Goal: Task Accomplishment & Management: Complete application form

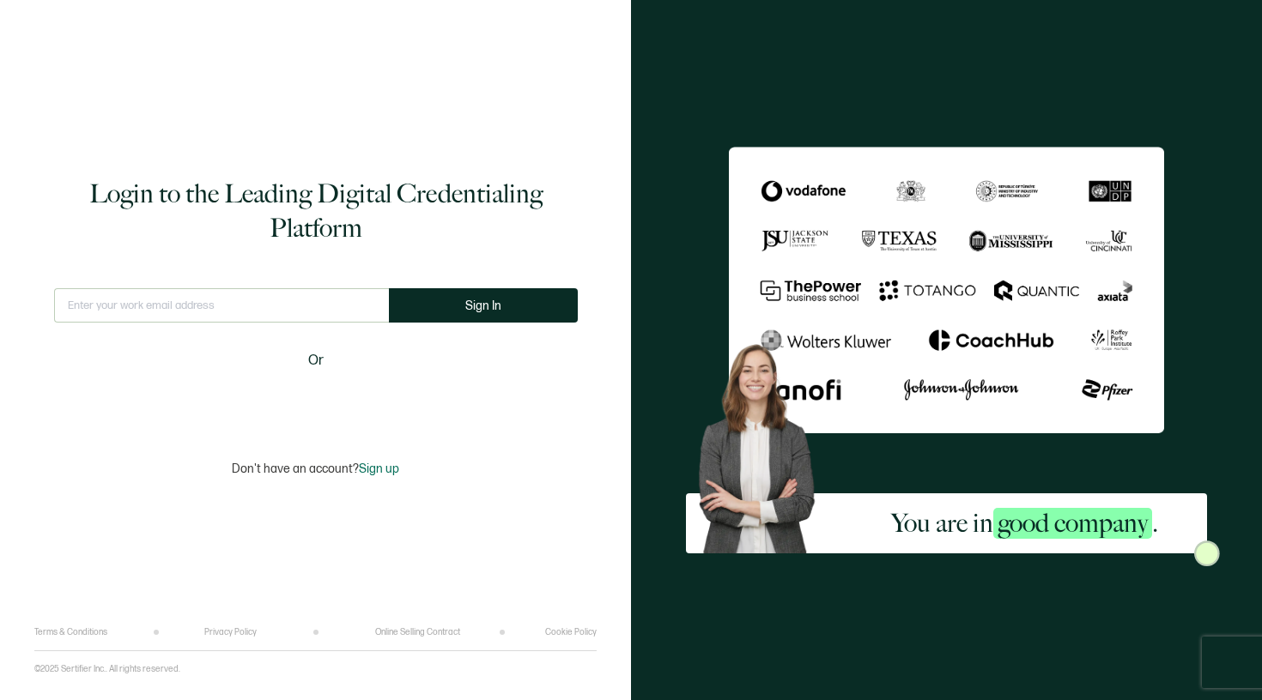
drag, startPoint x: 270, startPoint y: 291, endPoint x: 264, endPoint y: 311, distance: 20.6
click at [264, 311] on input "text" at bounding box center [221, 305] width 335 height 34
type input "[EMAIL_ADDRESS][DOMAIN_NAME]"
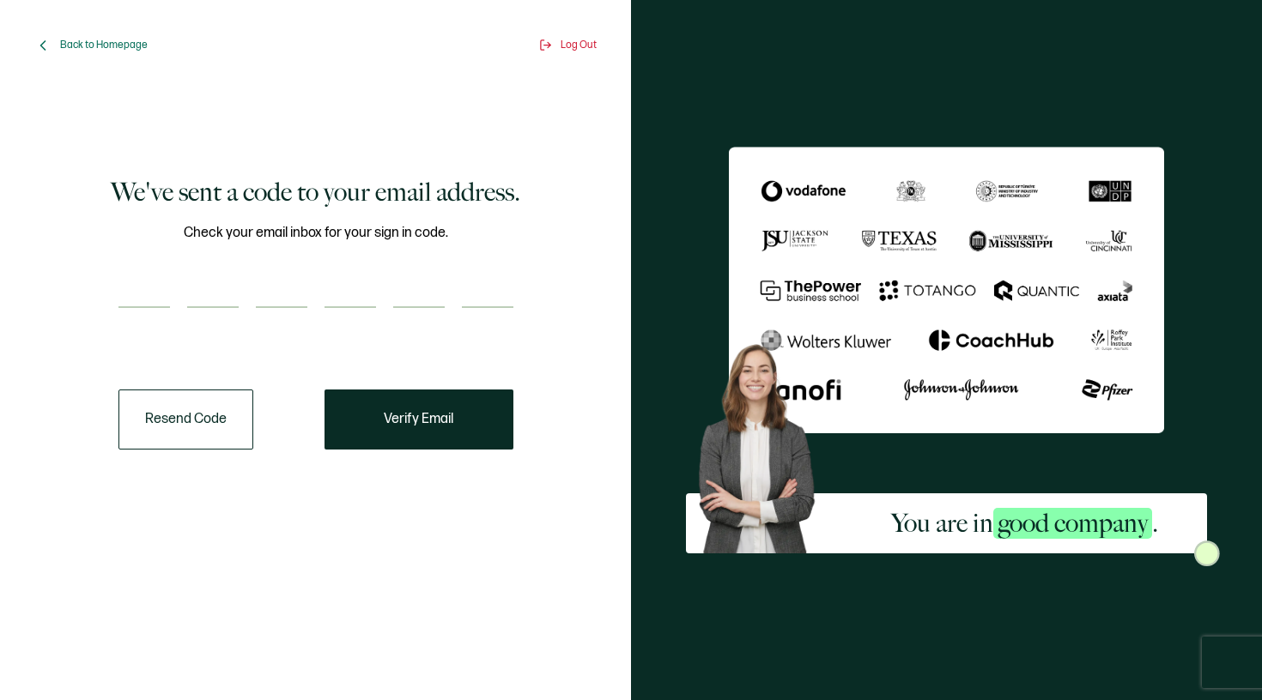
click at [147, 287] on input "number" at bounding box center [144, 291] width 52 height 34
click at [845, 0] on div "You are in good company ." at bounding box center [946, 350] width 631 height 700
click at [171, 319] on div "Check your email inbox for your sign in code." at bounding box center [315, 275] width 395 height 107
click at [152, 299] on input "number" at bounding box center [144, 291] width 52 height 34
type input "1"
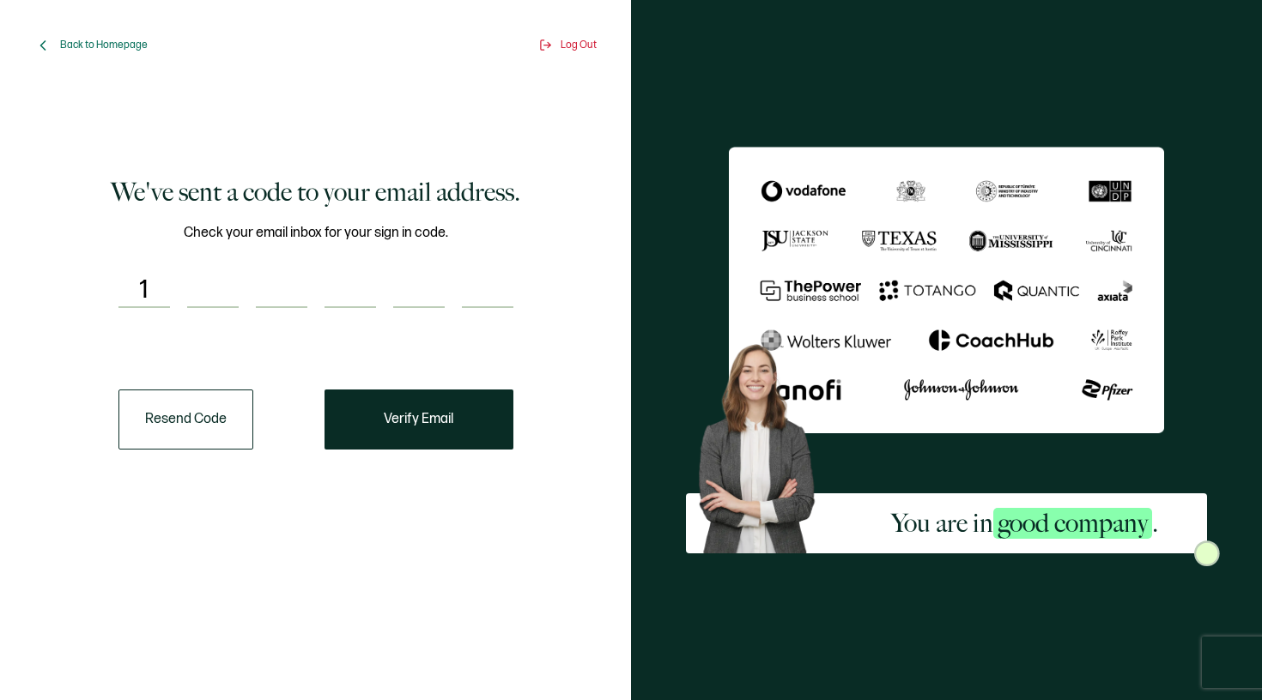
type input "8"
type input "5"
type input "6"
type input "7"
type input "4"
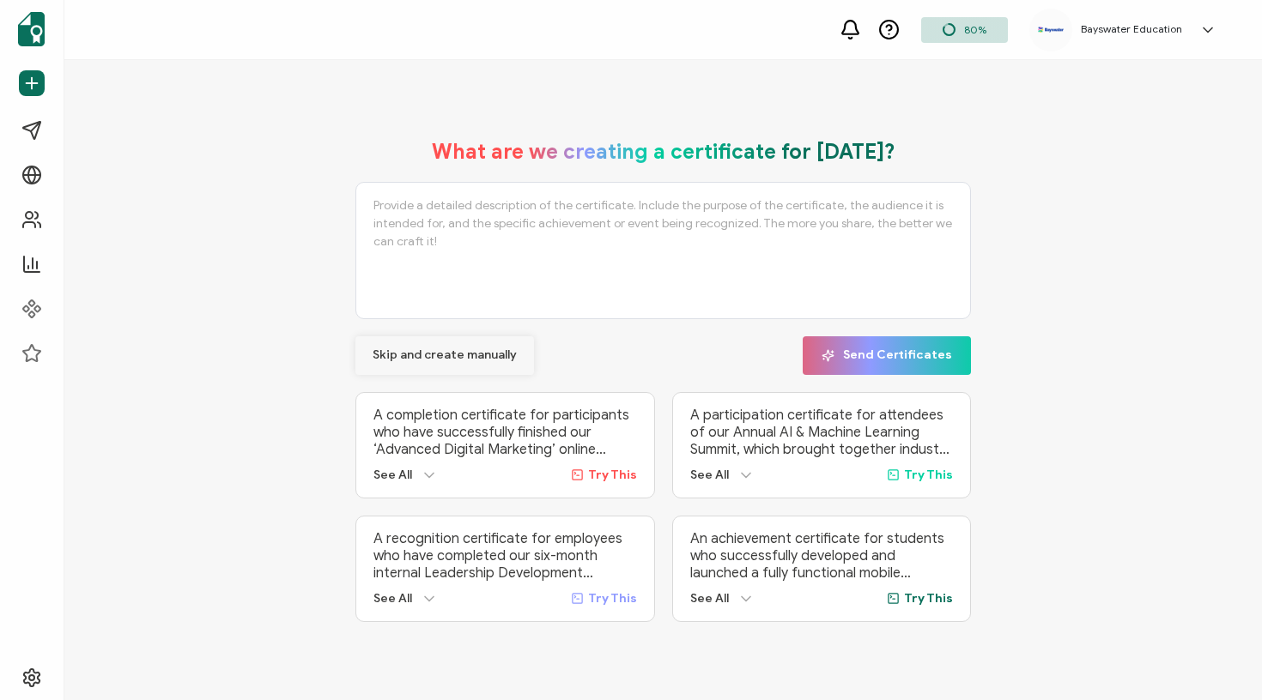
click at [452, 349] on span "Skip and create manually" at bounding box center [445, 355] width 144 height 12
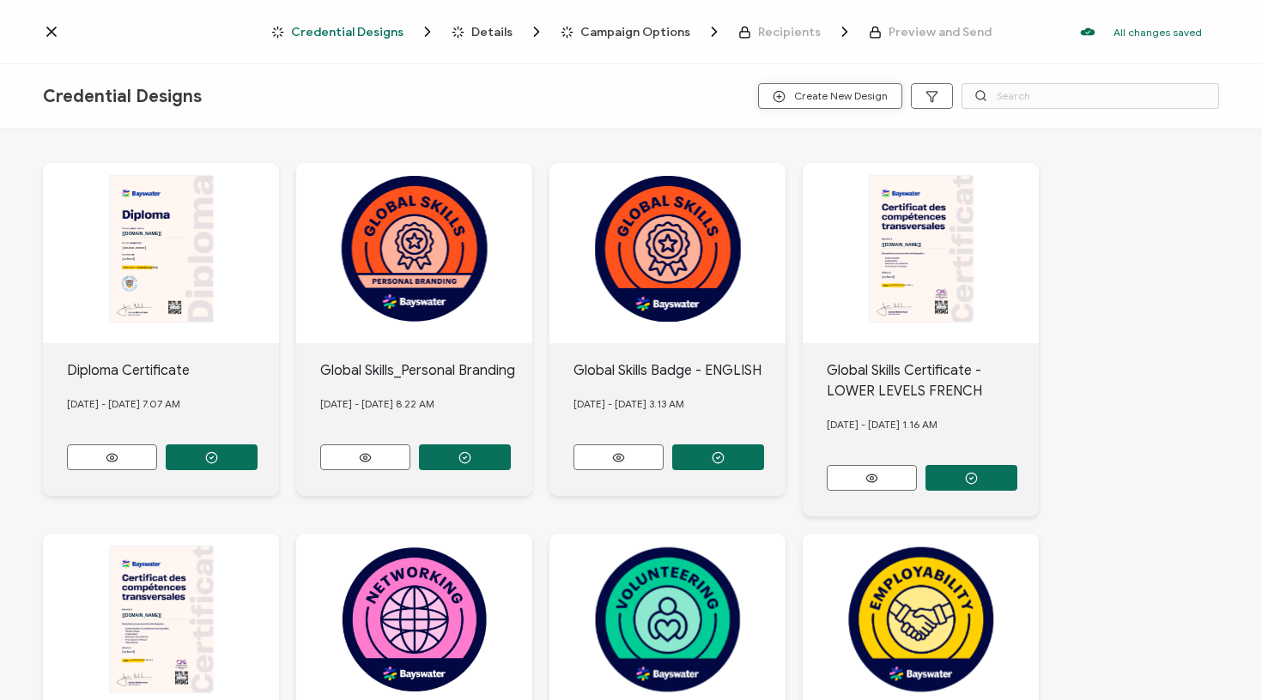
click at [838, 99] on span "Create New Design" at bounding box center [830, 96] width 115 height 13
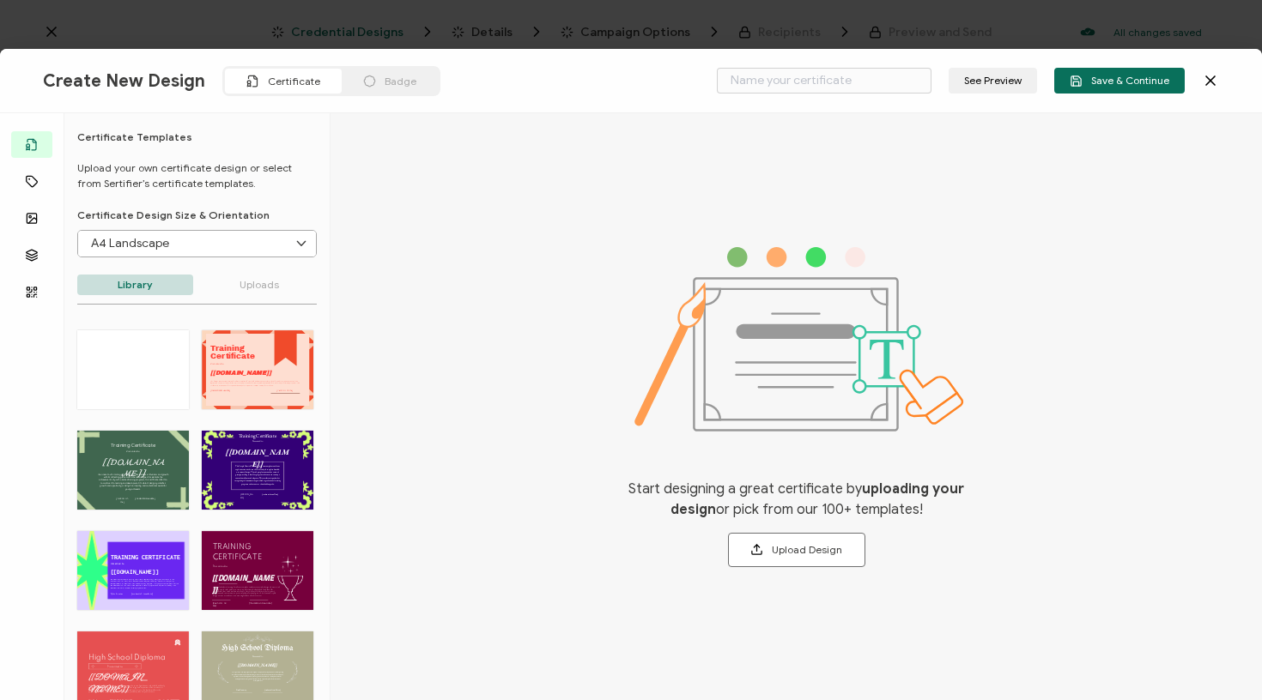
click at [1214, 76] on icon at bounding box center [1210, 80] width 17 height 17
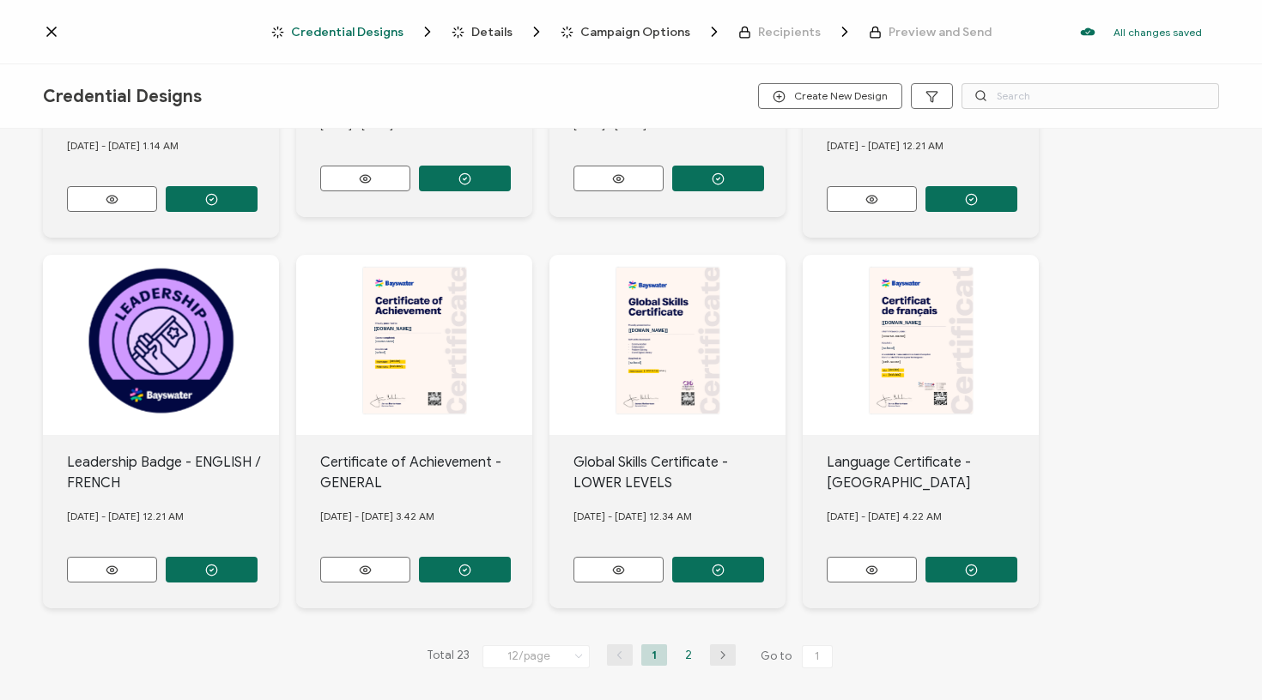
click at [688, 648] on li "2" at bounding box center [689, 655] width 26 height 21
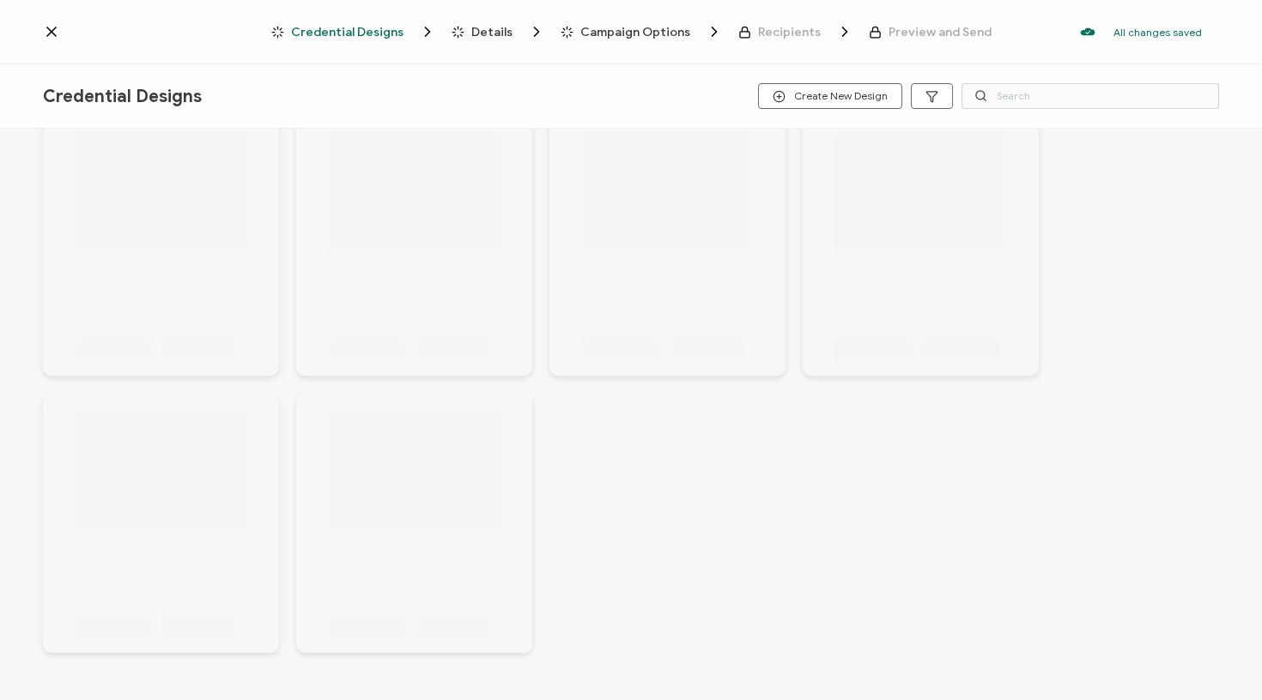
scroll to position [47, 0]
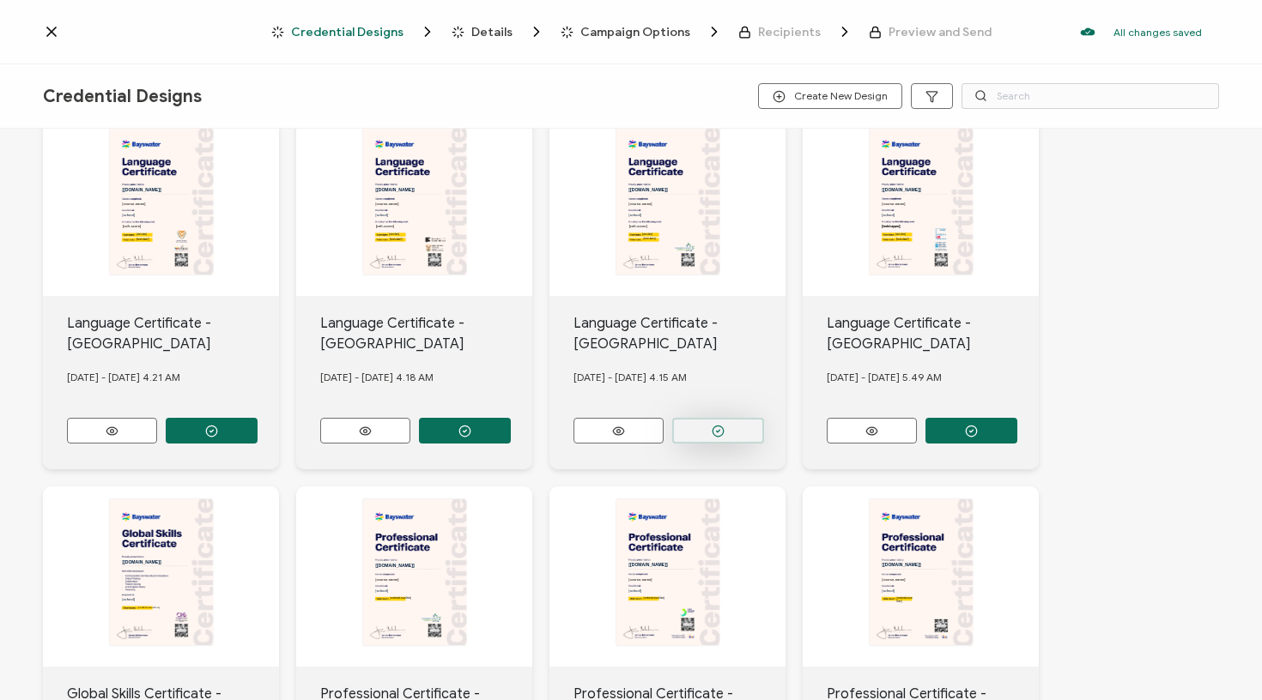
click at [711, 424] on button "button" at bounding box center [718, 431] width 92 height 26
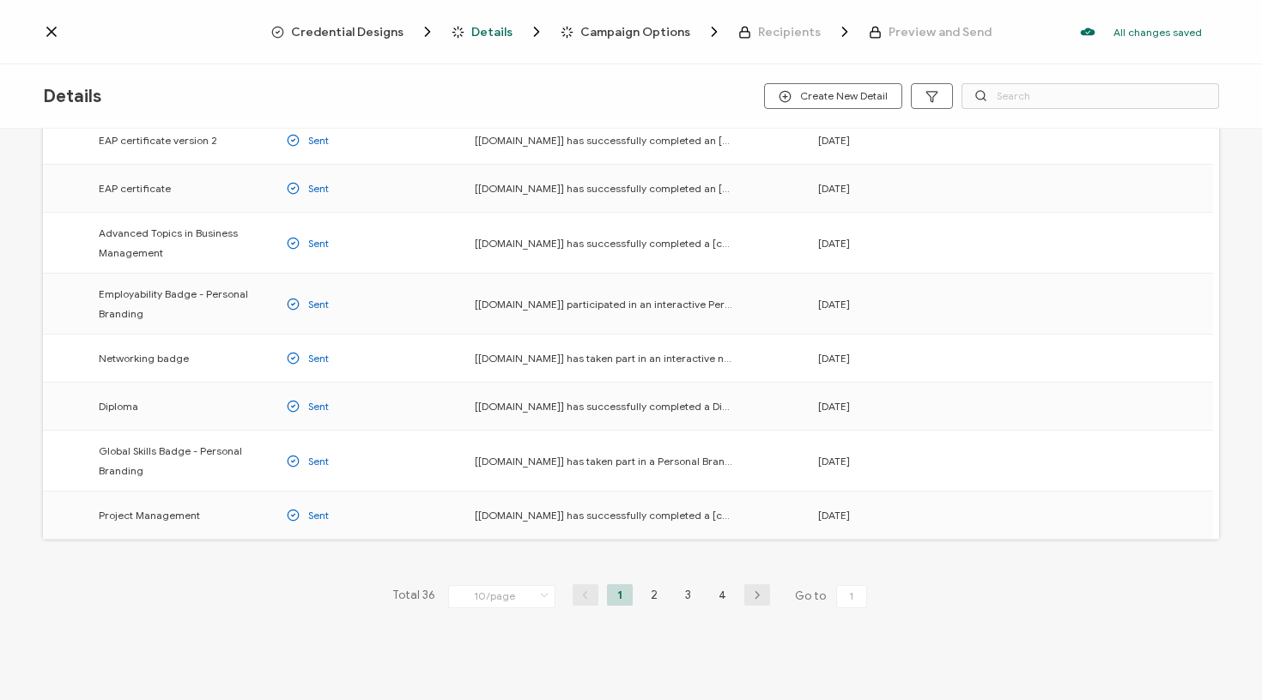
scroll to position [199, 0]
click at [685, 598] on li "3" at bounding box center [689, 595] width 26 height 21
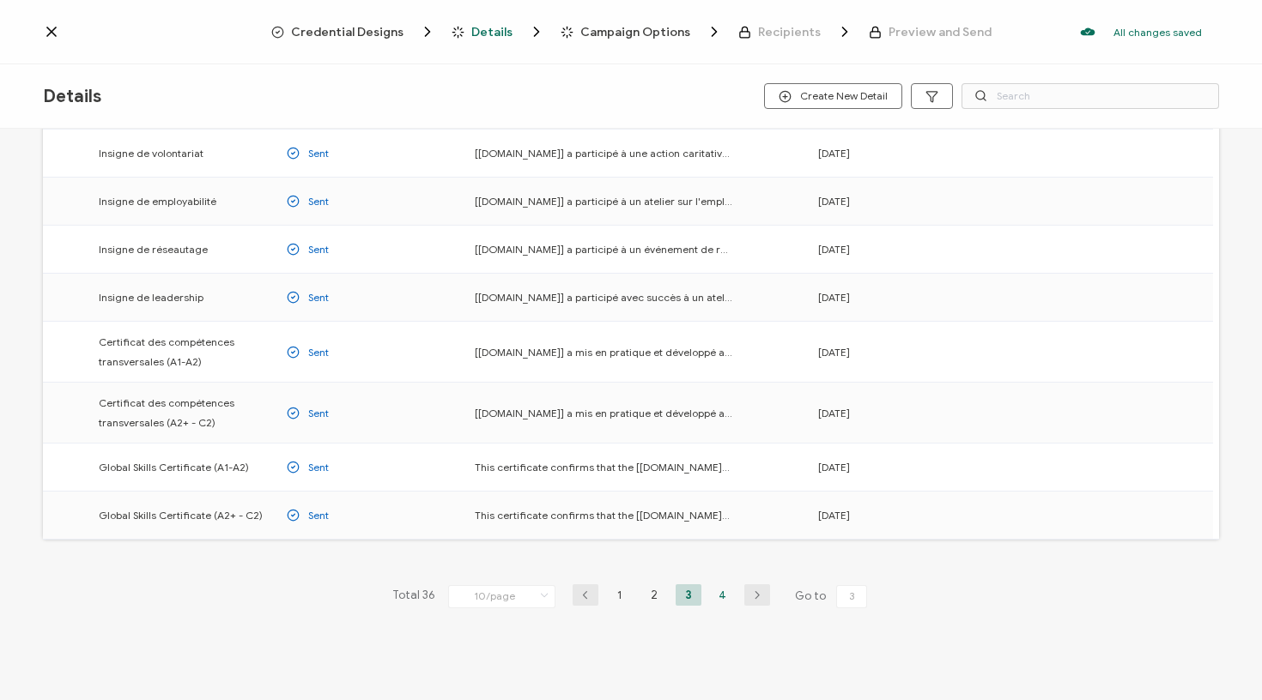
scroll to position [186, 0]
click at [712, 596] on li "4" at bounding box center [723, 595] width 26 height 21
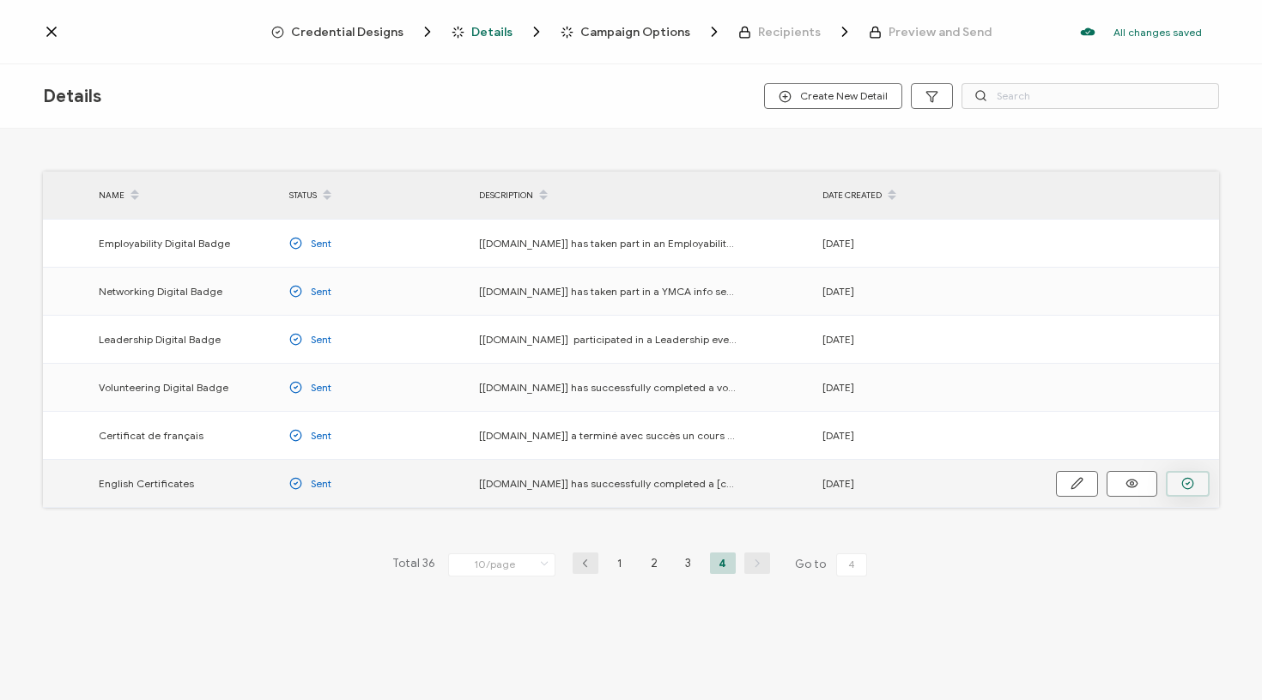
click at [1192, 486] on circle "button" at bounding box center [1187, 483] width 11 height 11
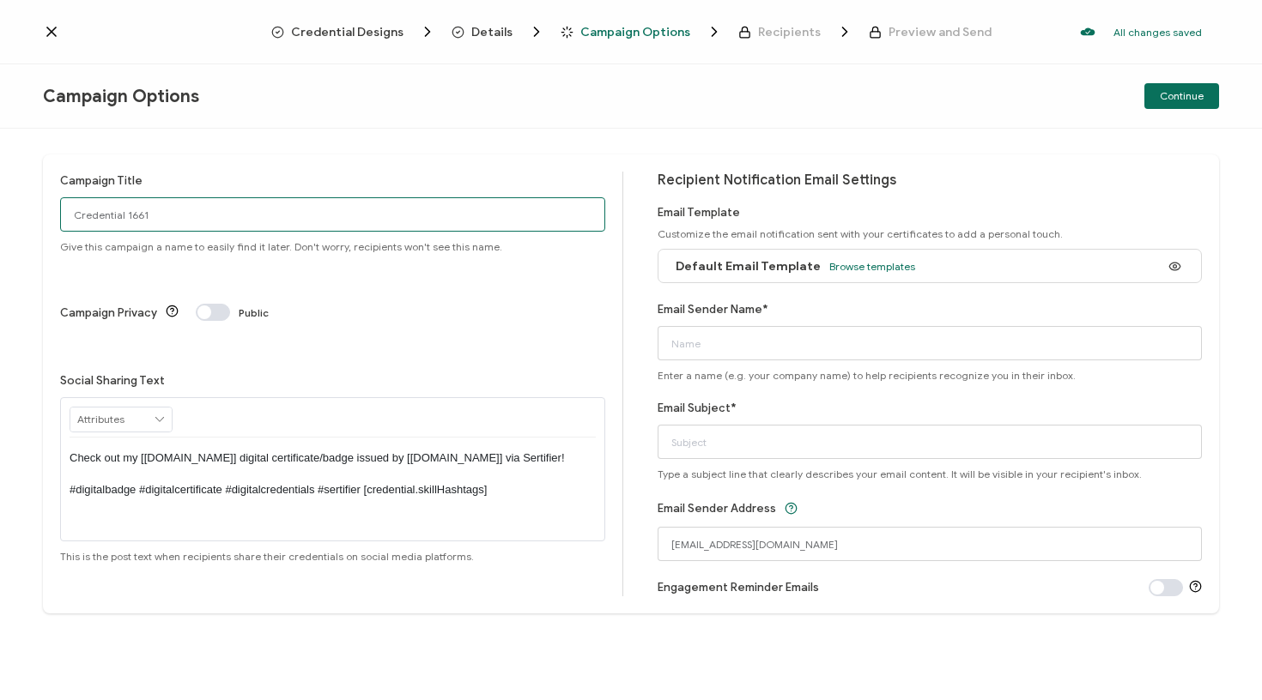
drag, startPoint x: 258, startPoint y: 215, endPoint x: 0, endPoint y: 195, distance: 259.2
type input "[DATE]"
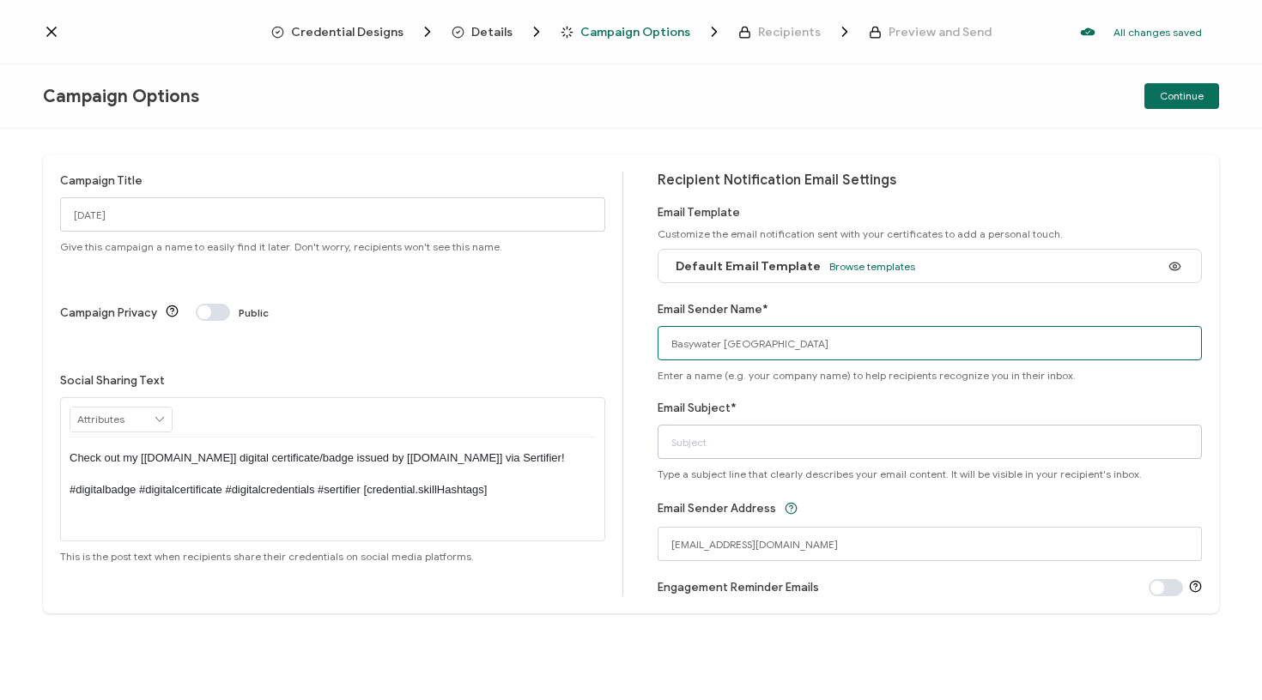
type input "Basywater [GEOGRAPHIC_DATA]"
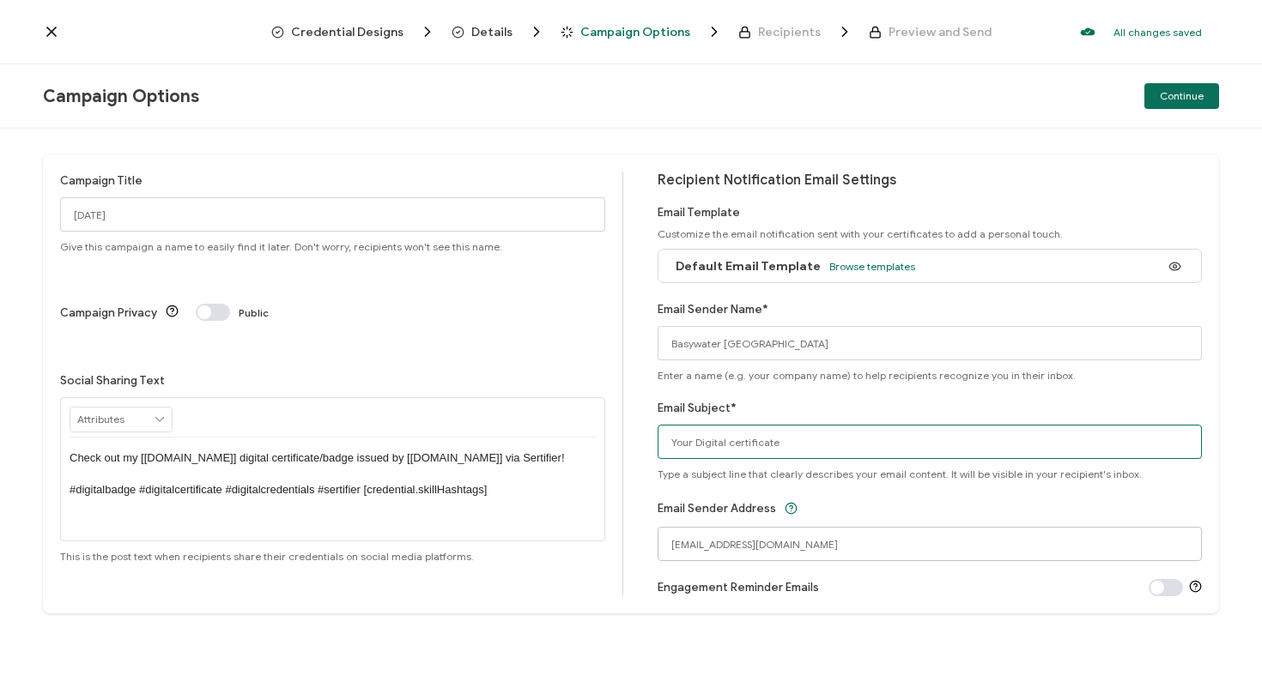
type input "Your Digital certificate"
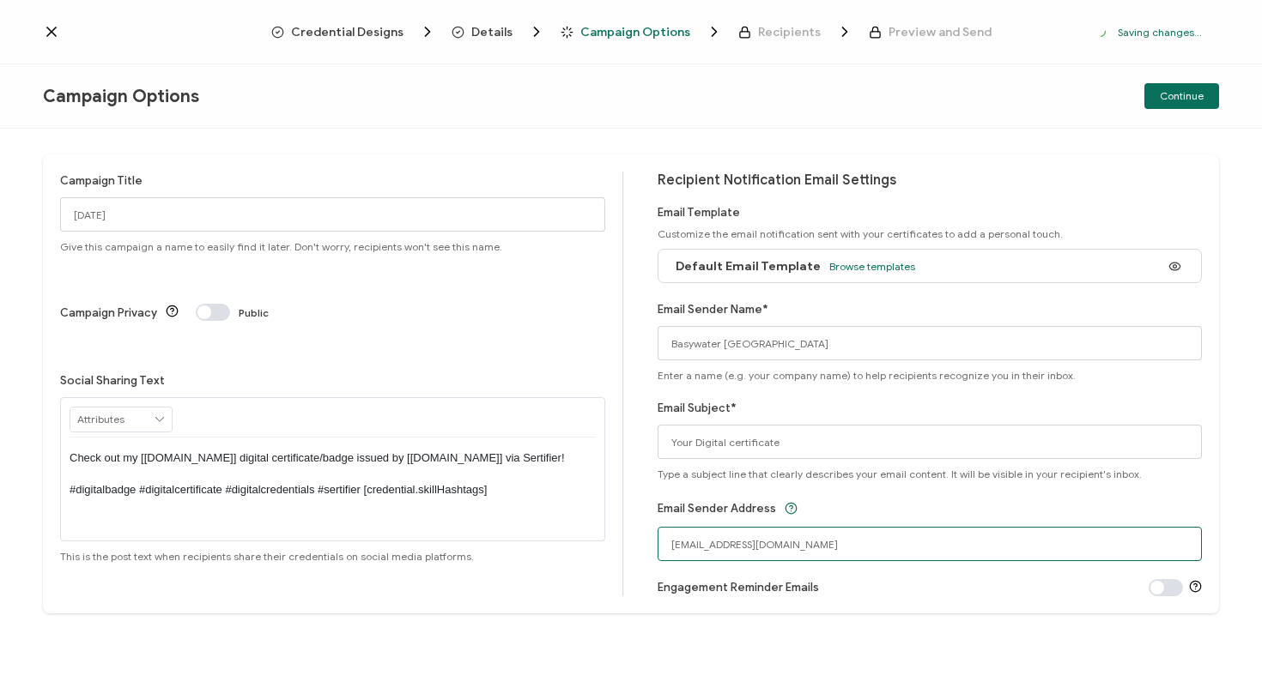
drag, startPoint x: 773, startPoint y: 548, endPoint x: 592, endPoint y: 539, distance: 181.3
type input "[EMAIL_ADDRESS][DOMAIN_NAME]"
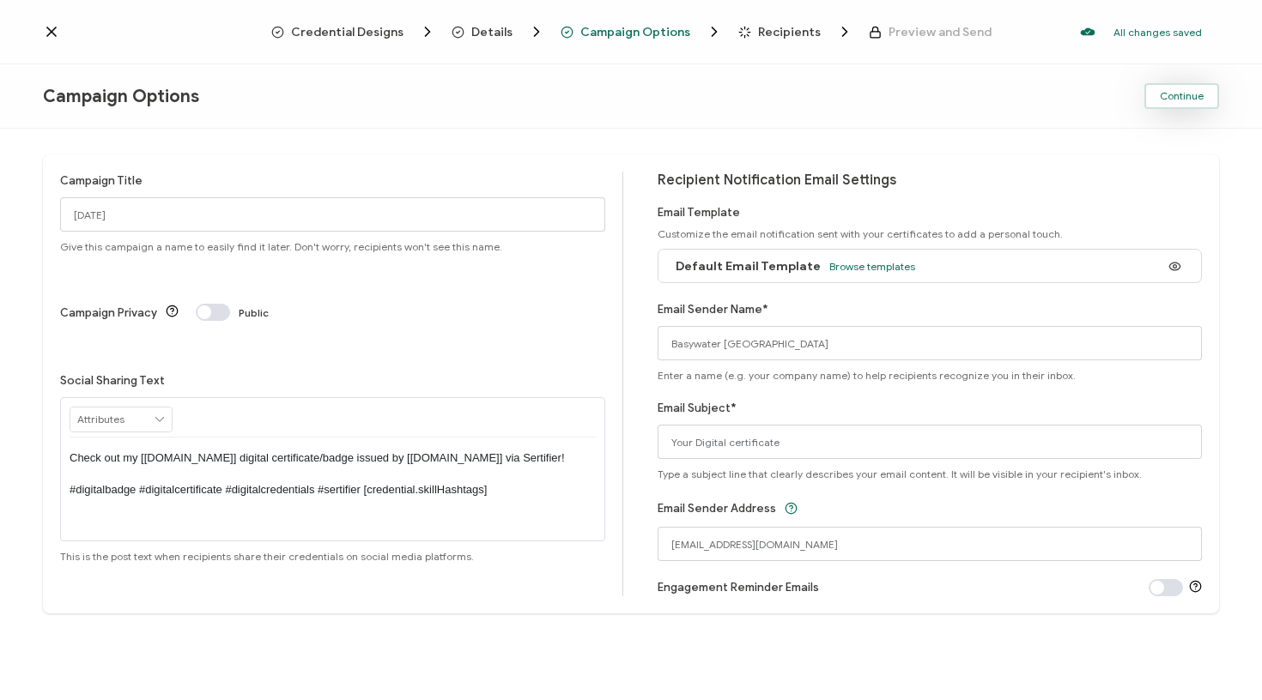
click at [1180, 91] on span "Continue" at bounding box center [1182, 96] width 44 height 10
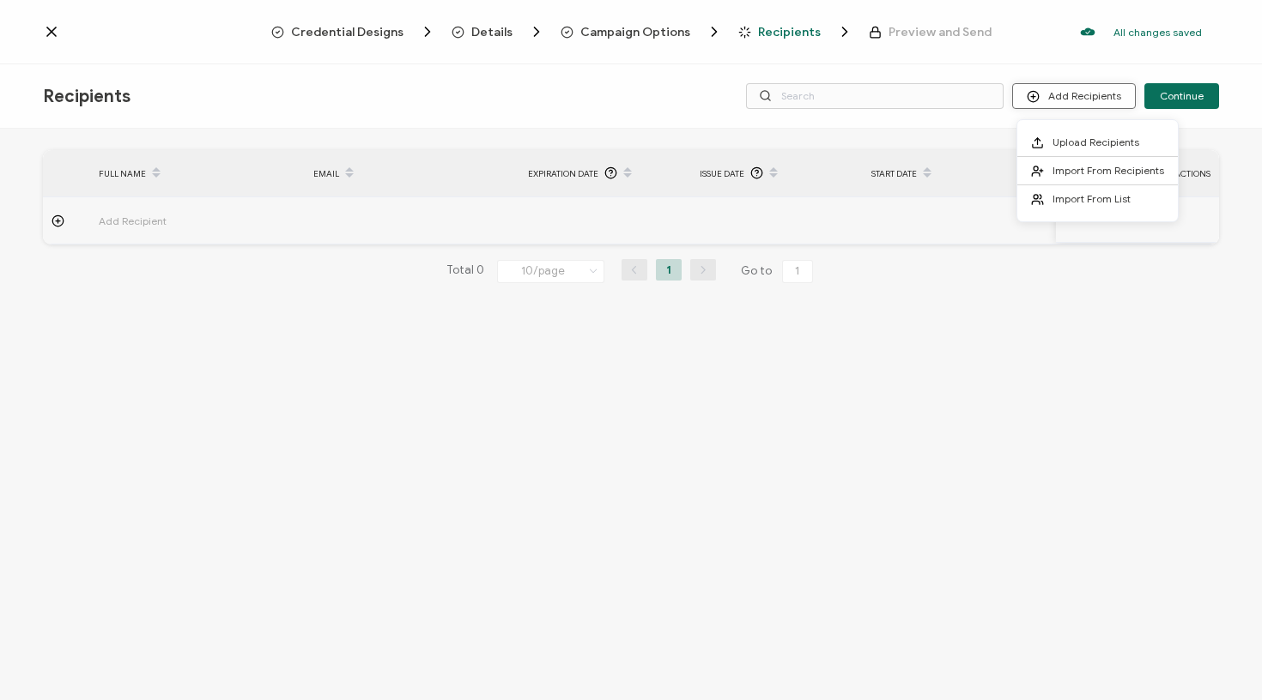
click at [1045, 97] on button "Add Recipients" at bounding box center [1074, 96] width 124 height 26
click at [1050, 140] on span at bounding box center [1041, 143] width 21 height 14
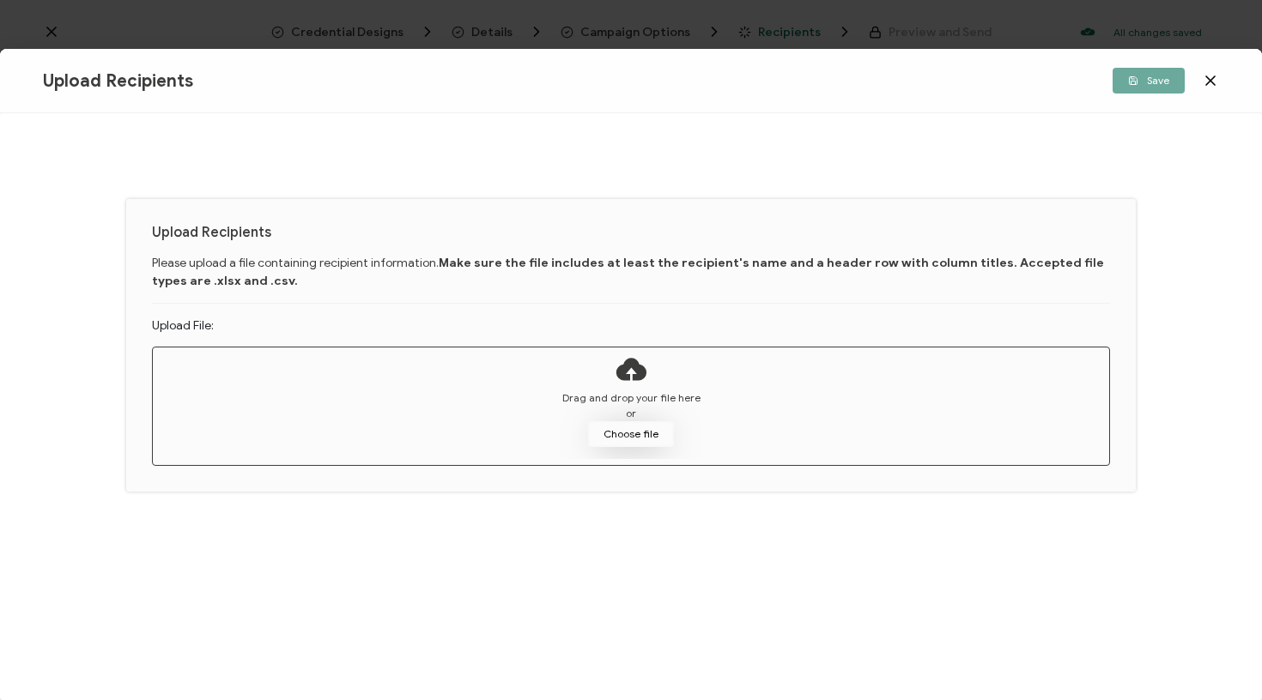
click at [622, 438] on button "Choose file" at bounding box center [631, 434] width 86 height 26
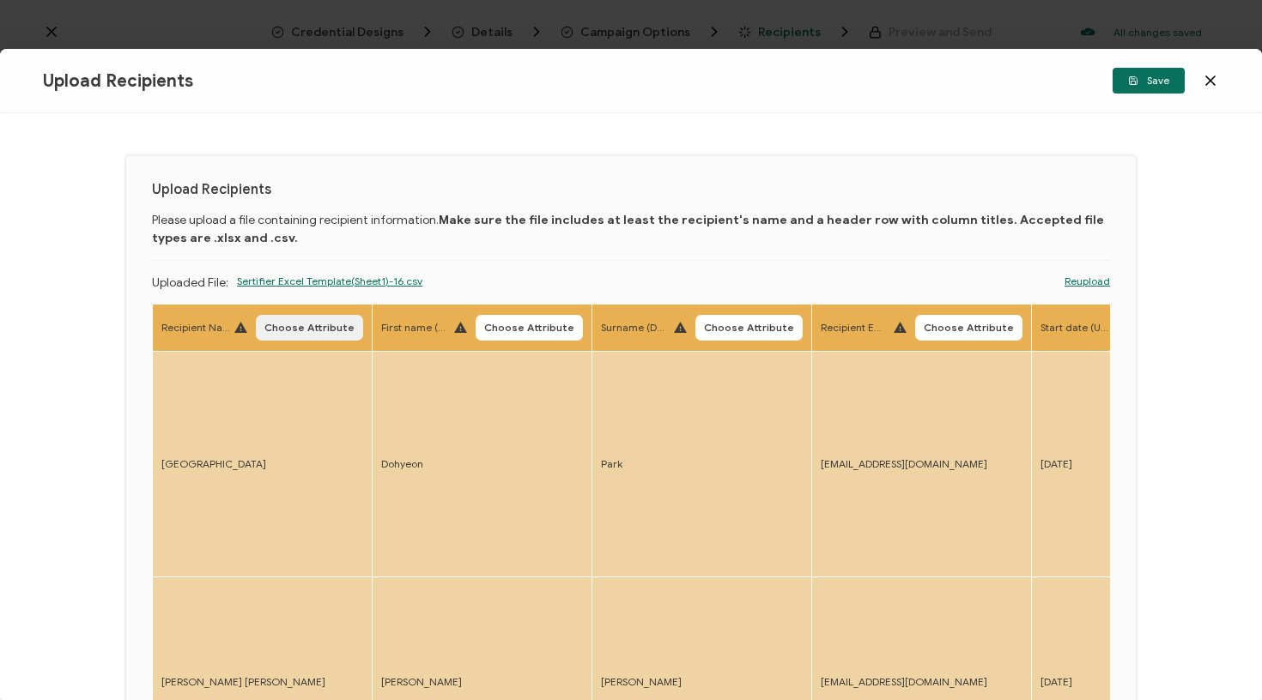
click at [300, 325] on span "Choose Attribute" at bounding box center [309, 328] width 90 height 10
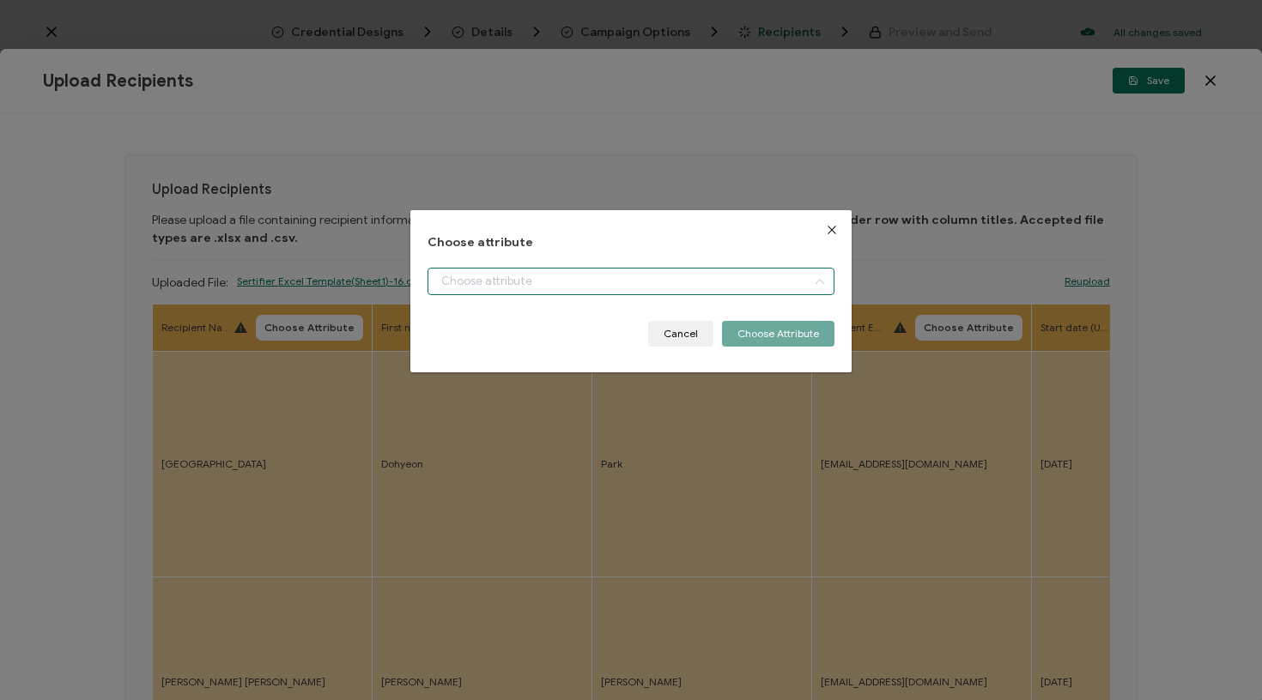
click at [524, 280] on input "dialog" at bounding box center [631, 281] width 408 height 27
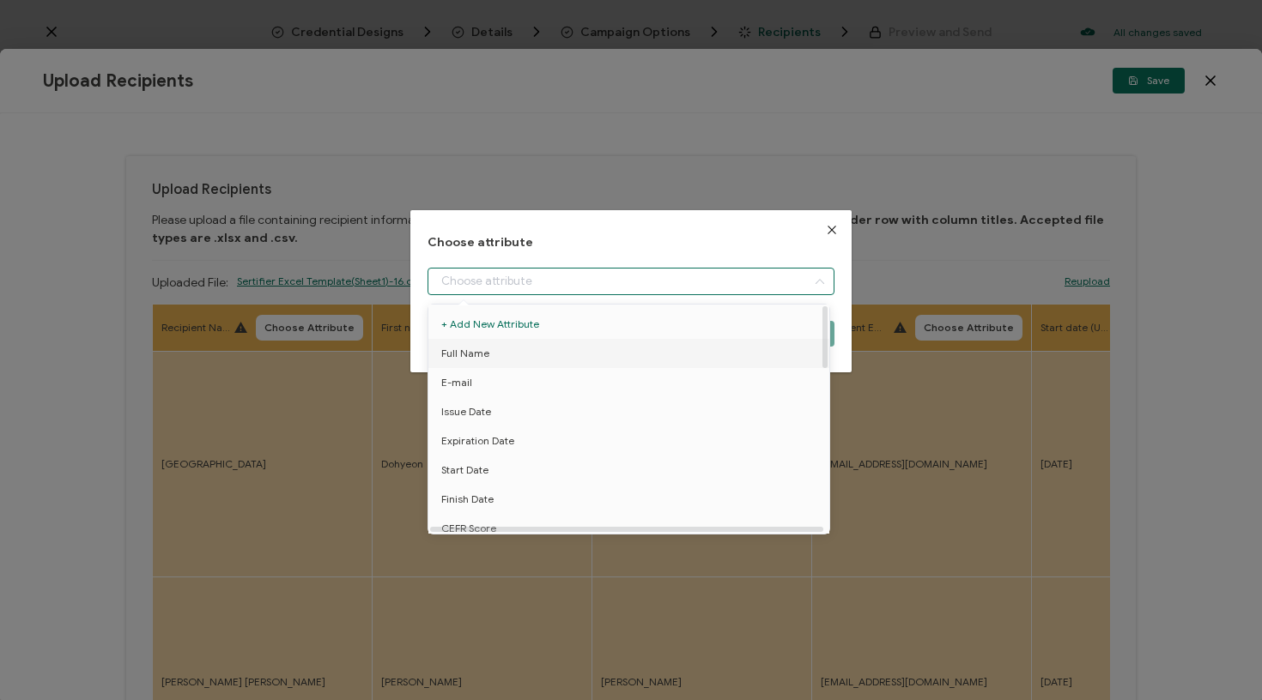
click at [496, 361] on li "Full Name" at bounding box center [631, 353] width 415 height 29
type input "Full Name"
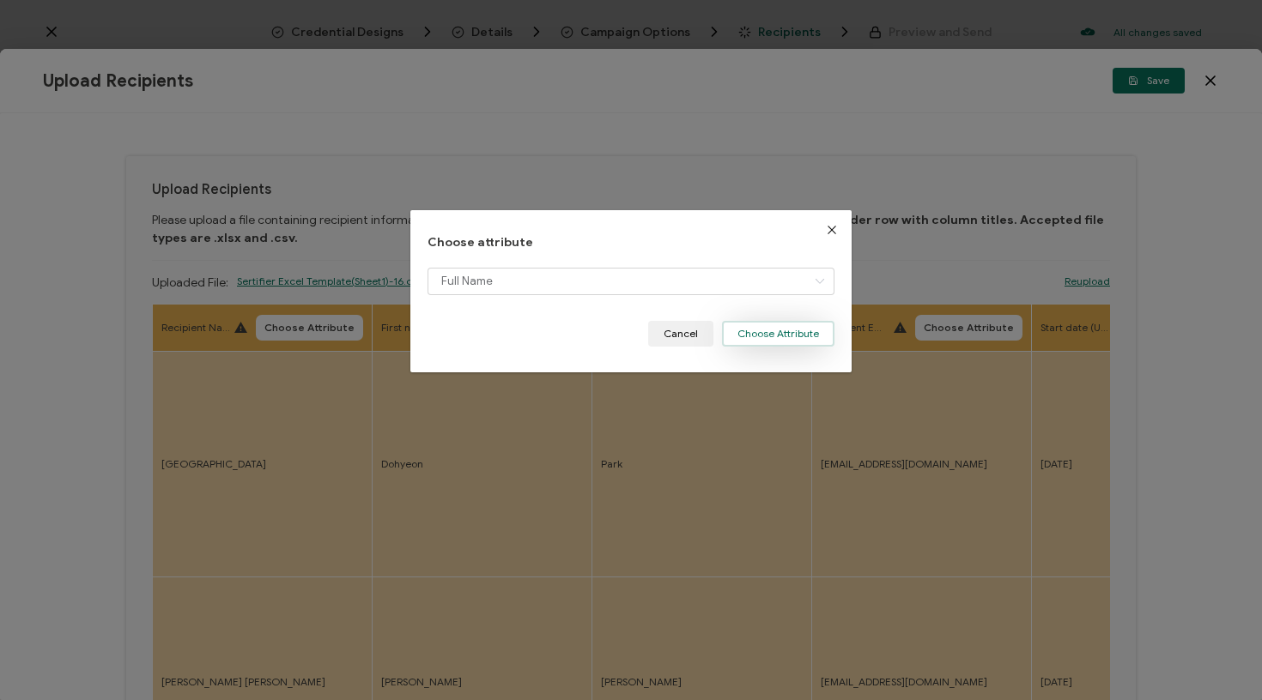
click at [789, 333] on button "Choose Attribute" at bounding box center [778, 334] width 112 height 26
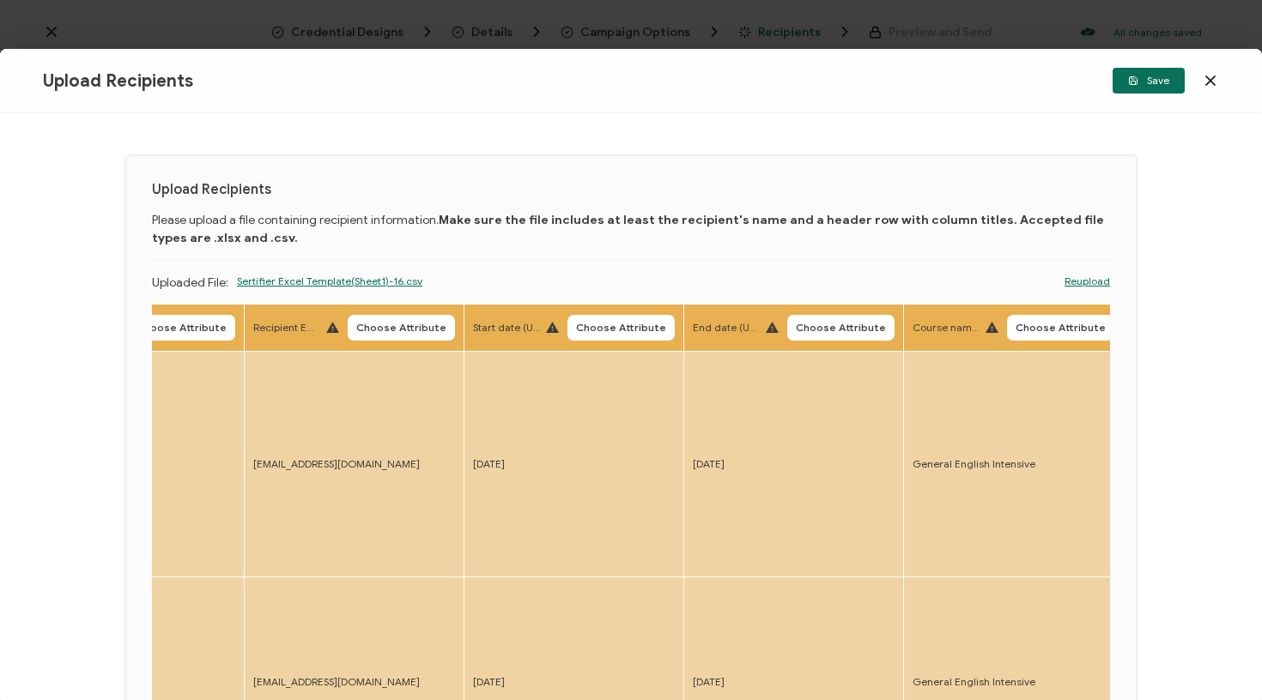
scroll to position [0, 609]
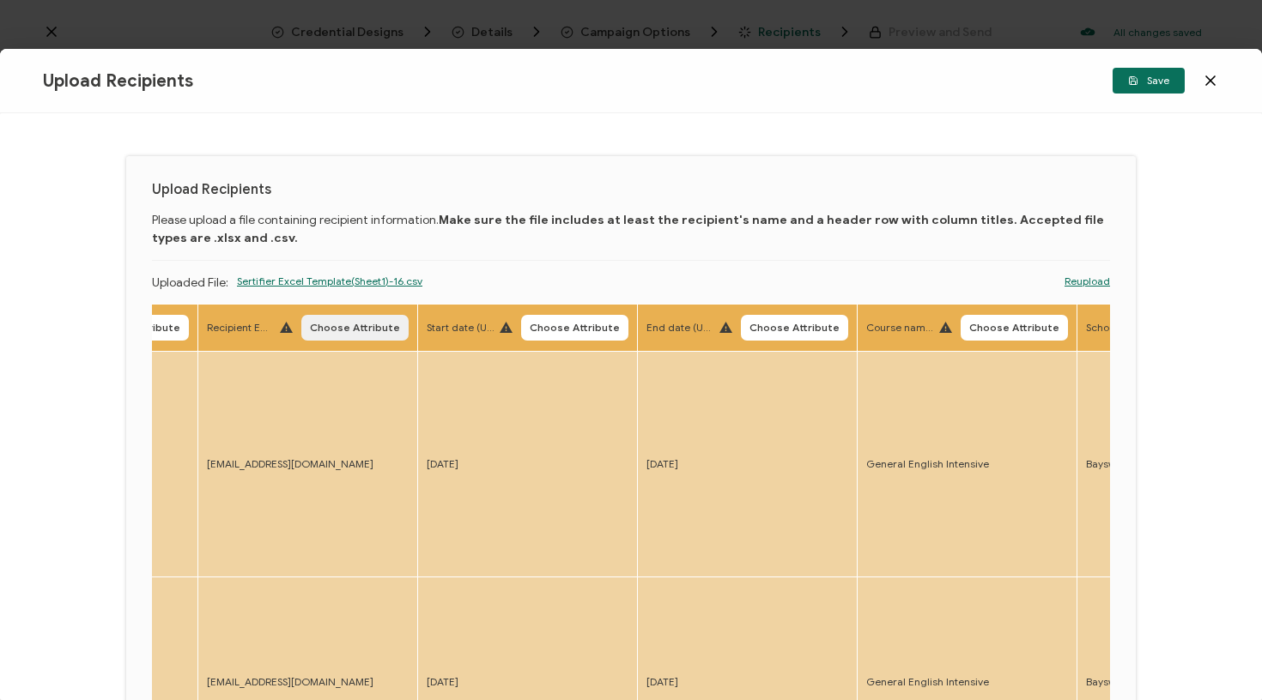
click at [370, 327] on span "Choose Attribute" at bounding box center [355, 328] width 90 height 10
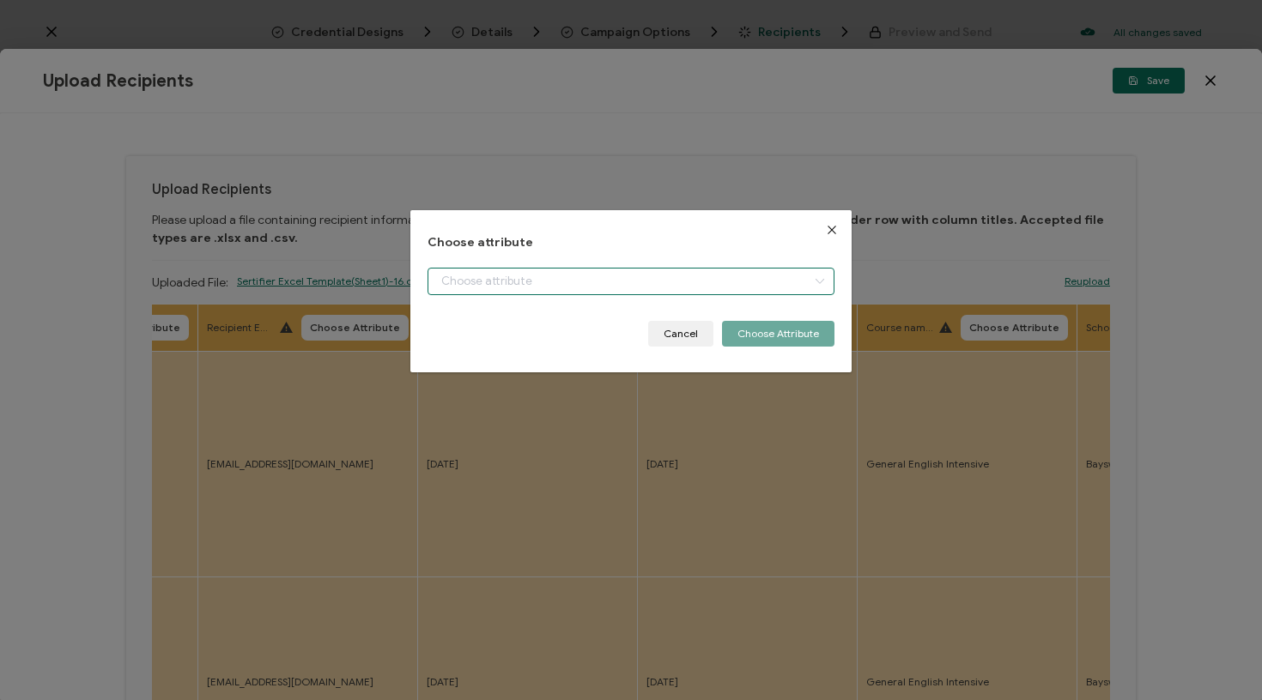
click at [464, 283] on input "dialog" at bounding box center [631, 281] width 408 height 27
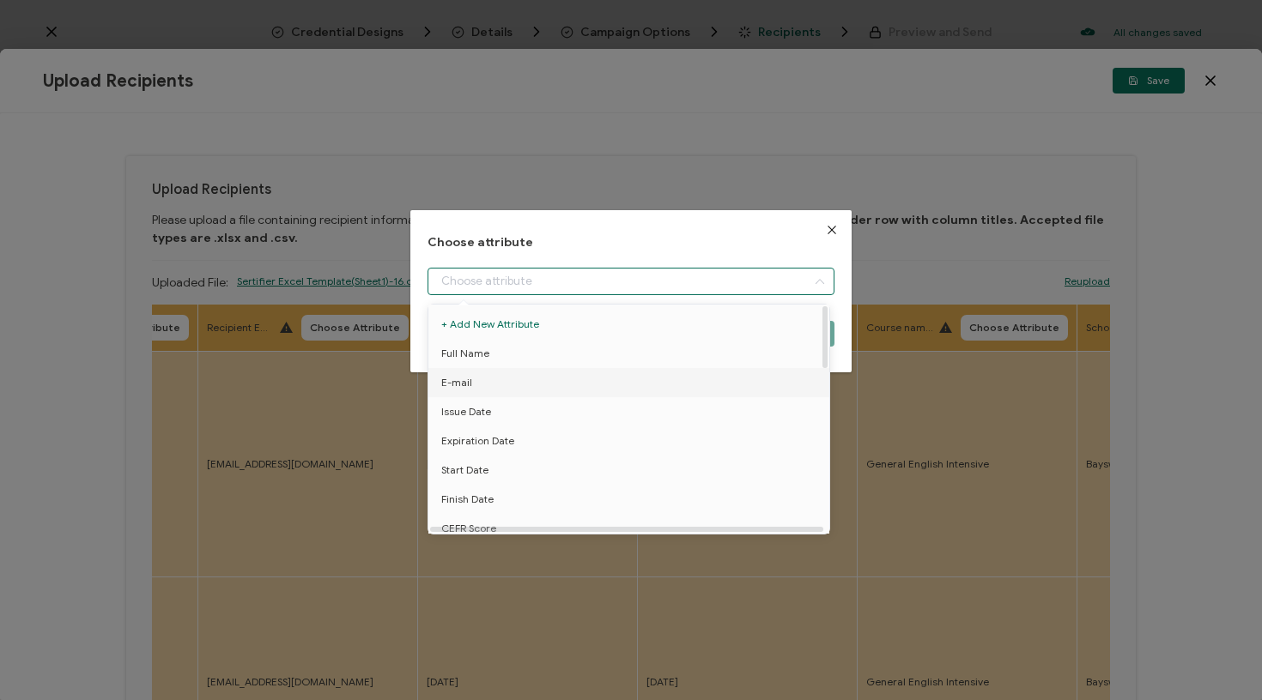
click at [463, 376] on span "E-mail" at bounding box center [456, 382] width 31 height 29
type input "E-mail"
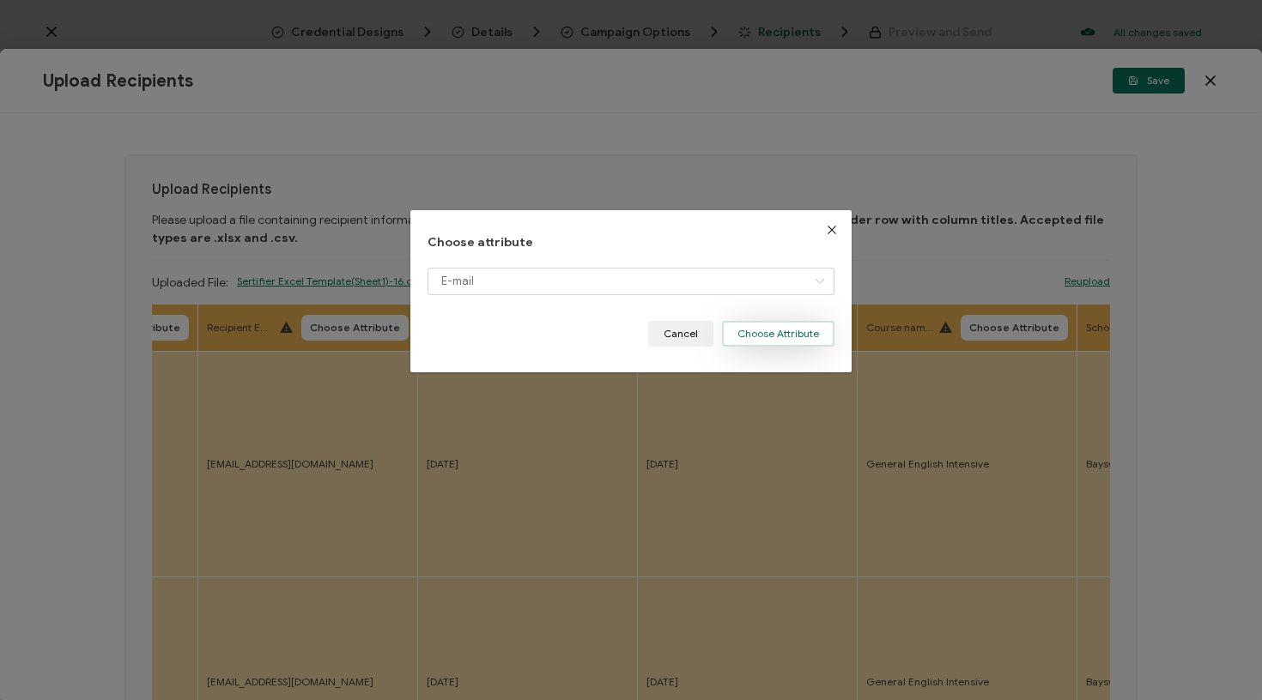
click at [774, 339] on button "Choose Attribute" at bounding box center [778, 334] width 112 height 26
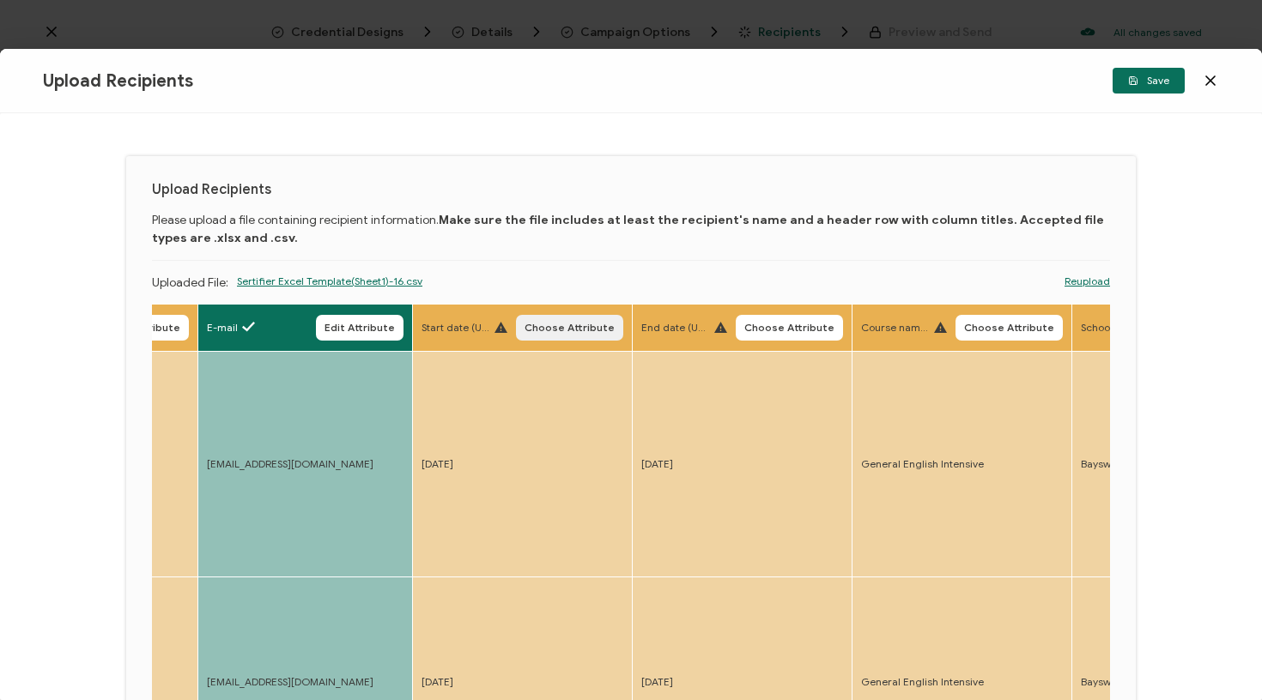
click at [595, 330] on span "Choose Attribute" at bounding box center [569, 328] width 90 height 10
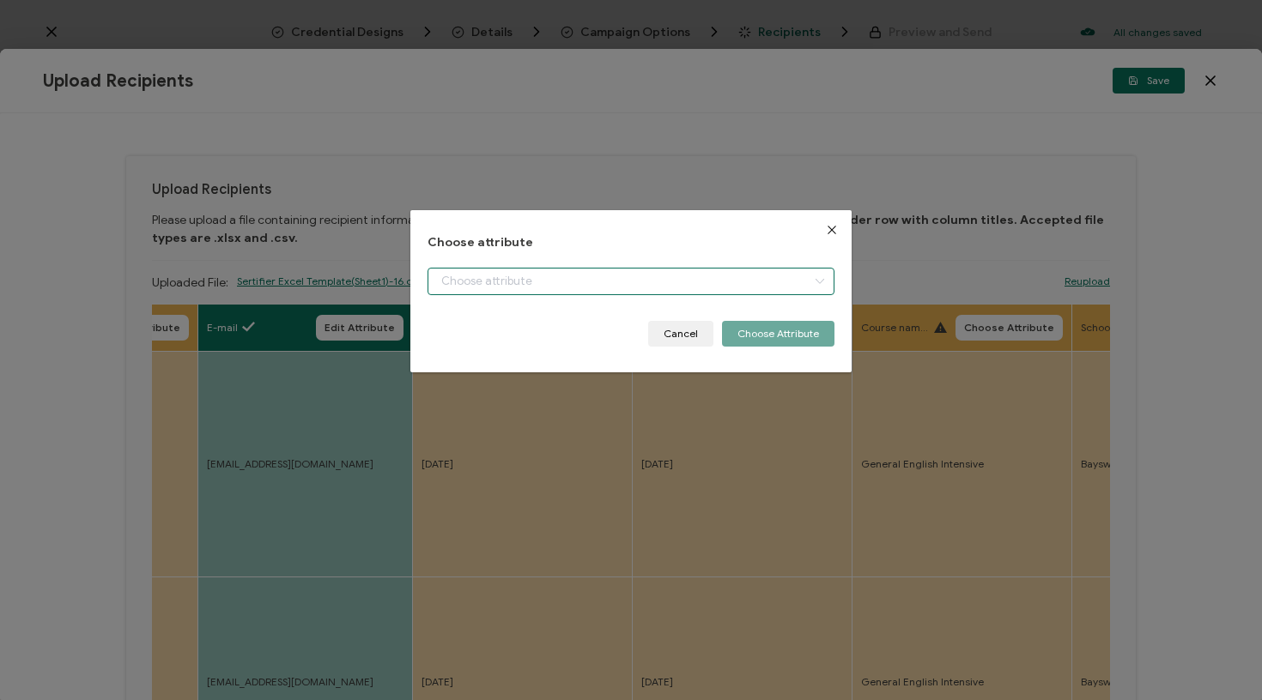
click at [616, 290] on input "dialog" at bounding box center [631, 281] width 408 height 27
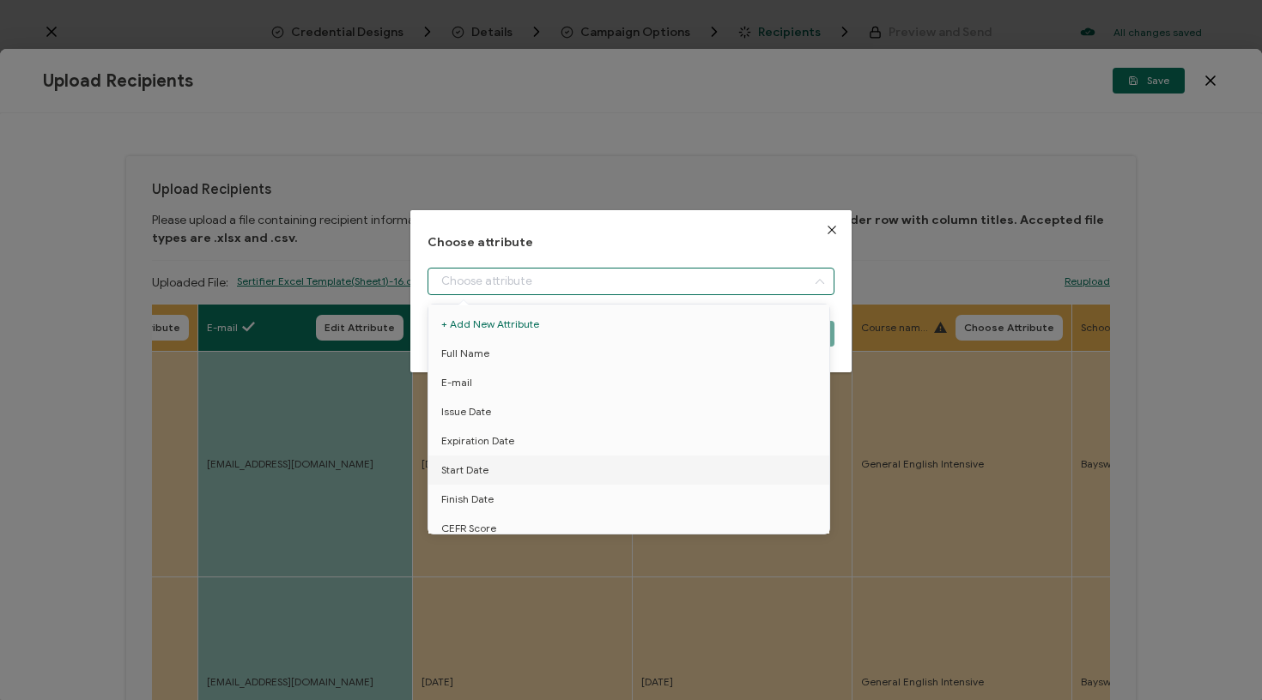
drag, startPoint x: 501, startPoint y: 462, endPoint x: 585, endPoint y: 433, distance: 88.2
click at [500, 462] on li "Start Date" at bounding box center [631, 470] width 415 height 29
type input "Start Date"
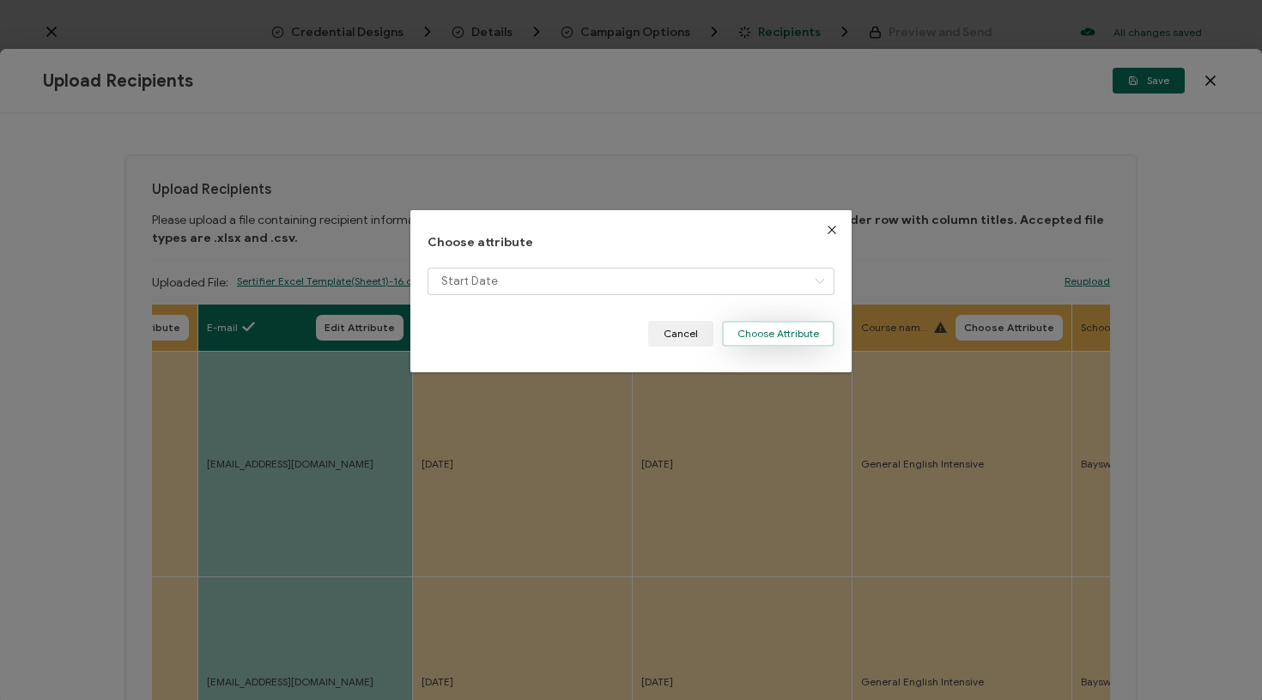
click at [773, 337] on button "Choose Attribute" at bounding box center [778, 334] width 112 height 26
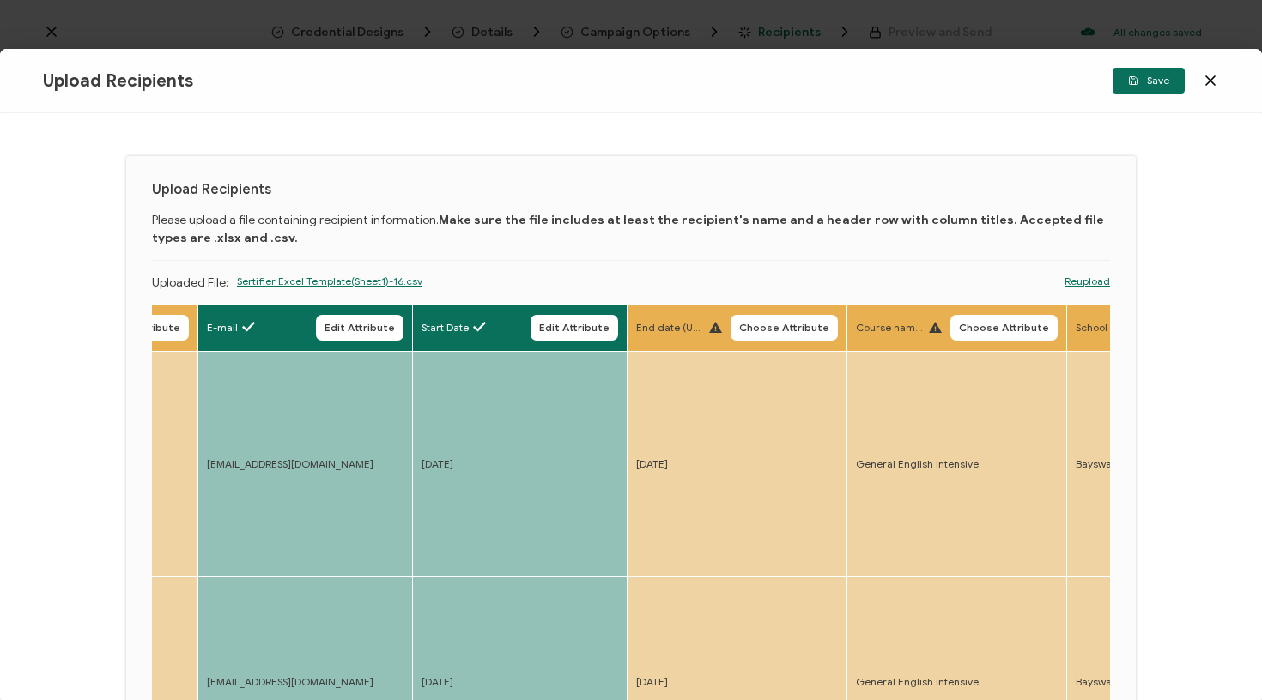
click at [757, 327] on span "Choose Attribute" at bounding box center [784, 328] width 90 height 10
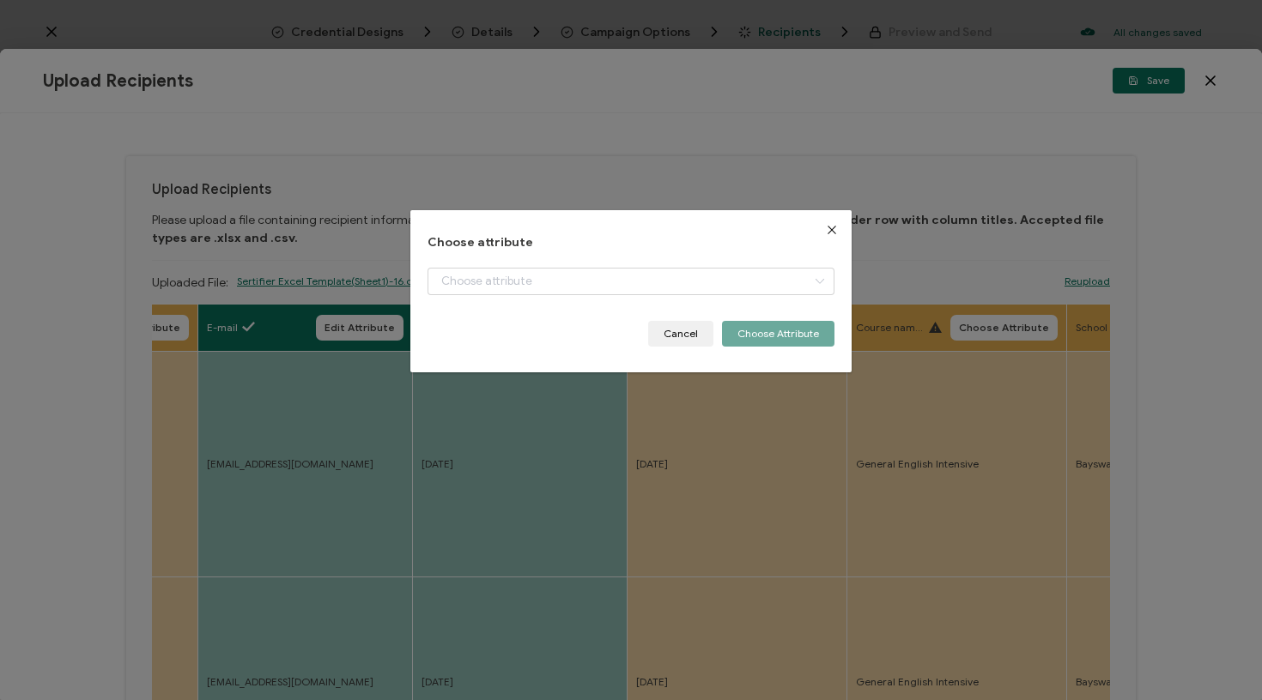
click at [744, 300] on div "dialog" at bounding box center [631, 294] width 408 height 53
click at [741, 294] on input "dialog" at bounding box center [631, 281] width 408 height 27
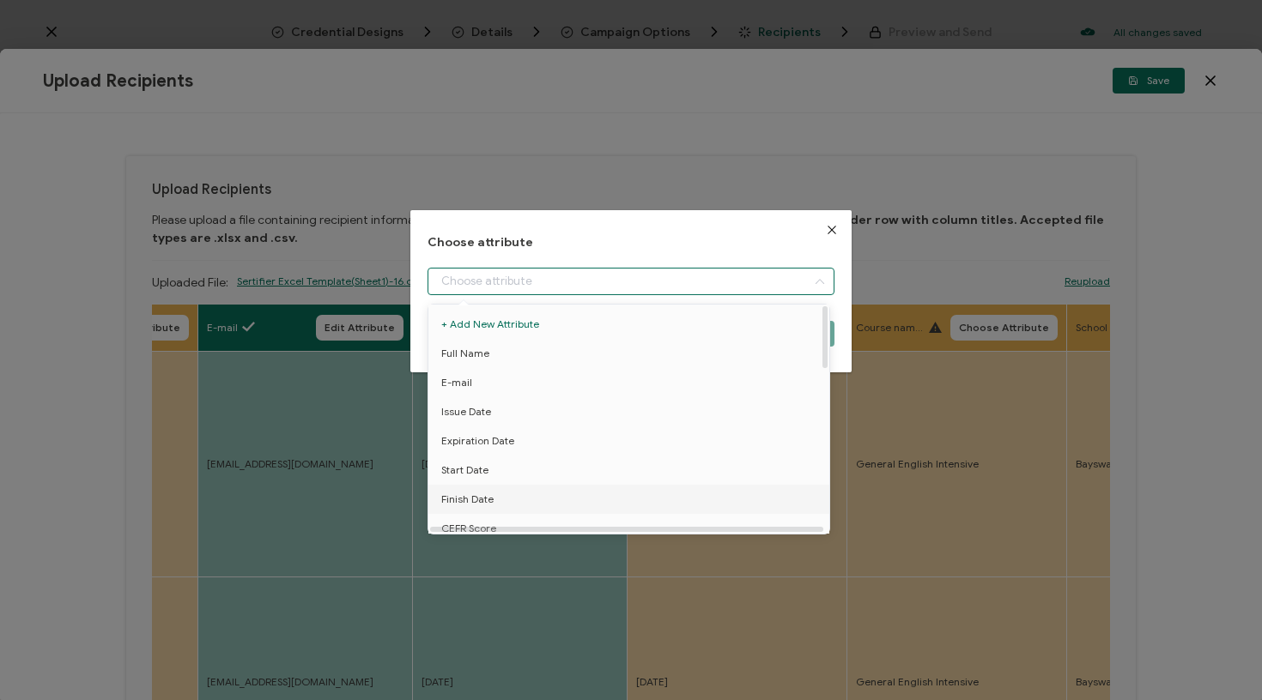
click at [524, 498] on li "Finish Date" at bounding box center [631, 499] width 415 height 29
type input "Finish Date"
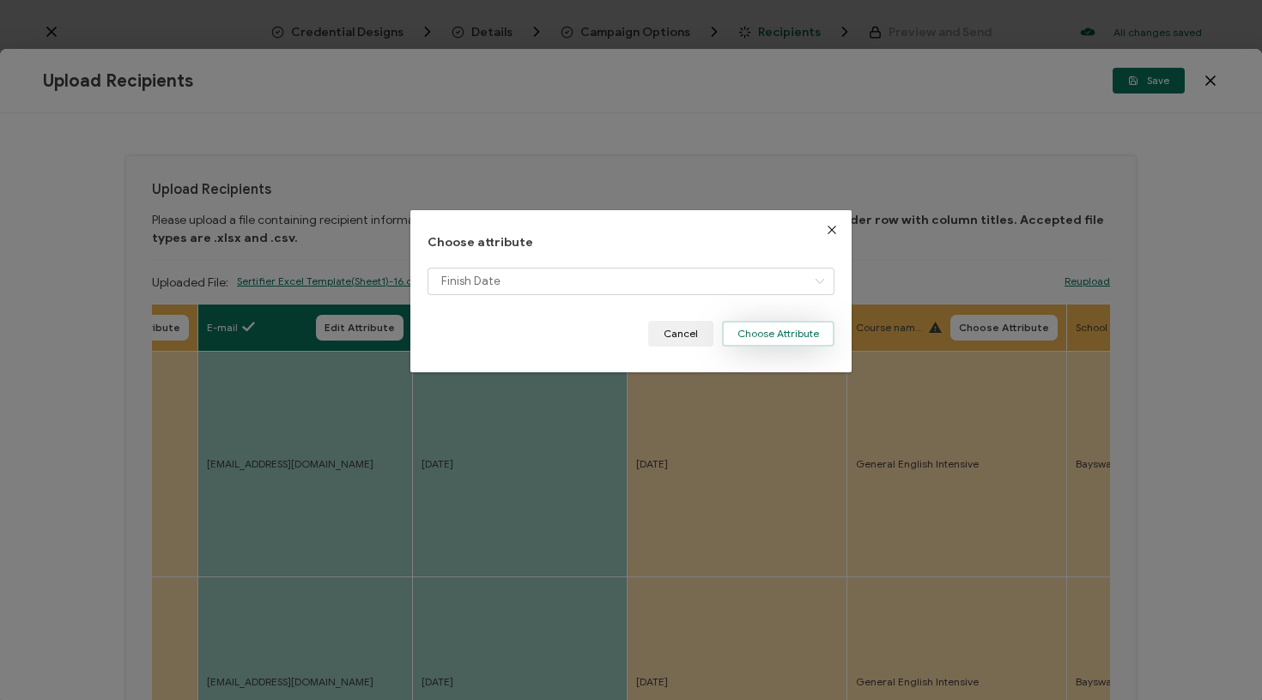
click at [779, 326] on button "Choose Attribute" at bounding box center [778, 334] width 112 height 26
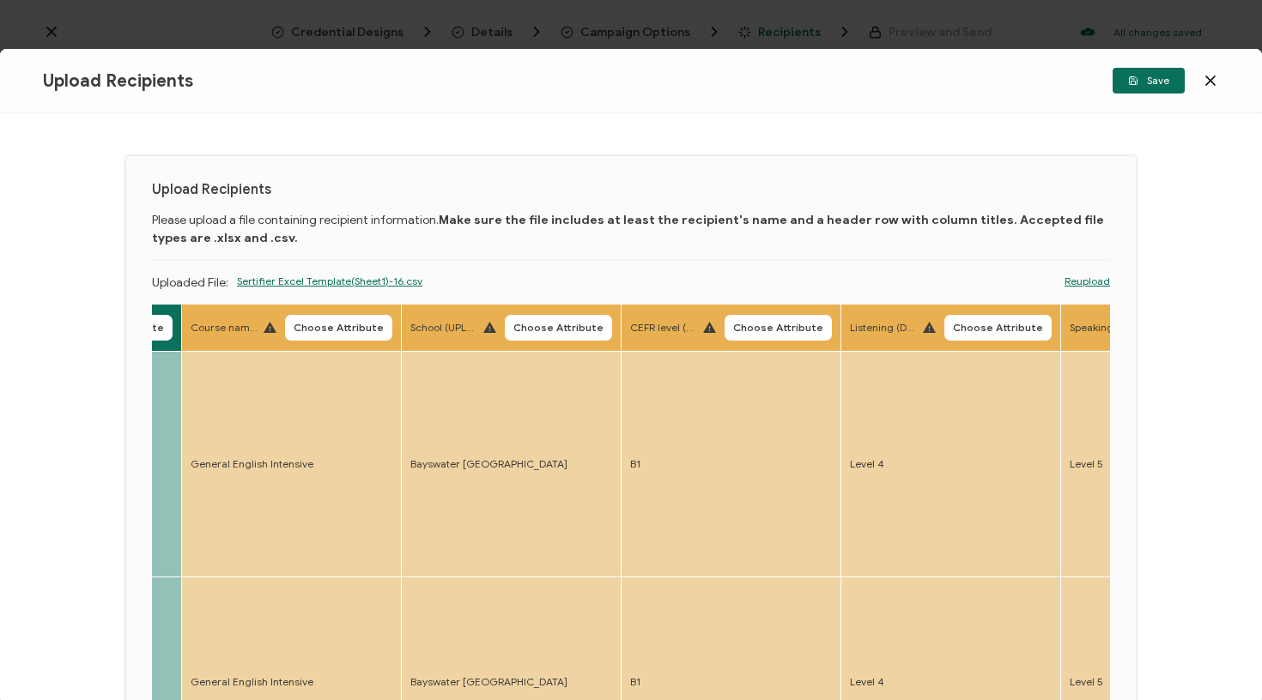
scroll to position [0, 1294]
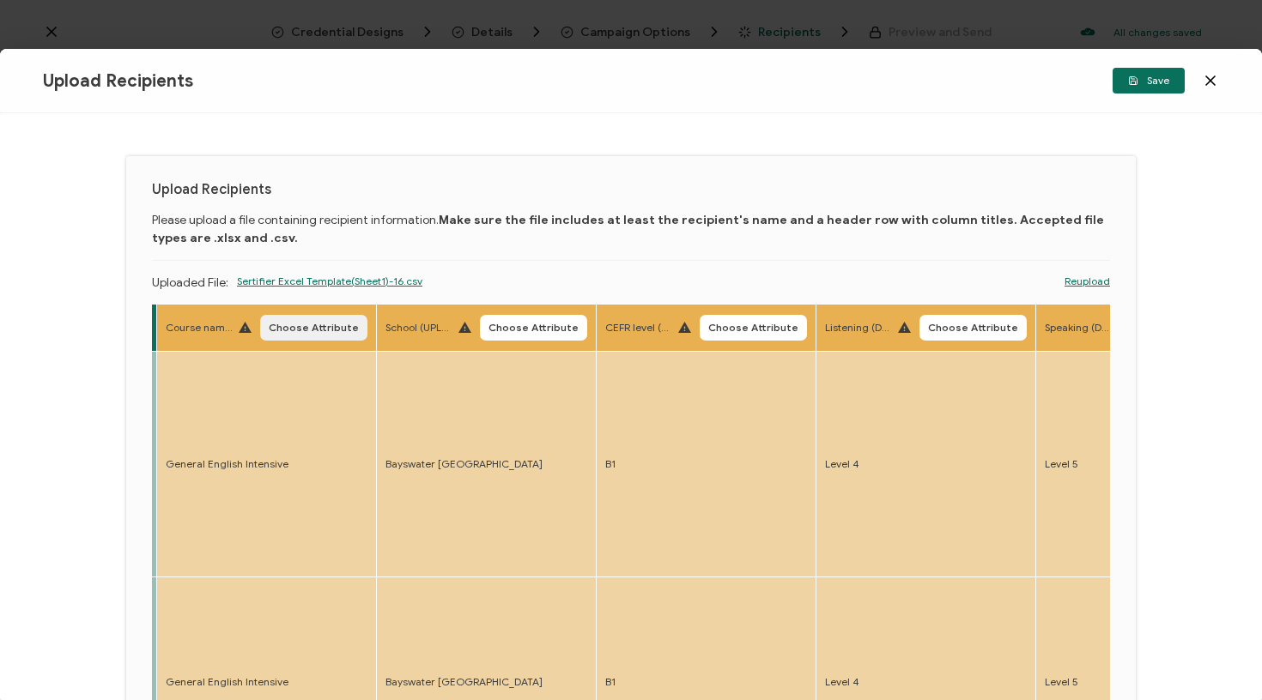
click at [292, 330] on span "Choose Attribute" at bounding box center [314, 328] width 90 height 10
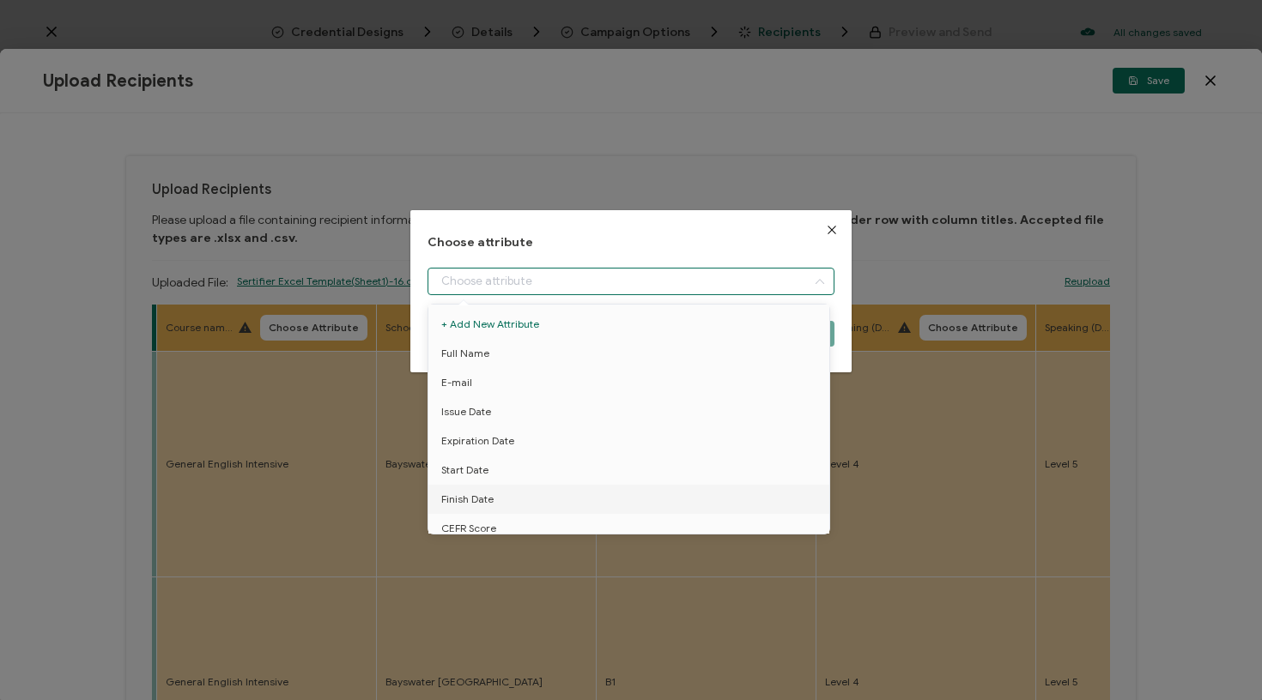
click at [506, 268] on input "dialog" at bounding box center [631, 281] width 408 height 27
click at [507, 427] on li "Course name" at bounding box center [631, 432] width 415 height 29
type input "Course name"
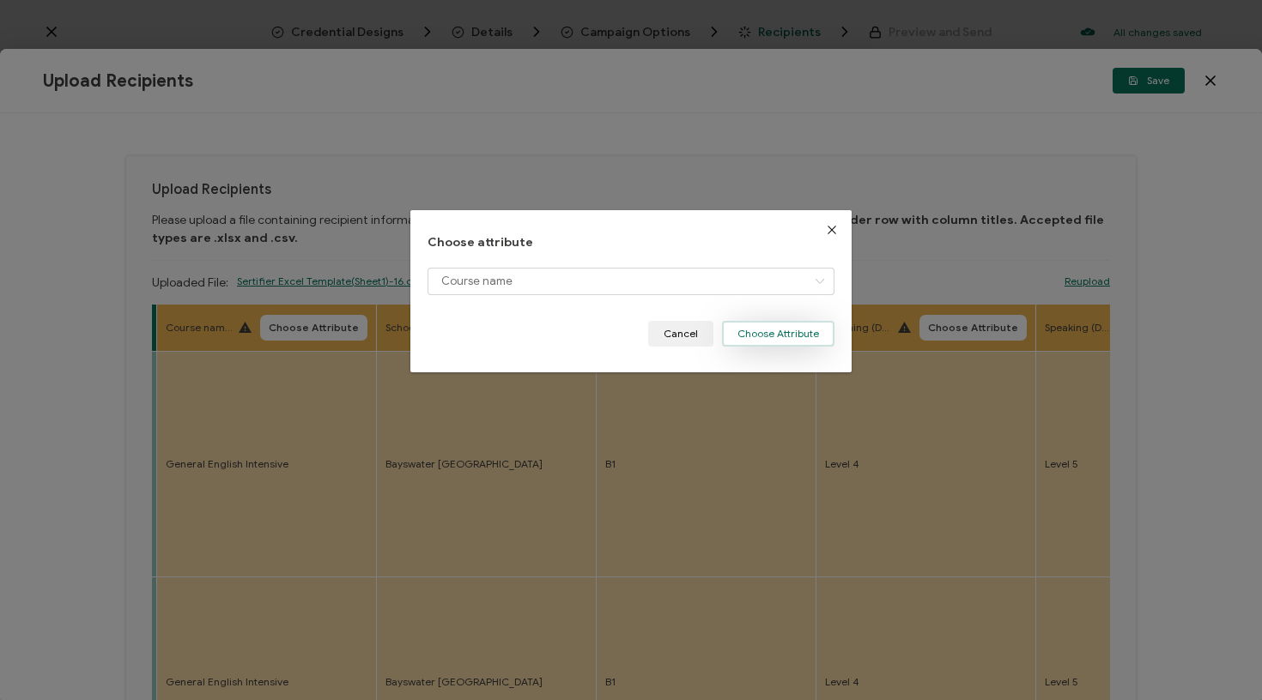
click at [779, 331] on button "Choose Attribute" at bounding box center [778, 334] width 112 height 26
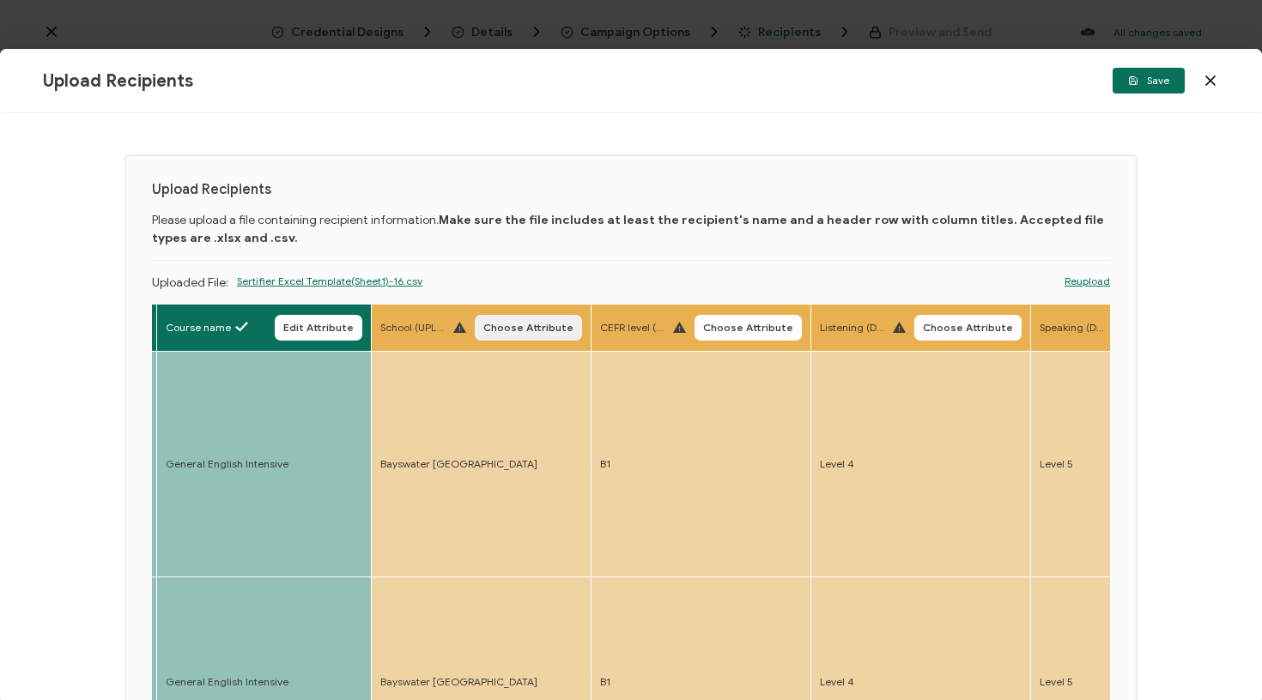
click at [526, 324] on span "Choose Attribute" at bounding box center [528, 328] width 90 height 10
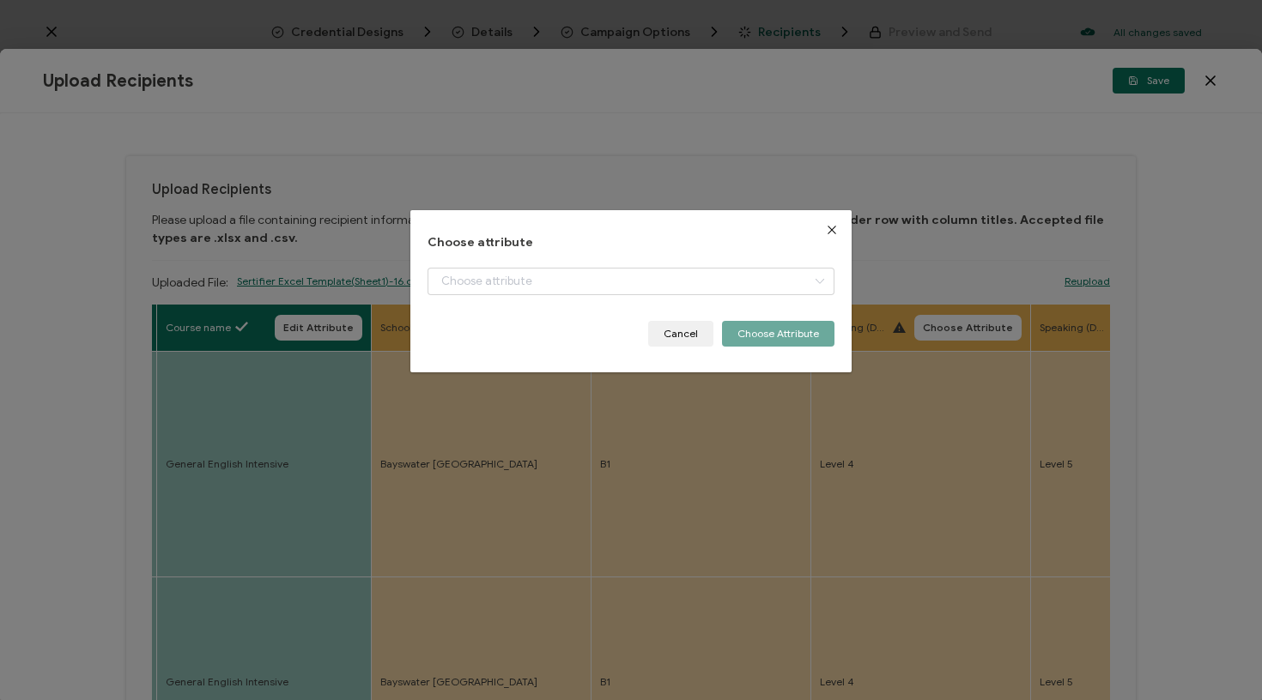
click at [563, 294] on div "dialog" at bounding box center [631, 294] width 408 height 53
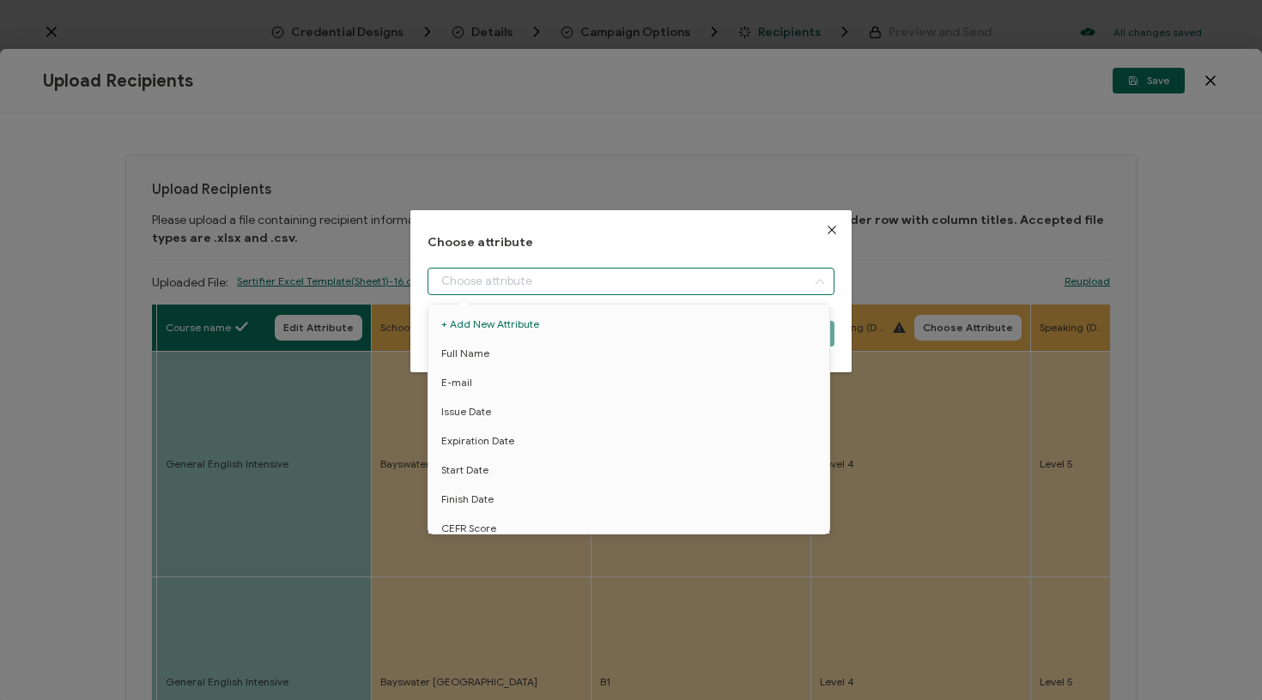
click at [586, 282] on input "dialog" at bounding box center [631, 281] width 408 height 27
click at [500, 421] on li "School" at bounding box center [631, 423] width 415 height 29
type input "School"
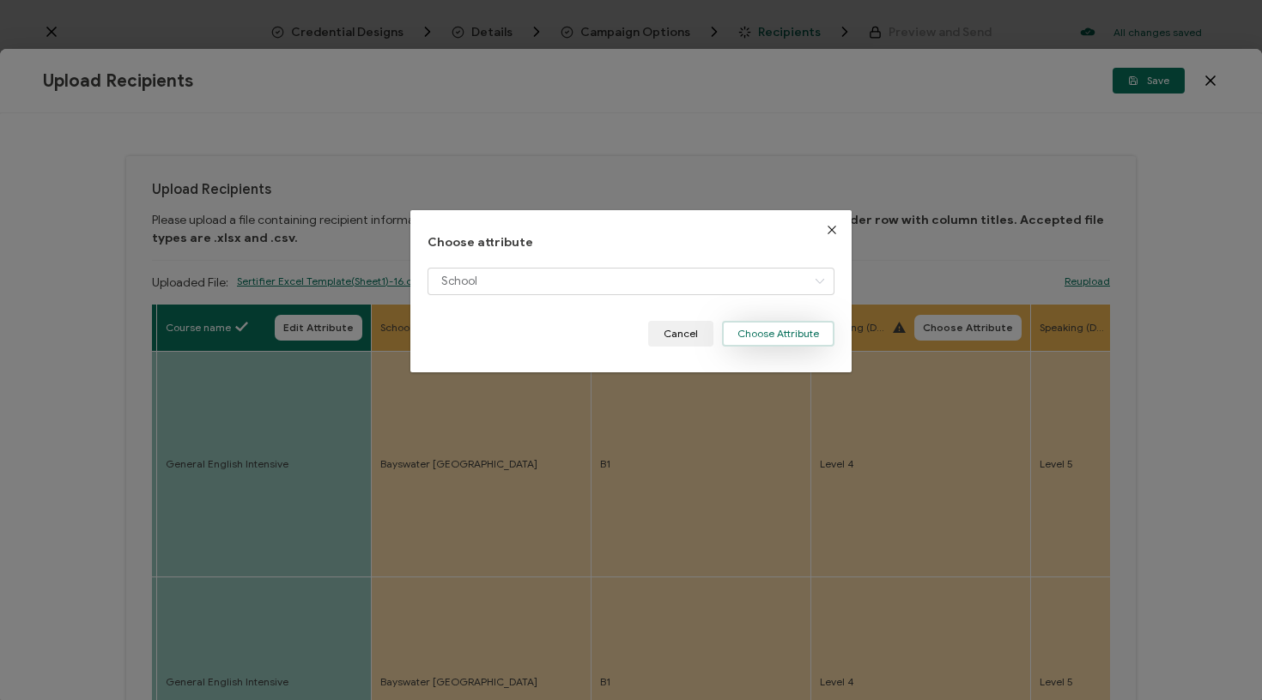
click at [770, 338] on button "Choose Attribute" at bounding box center [778, 334] width 112 height 26
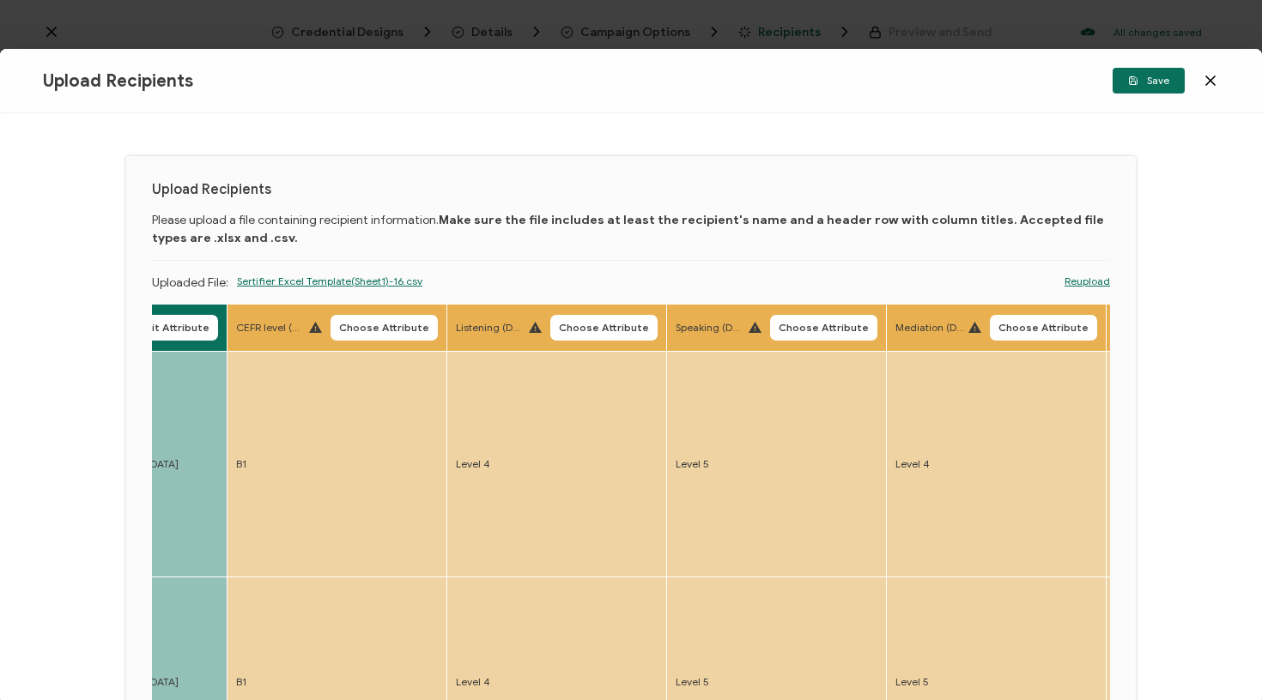
scroll to position [0, 1704]
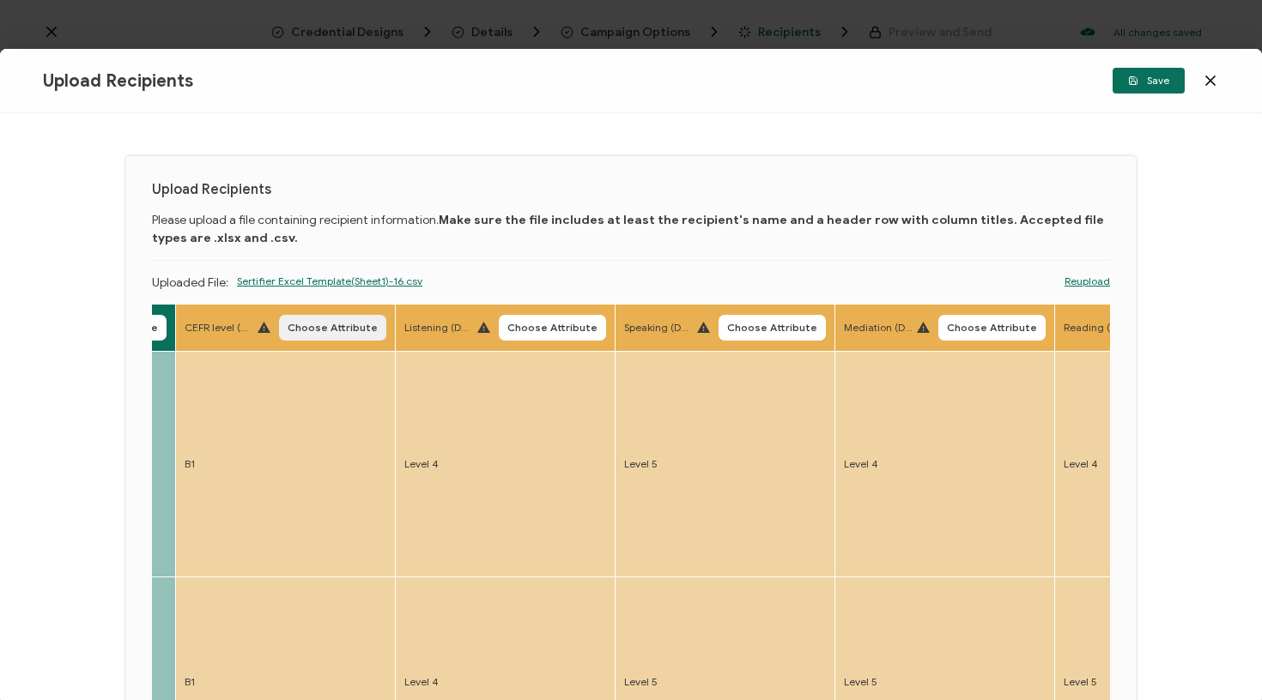
click at [343, 327] on span "Choose Attribute" at bounding box center [333, 328] width 90 height 10
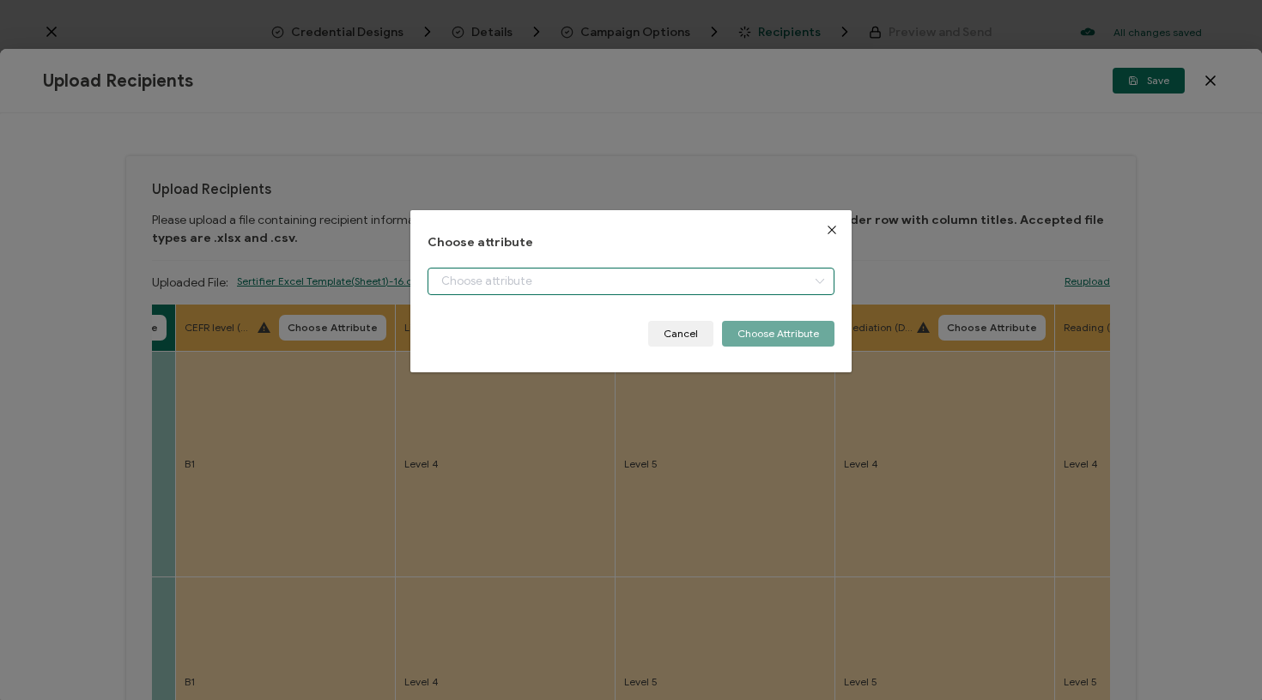
click at [502, 283] on input "dialog" at bounding box center [631, 281] width 408 height 27
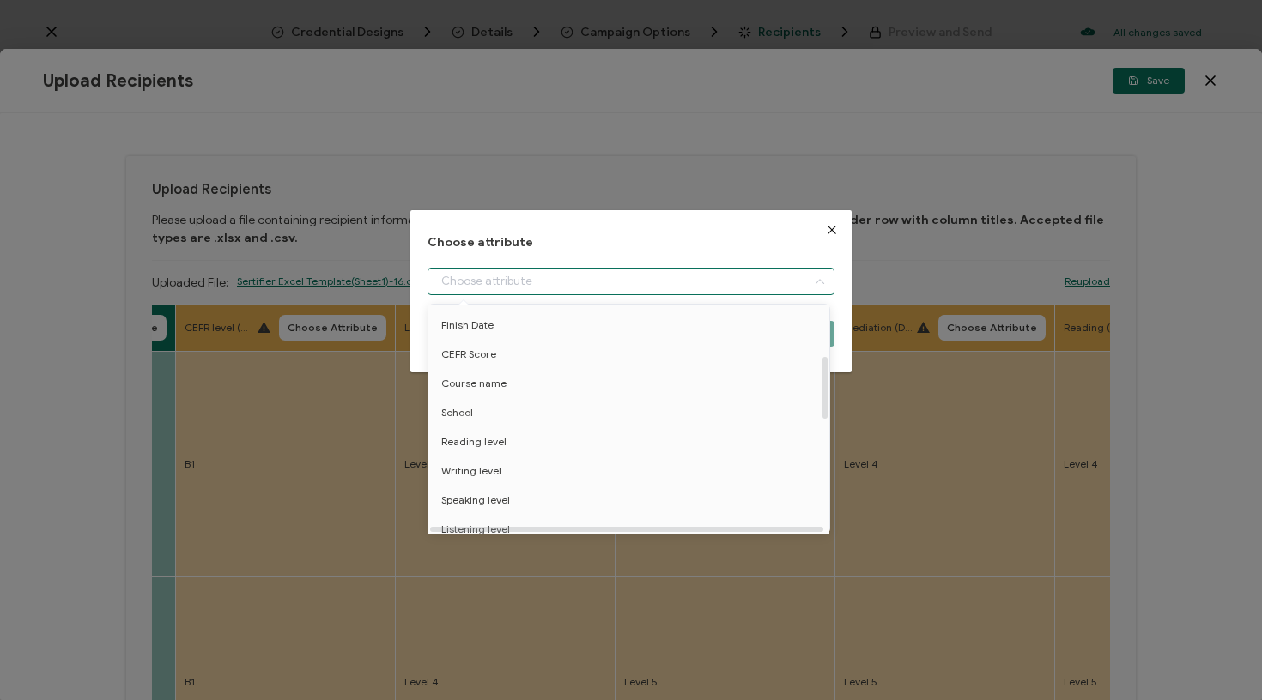
scroll to position [185, 0]
click at [494, 342] on span "CEFR Score" at bounding box center [468, 343] width 55 height 29
type input "CEFR Score"
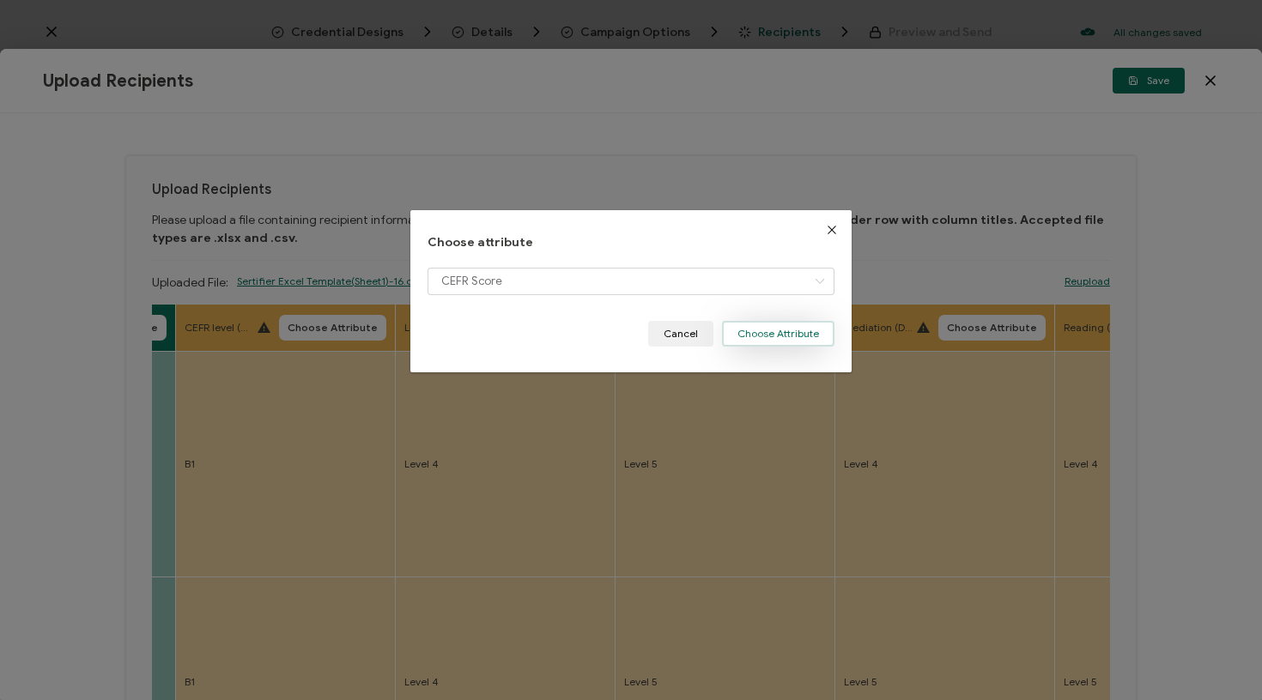
click at [792, 335] on button "Choose Attribute" at bounding box center [778, 334] width 112 height 26
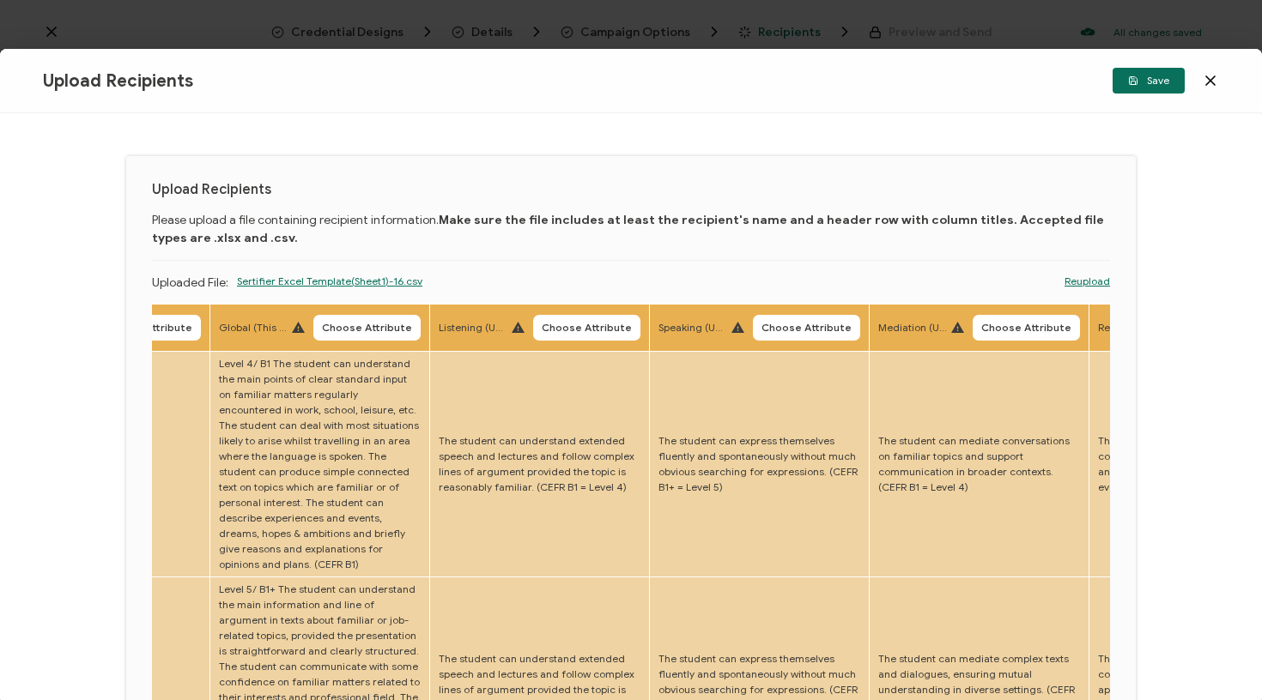
scroll to position [0, 3216]
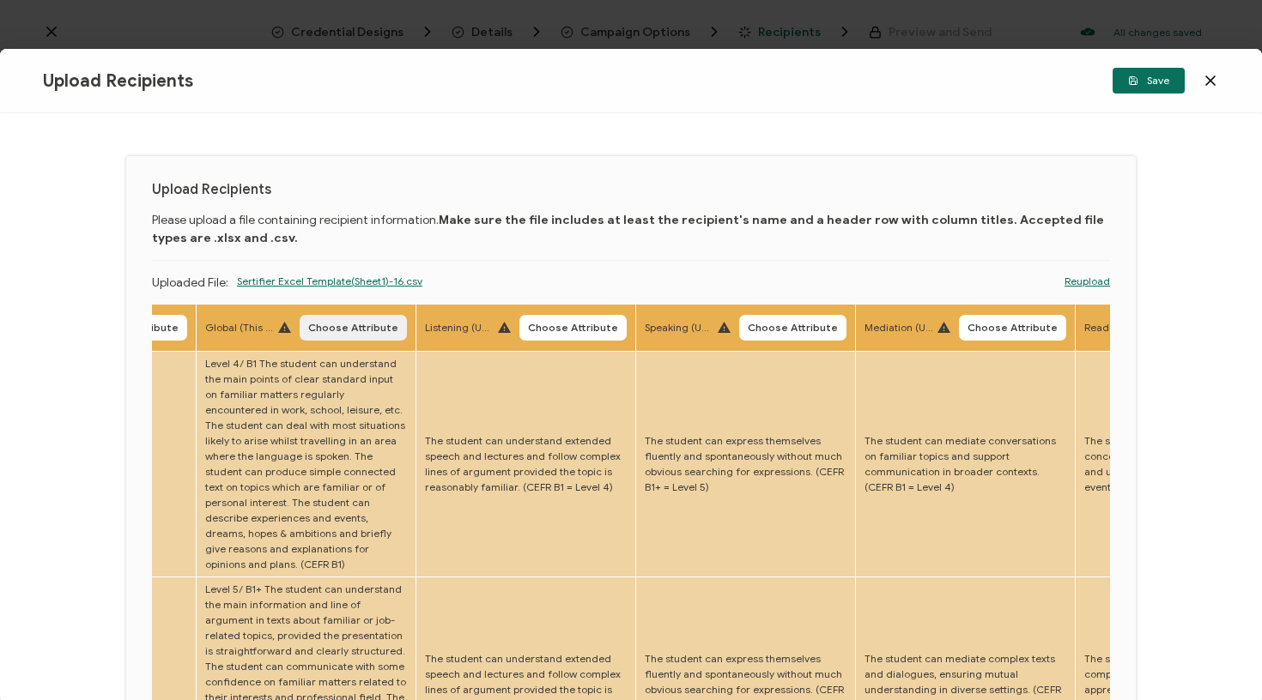
click at [318, 320] on button "Choose Attribute" at bounding box center [353, 328] width 107 height 26
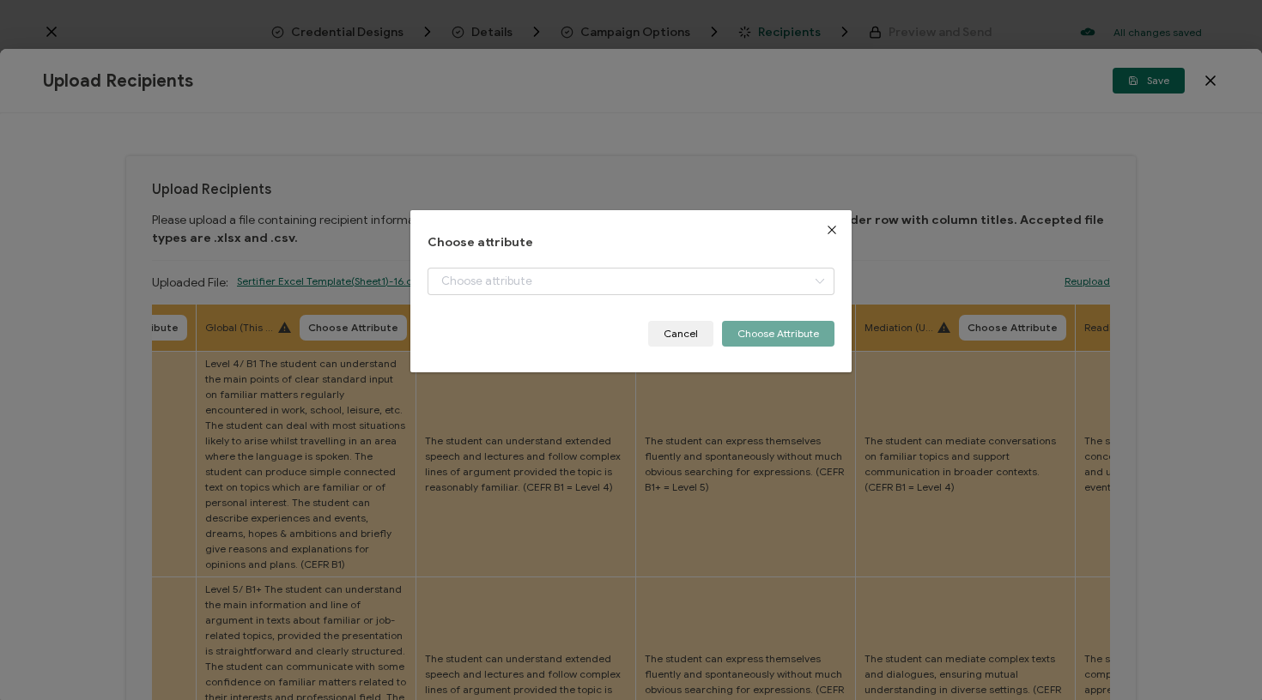
click at [482, 296] on div "dialog" at bounding box center [631, 294] width 408 height 53
click at [482, 290] on input "dialog" at bounding box center [631, 281] width 408 height 27
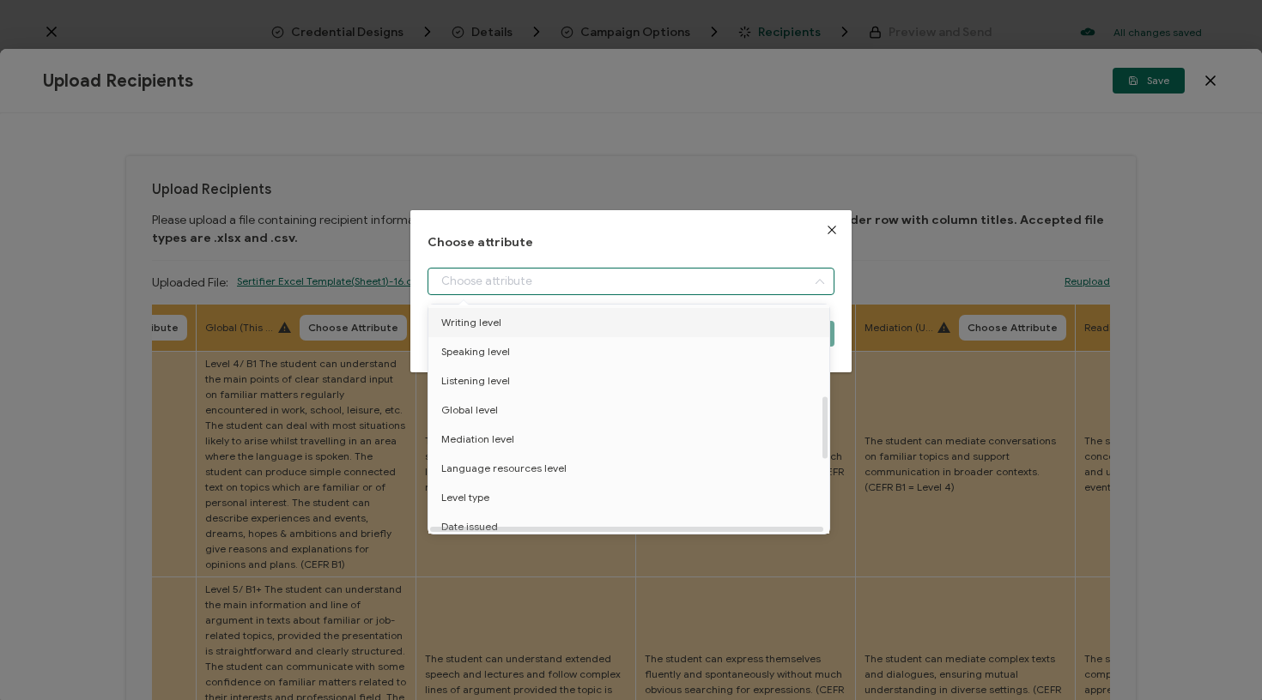
scroll to position [335, 0]
click at [516, 405] on li "Global level" at bounding box center [631, 398] width 415 height 29
type input "Global level"
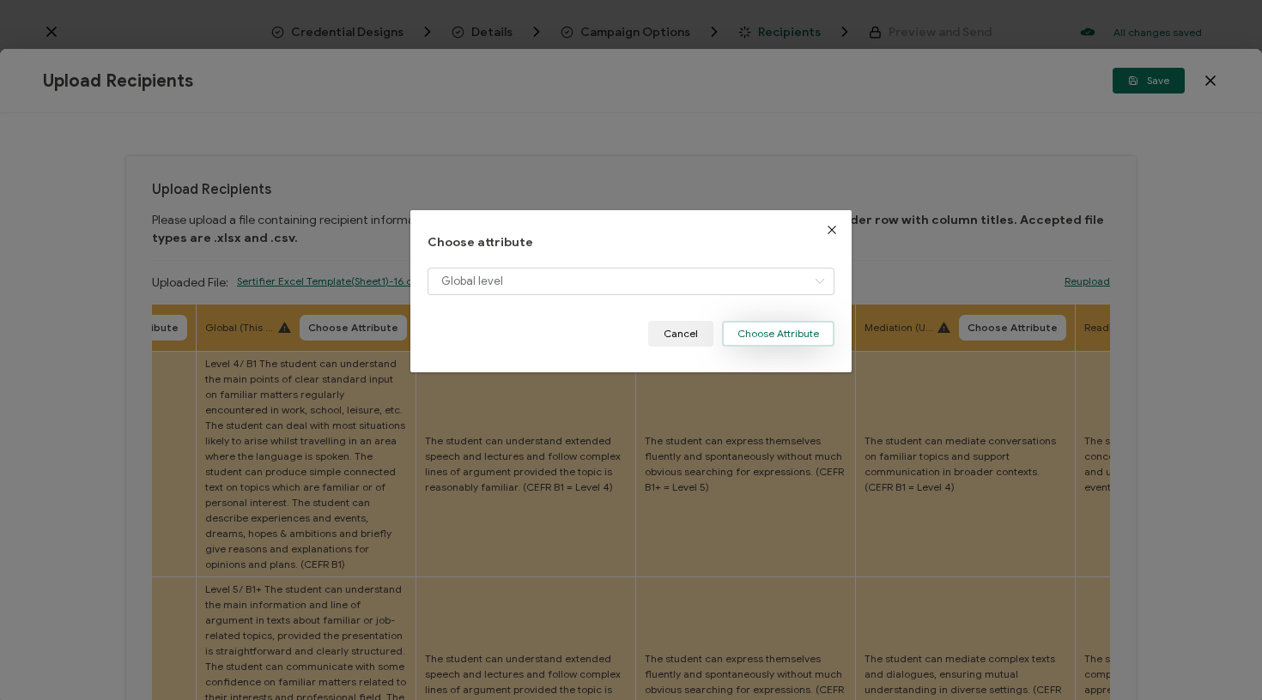
click at [819, 330] on button "Choose Attribute" at bounding box center [778, 334] width 112 height 26
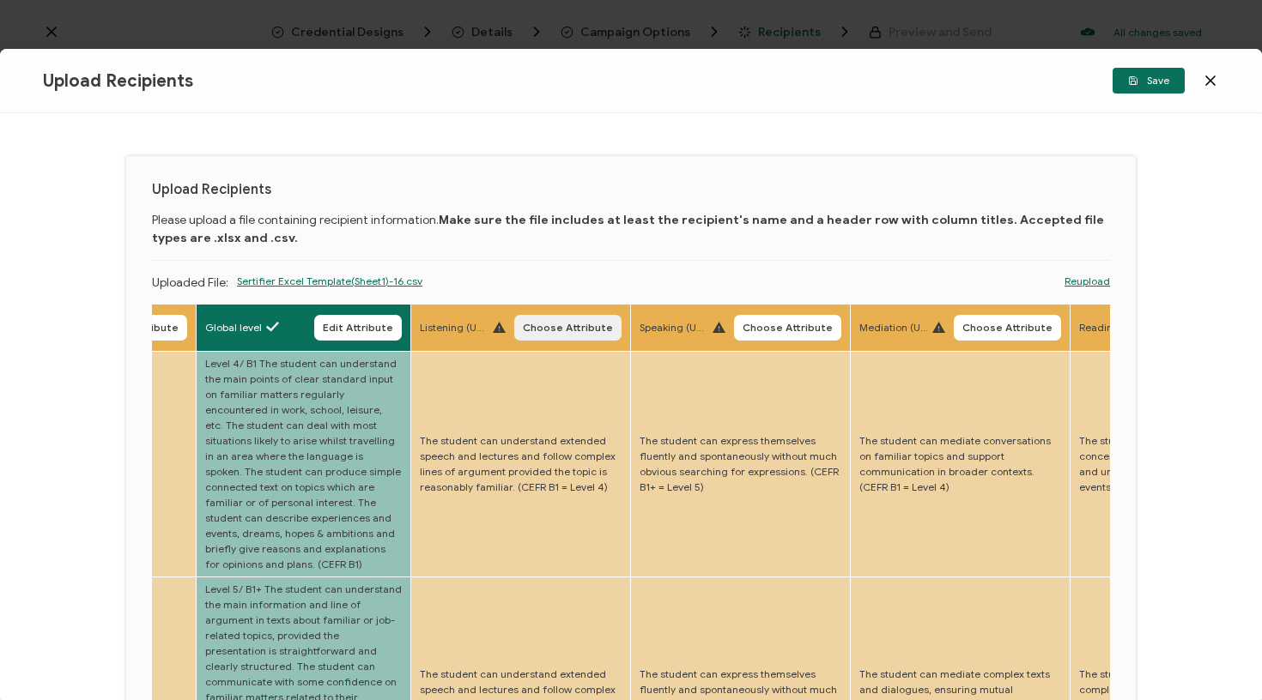
click at [534, 339] on button "Choose Attribute" at bounding box center [567, 328] width 107 height 26
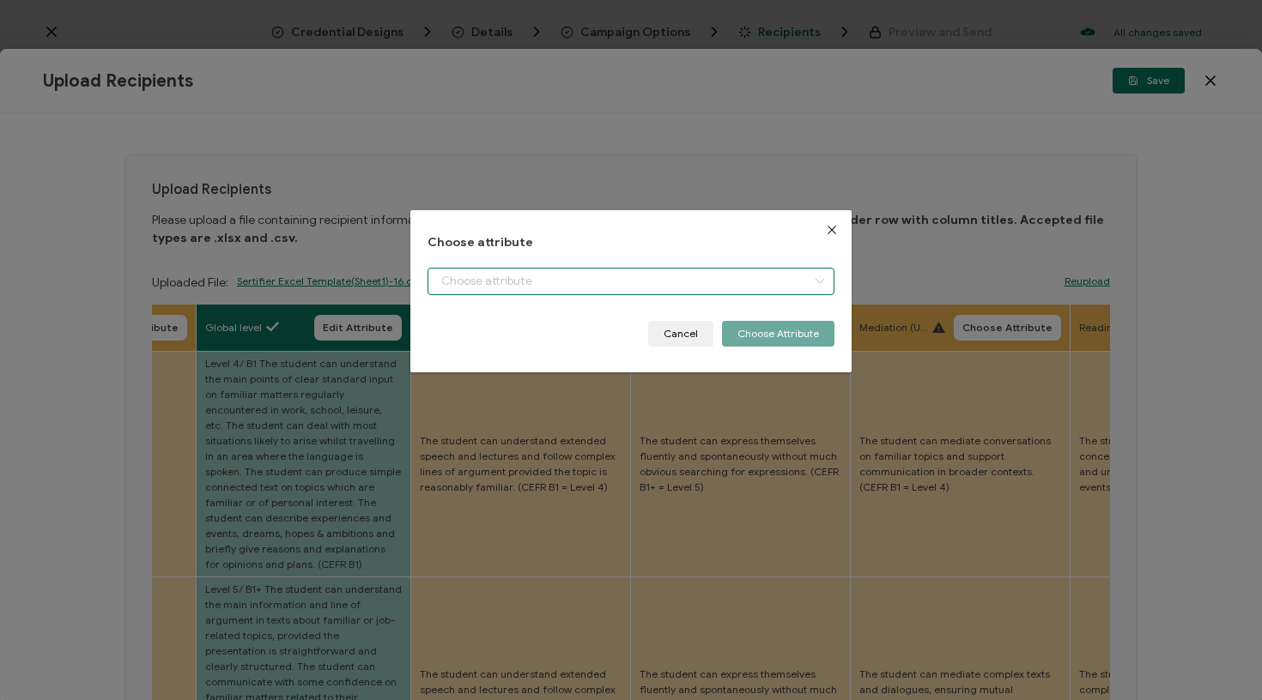
click at [589, 272] on input "dialog" at bounding box center [631, 281] width 408 height 27
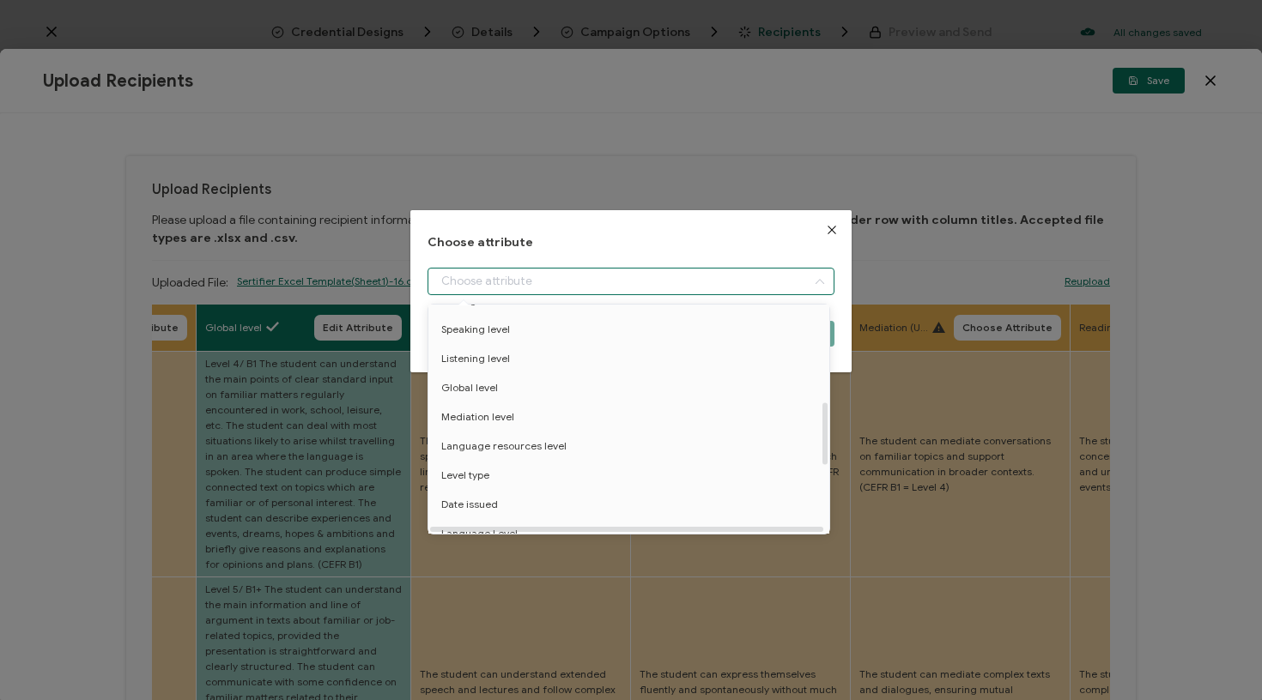
scroll to position [361, 0]
click at [519, 338] on li "Listening level" at bounding box center [631, 342] width 415 height 29
type input "Listening level"
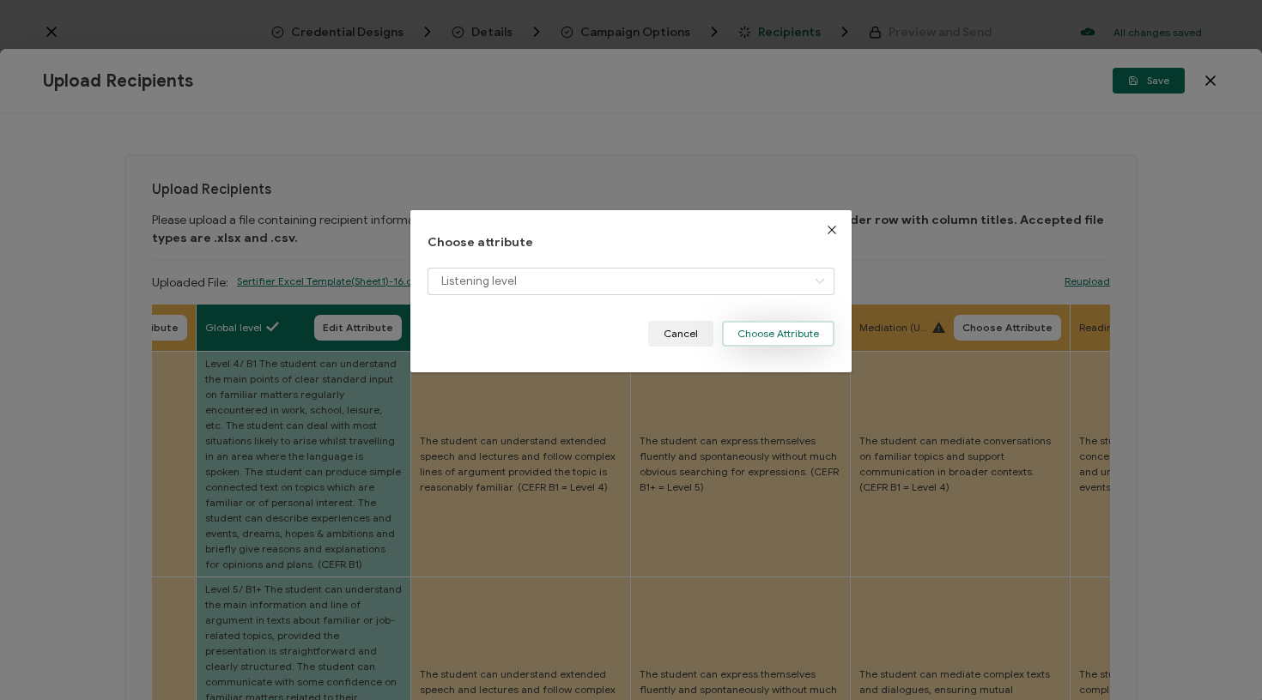
click at [792, 329] on button "Choose Attribute" at bounding box center [778, 334] width 112 height 26
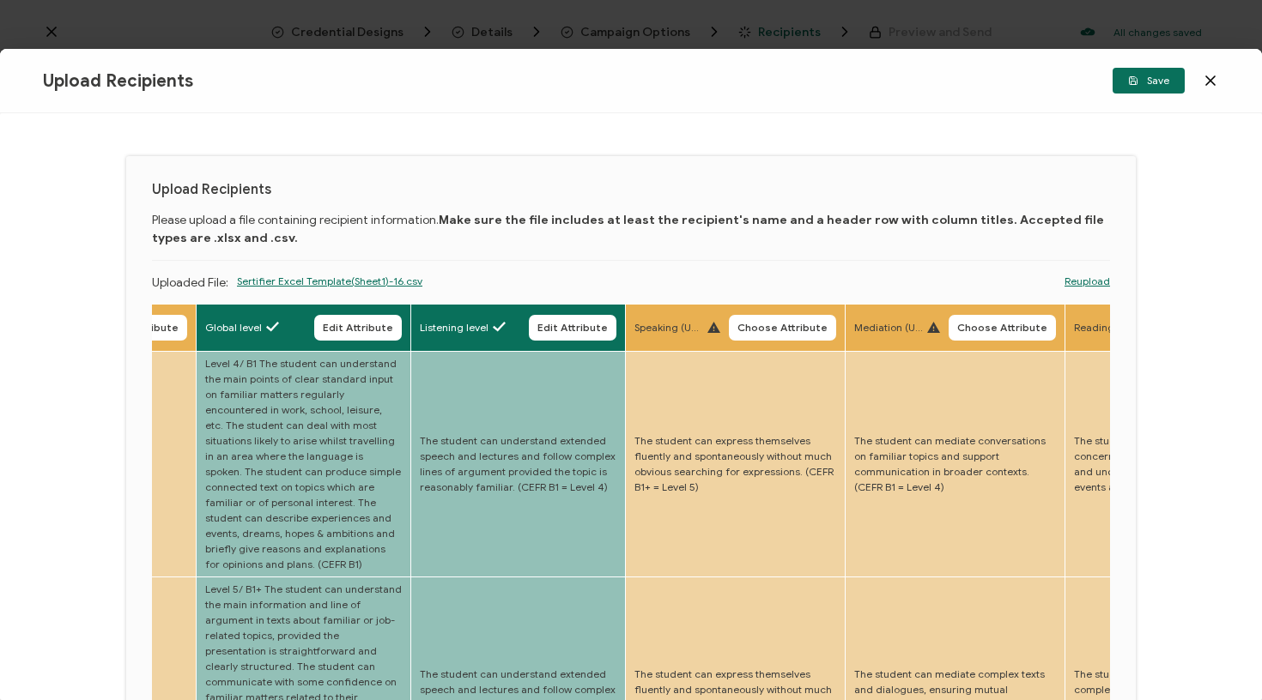
click at [737, 329] on span "Choose Attribute" at bounding box center [782, 328] width 90 height 10
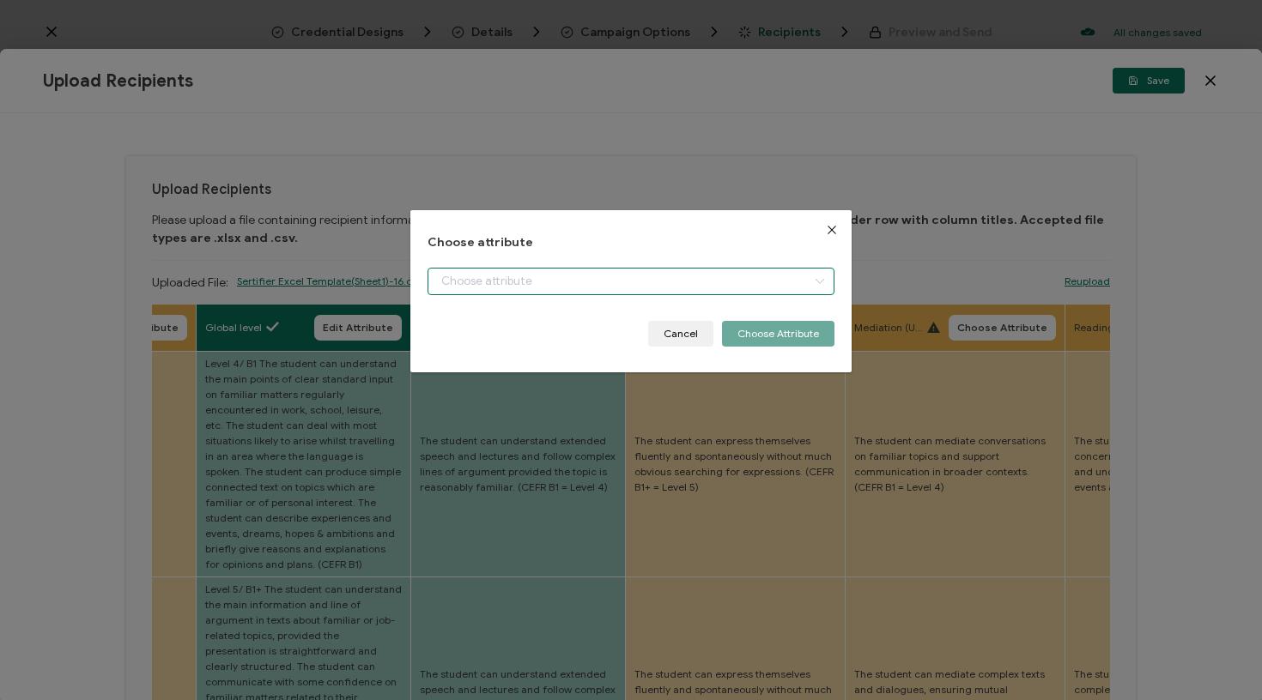
click at [738, 289] on input "dialog" at bounding box center [631, 281] width 408 height 27
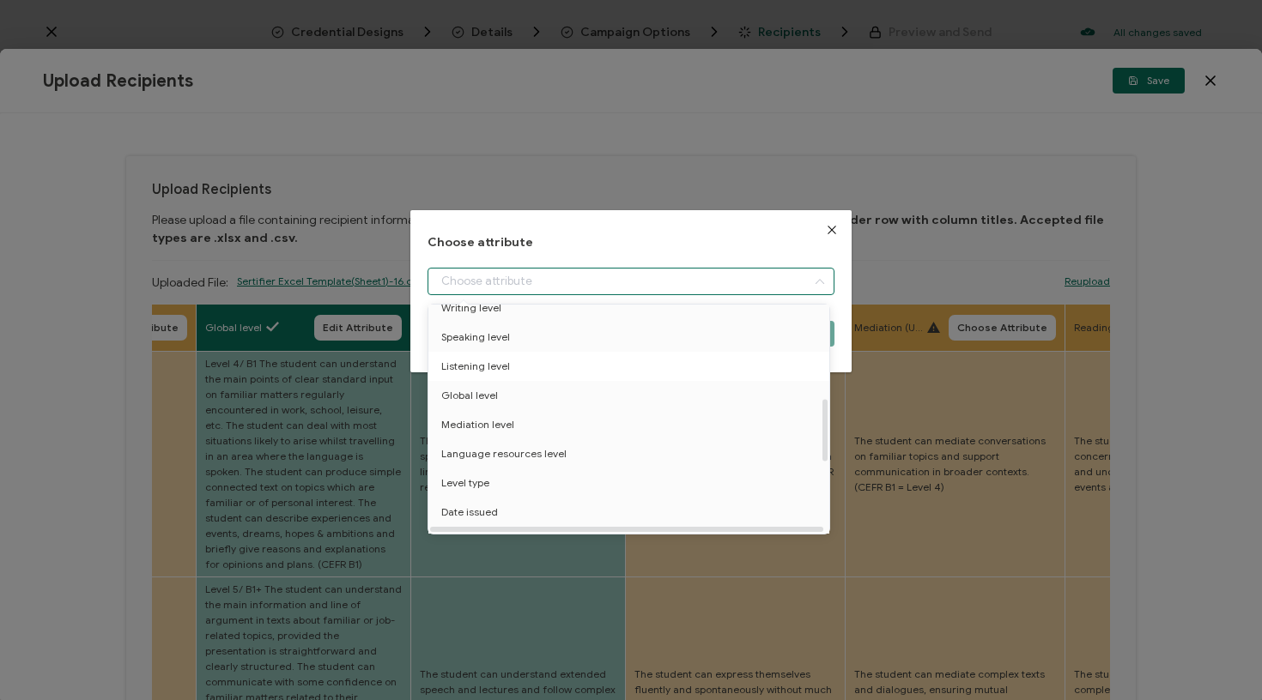
scroll to position [342, 0]
click at [561, 330] on li "Speaking level" at bounding box center [631, 332] width 415 height 29
type input "Speaking level"
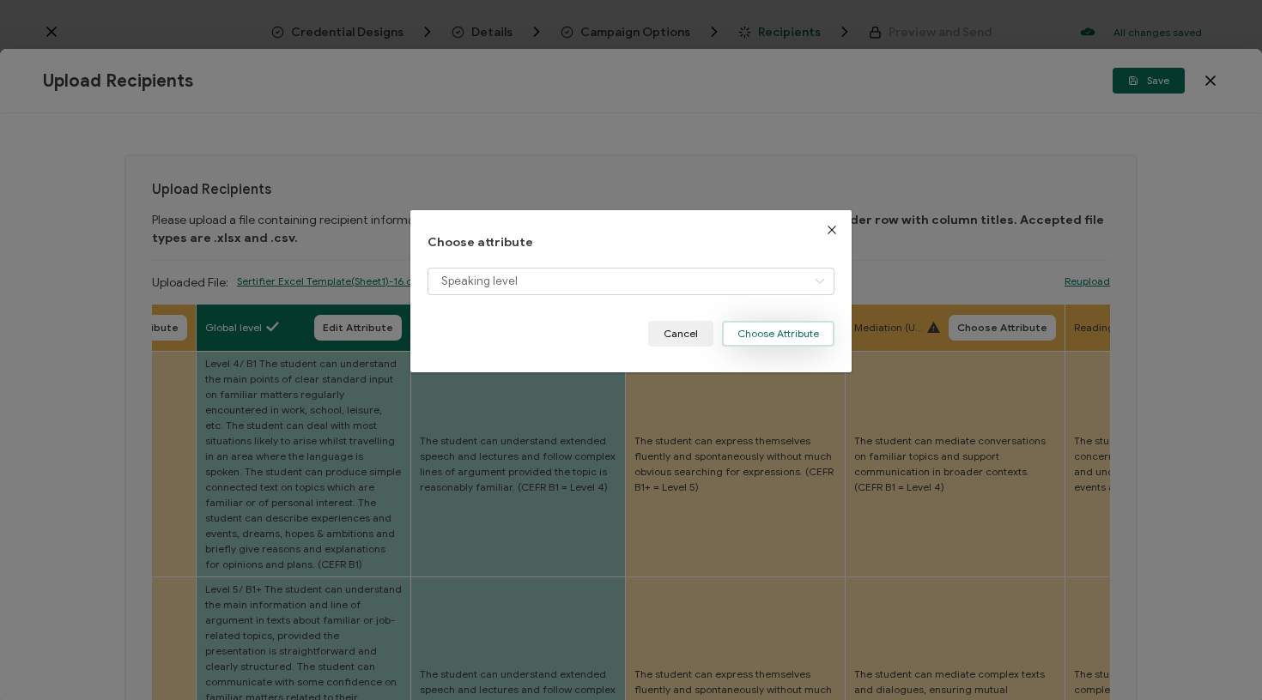
click at [779, 335] on button "Choose Attribute" at bounding box center [778, 334] width 112 height 26
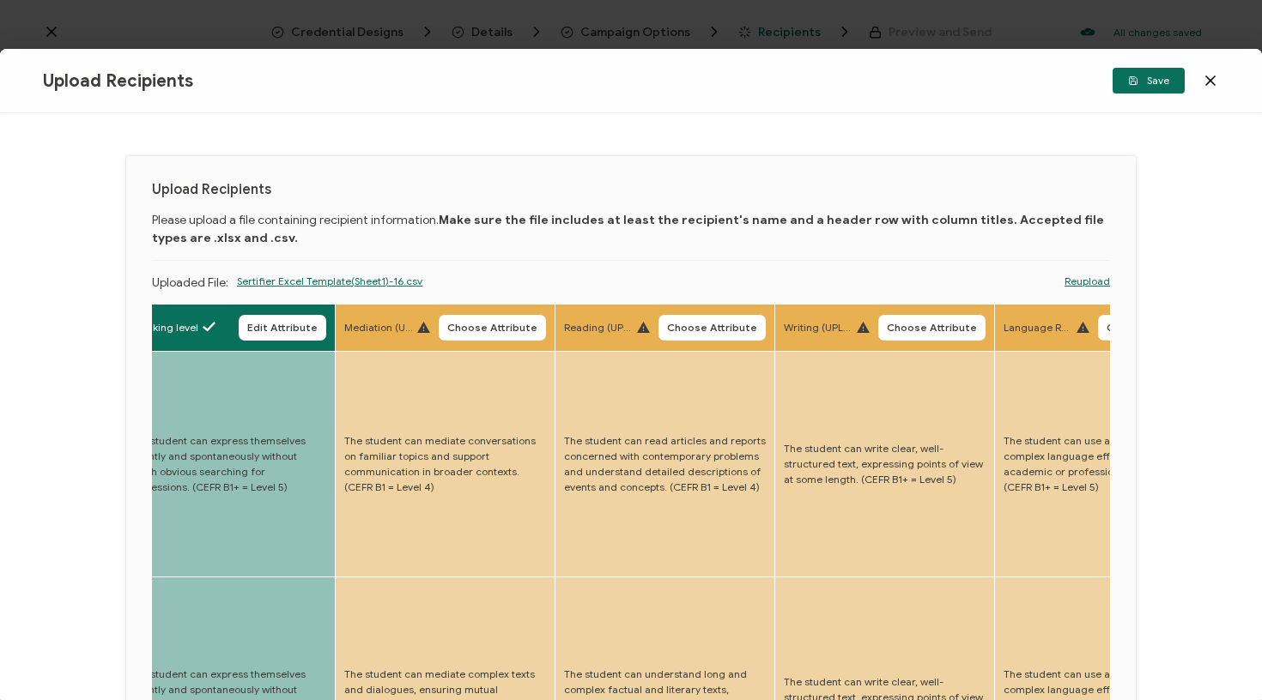
scroll to position [0, 3748]
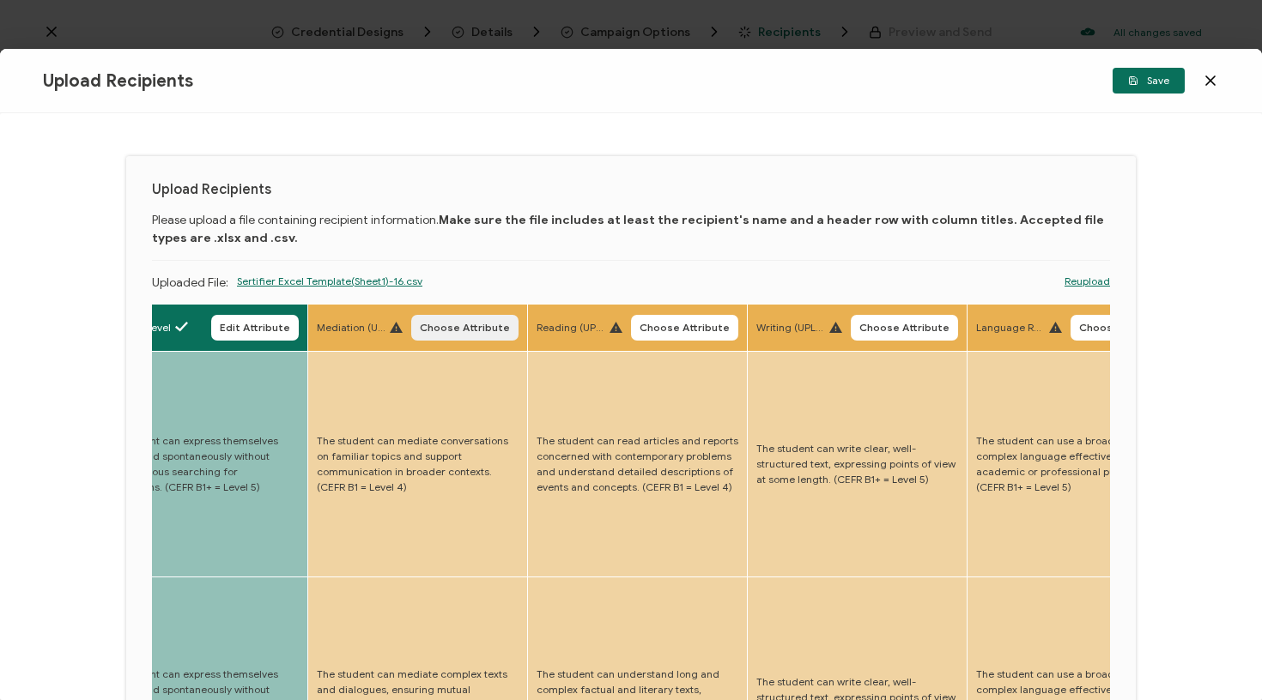
click at [420, 331] on span "Choose Attribute" at bounding box center [465, 328] width 90 height 10
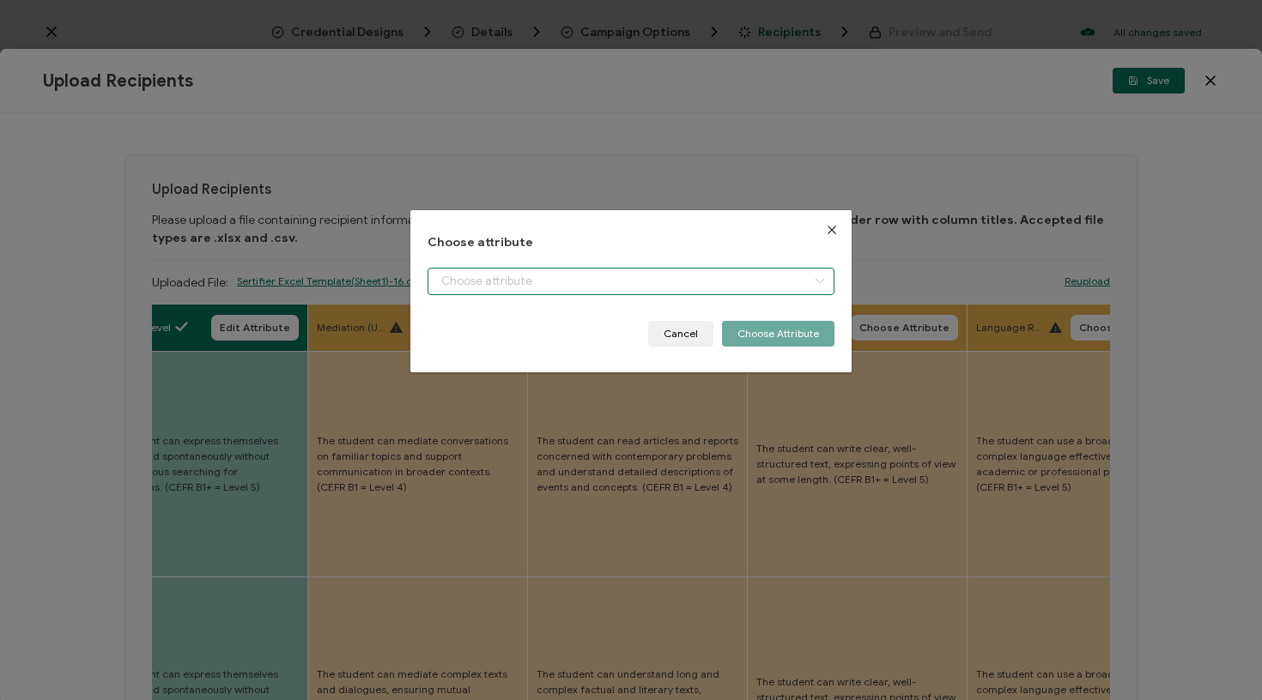
click at [461, 289] on input "dialog" at bounding box center [631, 281] width 408 height 27
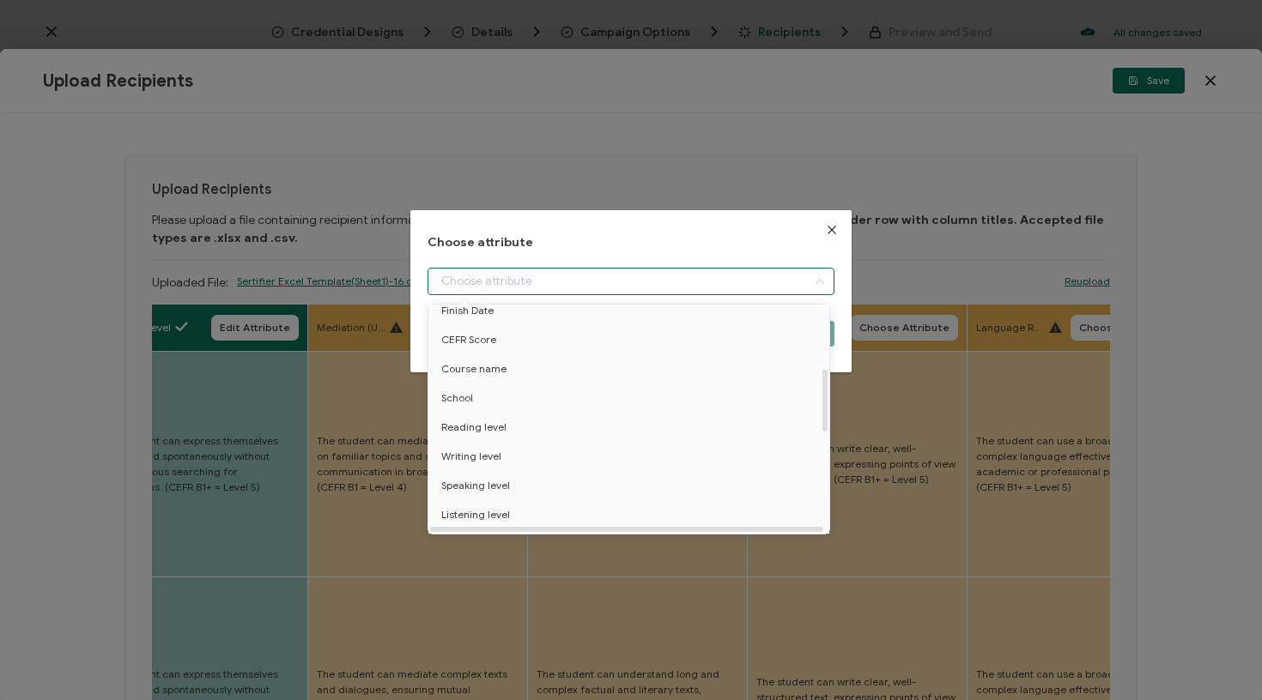
scroll to position [301, 0]
click at [500, 446] on span "Mediation level" at bounding box center [477, 460] width 73 height 29
type input "Mediation level"
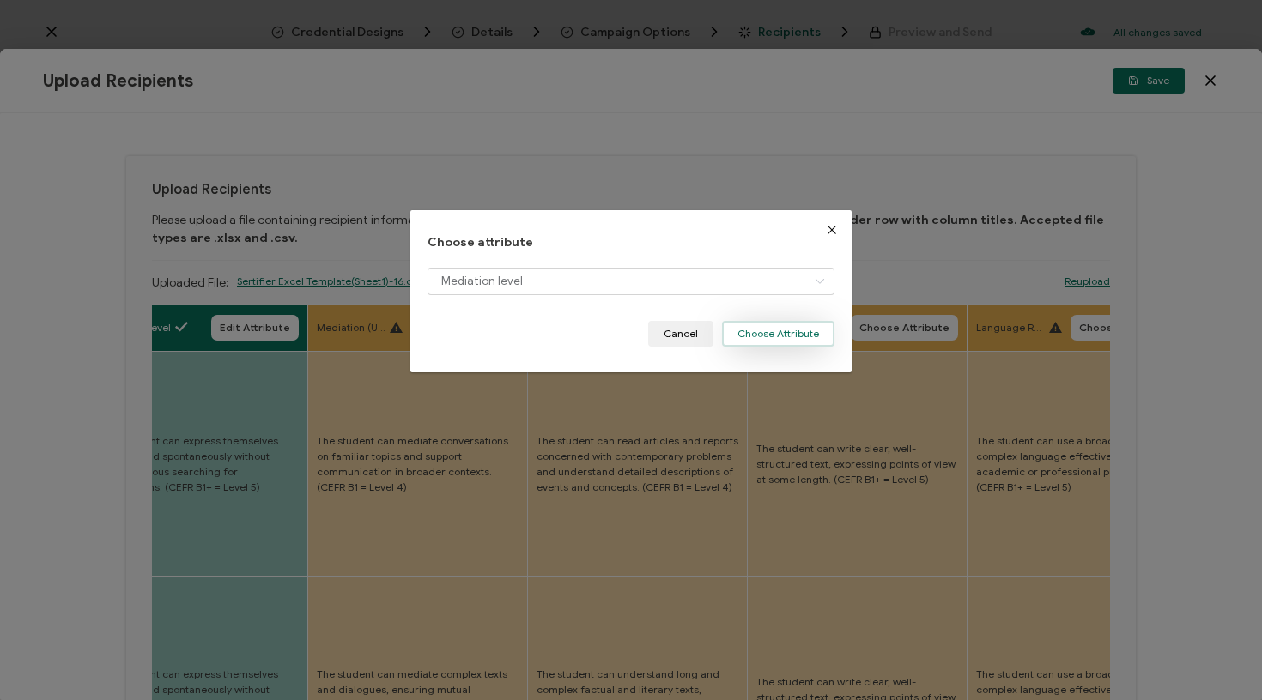
click at [775, 321] on button "Choose Attribute" at bounding box center [778, 334] width 112 height 26
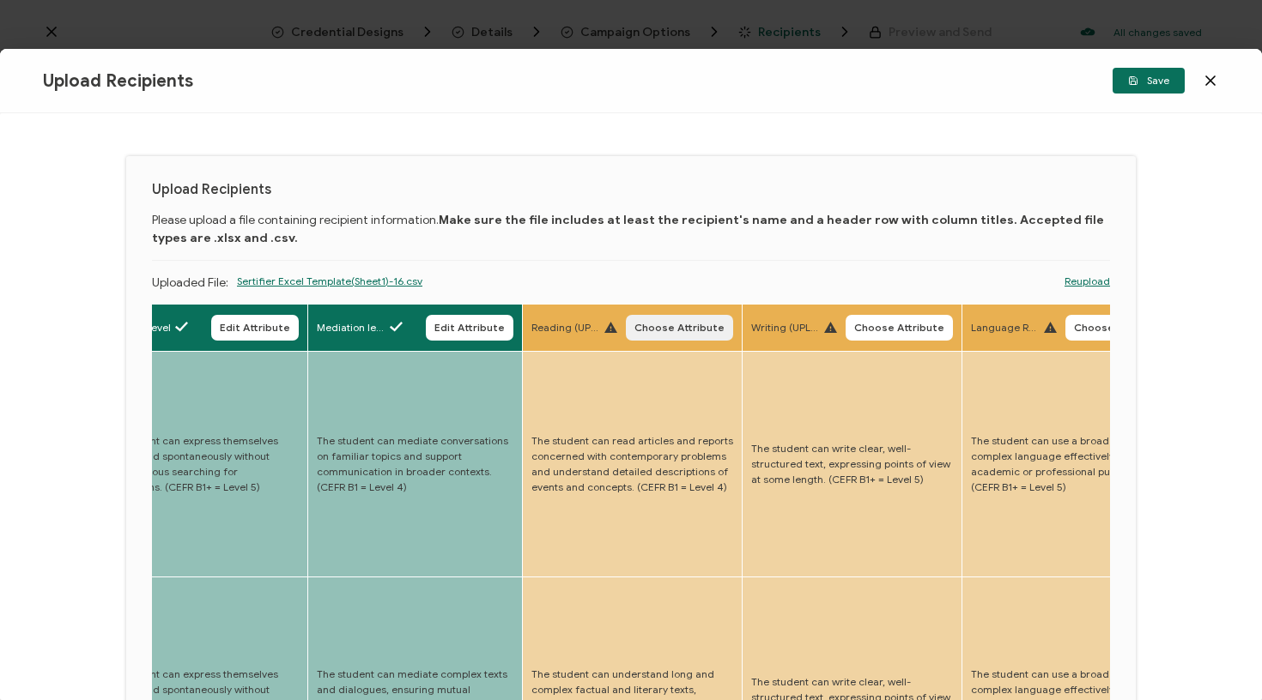
click at [637, 315] on button "Choose Attribute" at bounding box center [679, 328] width 107 height 26
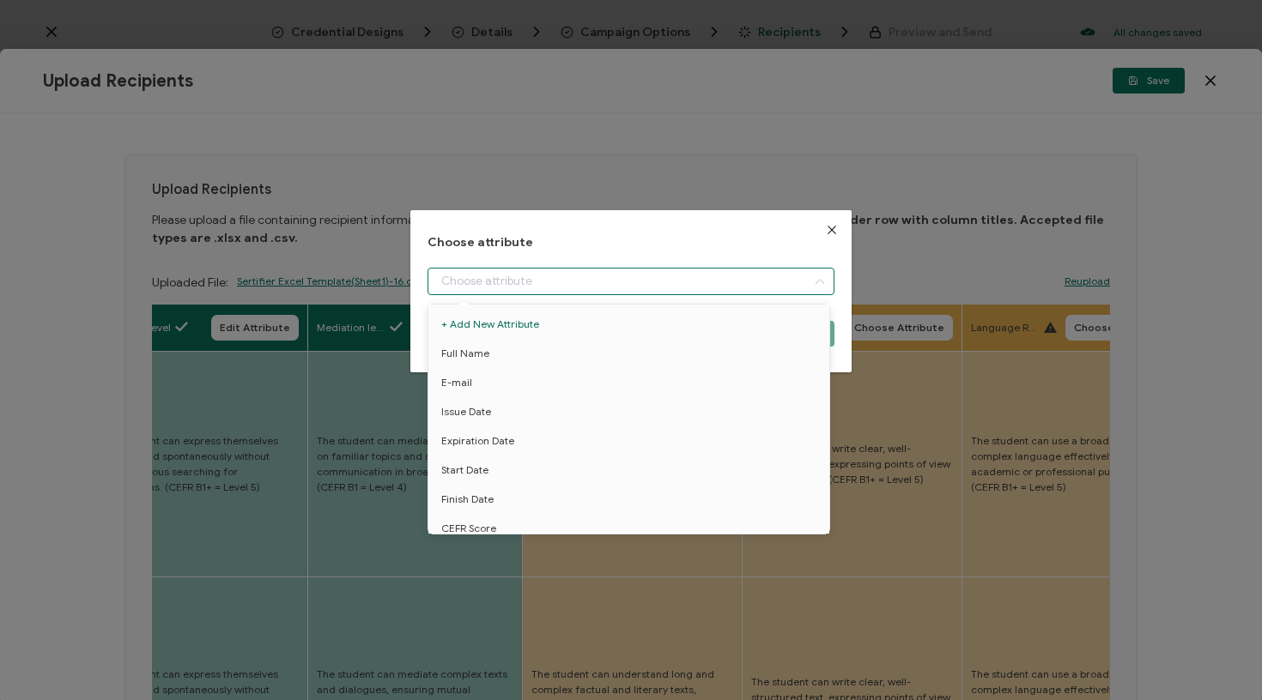
click at [629, 288] on input "dialog" at bounding box center [631, 281] width 408 height 27
click at [507, 325] on li "Reading level" at bounding box center [630, 327] width 415 height 29
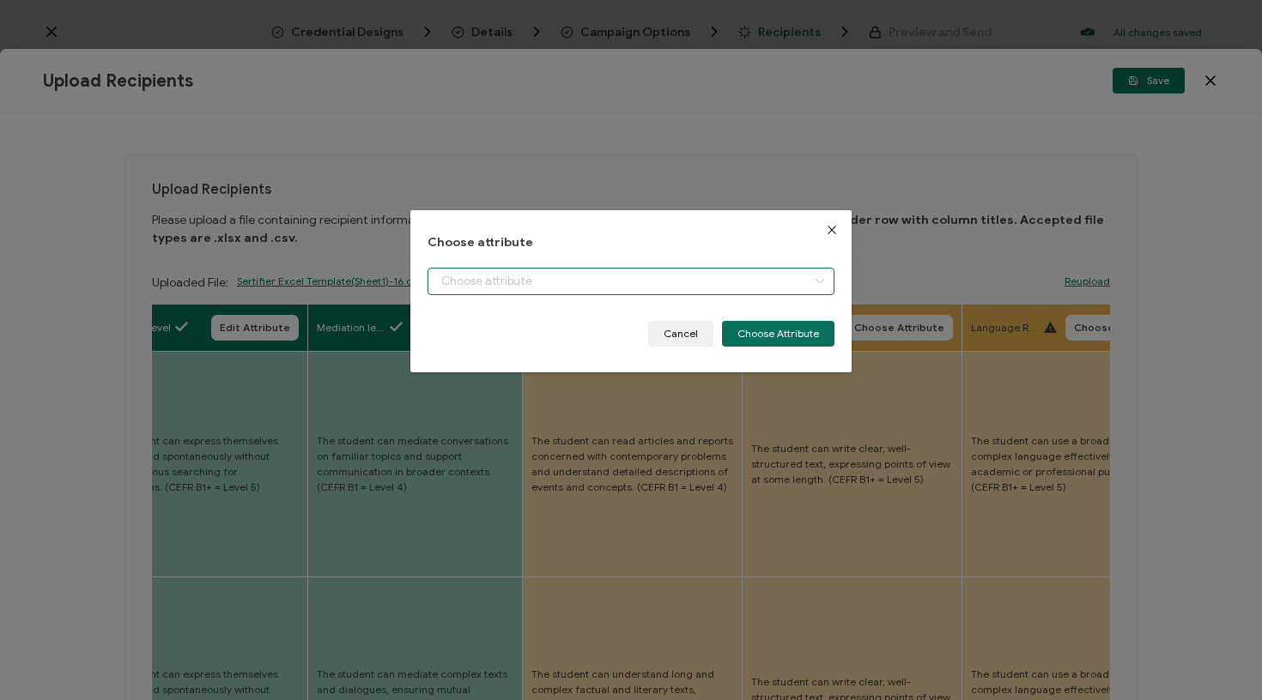
type input "Reading level"
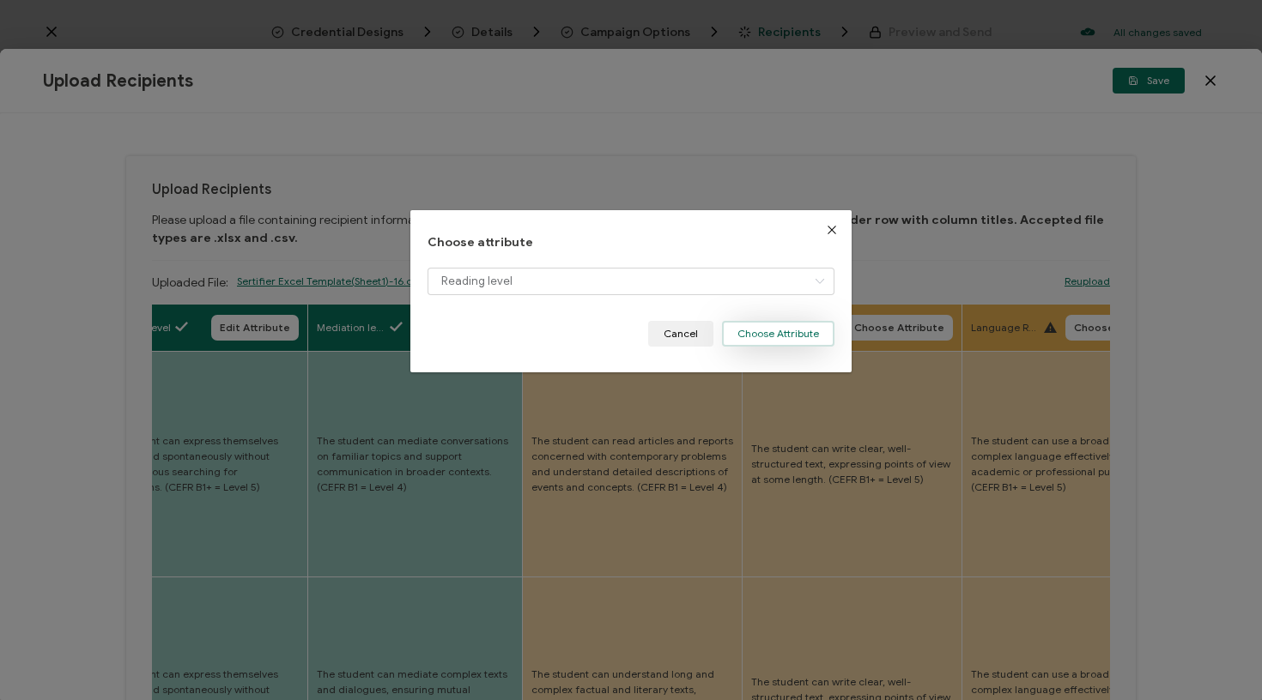
click at [761, 329] on button "Choose Attribute" at bounding box center [778, 334] width 112 height 26
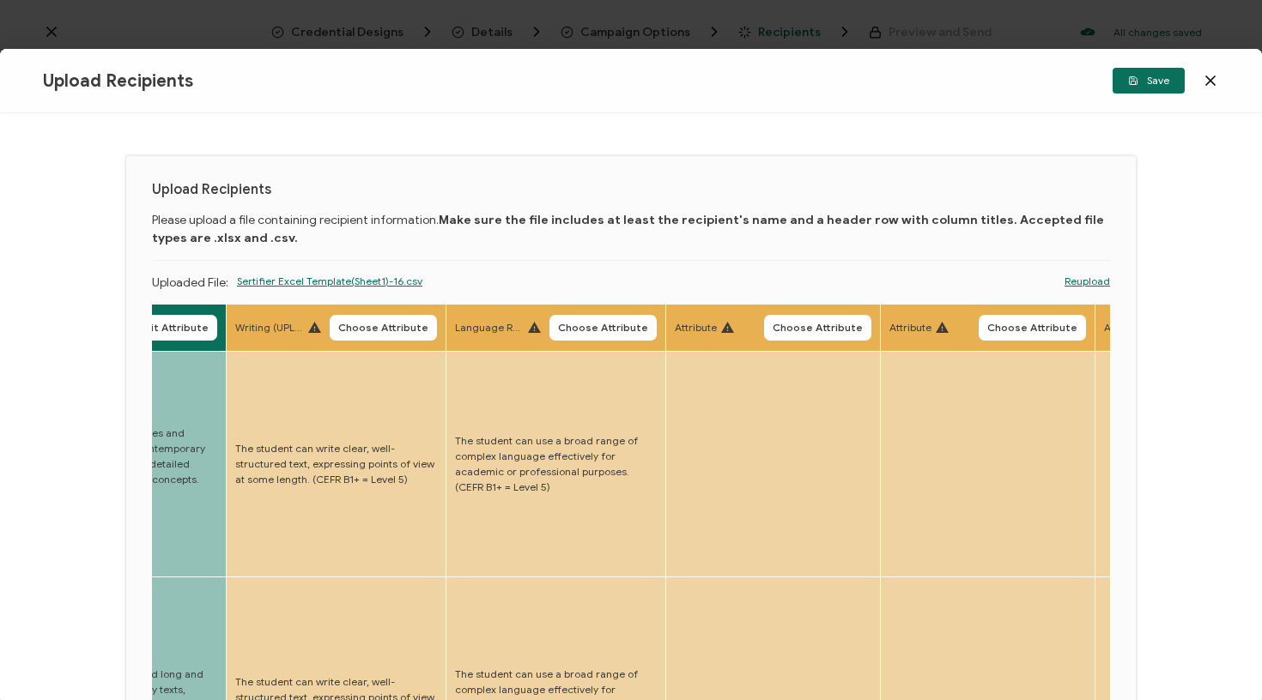
scroll to position [0, 4301]
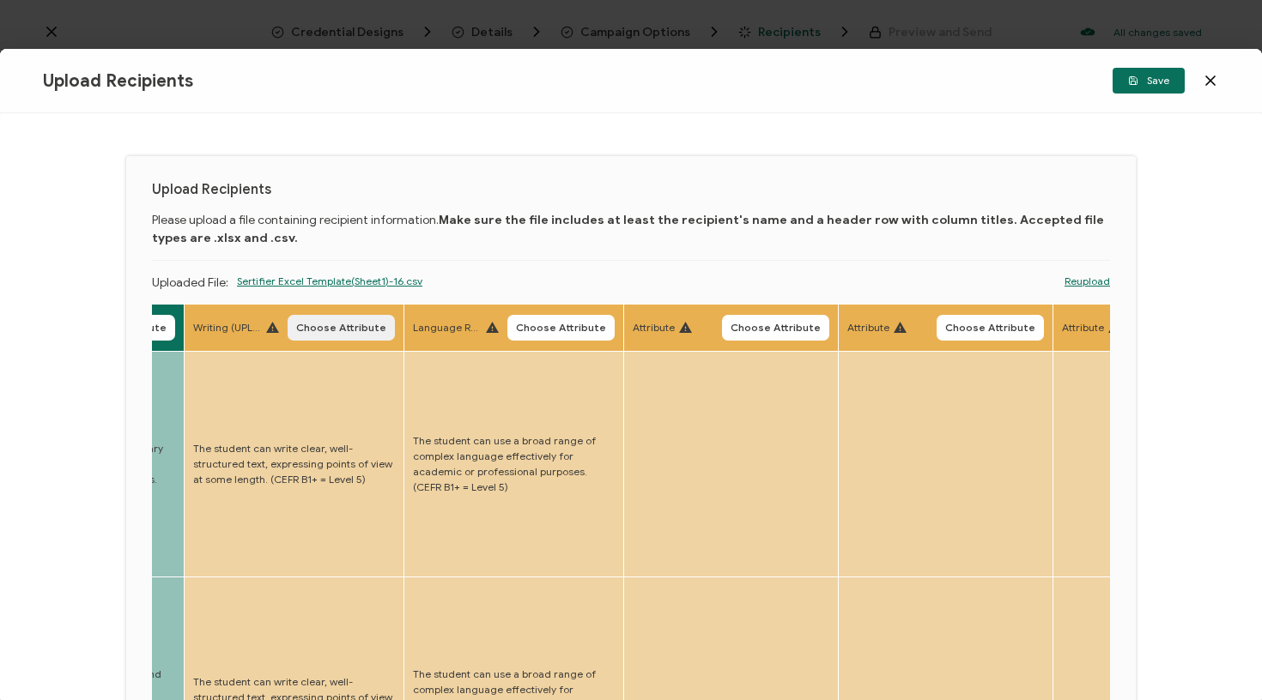
click at [316, 329] on span "Choose Attribute" at bounding box center [341, 328] width 90 height 10
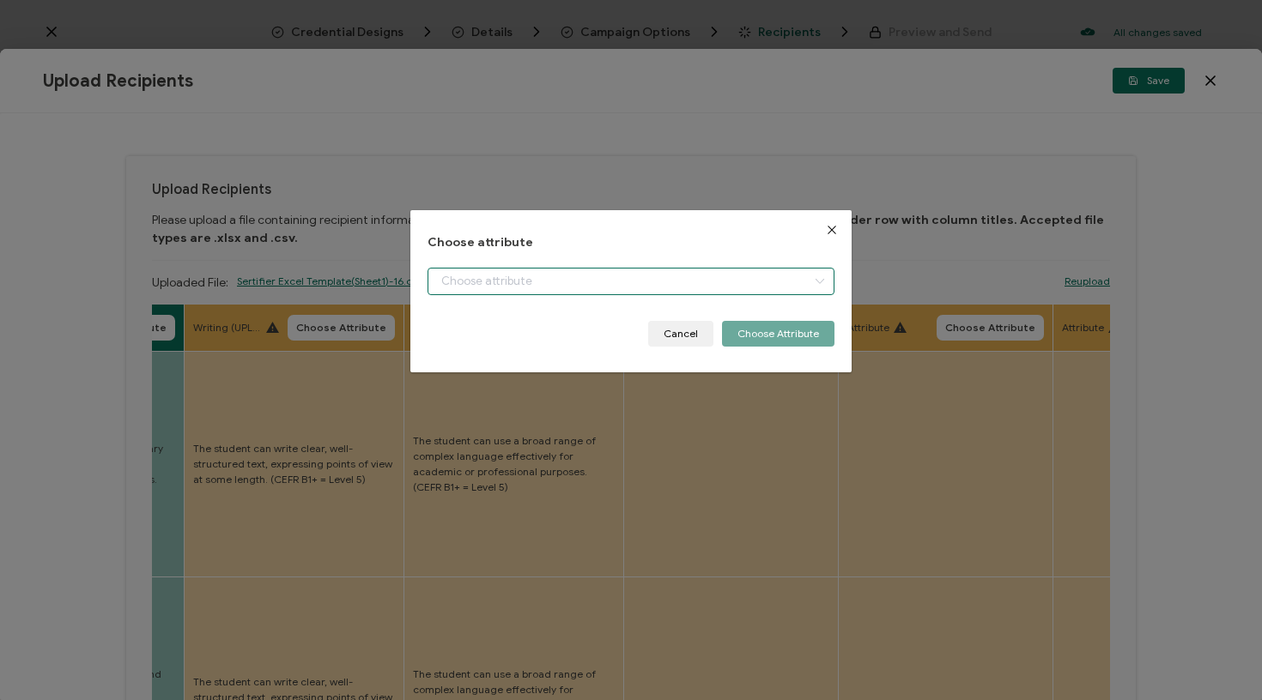
click at [454, 287] on input "dialog" at bounding box center [631, 281] width 408 height 27
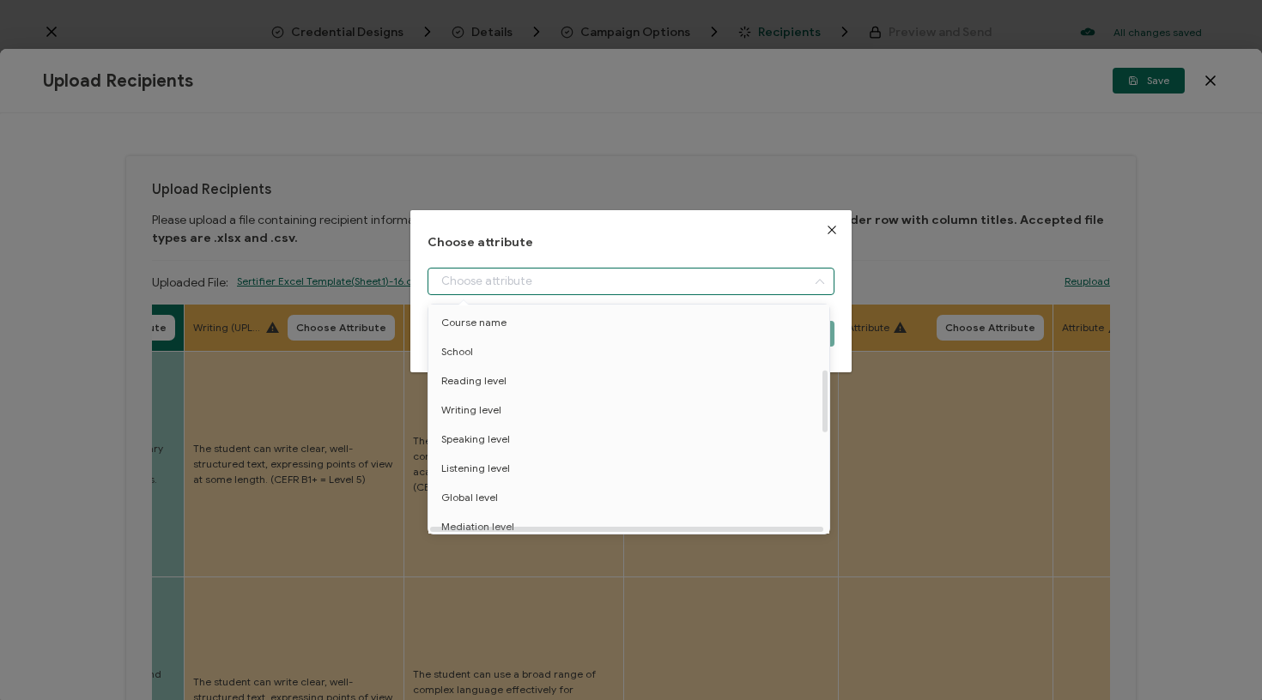
scroll to position [274, 0]
click at [510, 376] on li "Writing level" at bounding box center [631, 371] width 415 height 29
type input "Writing level"
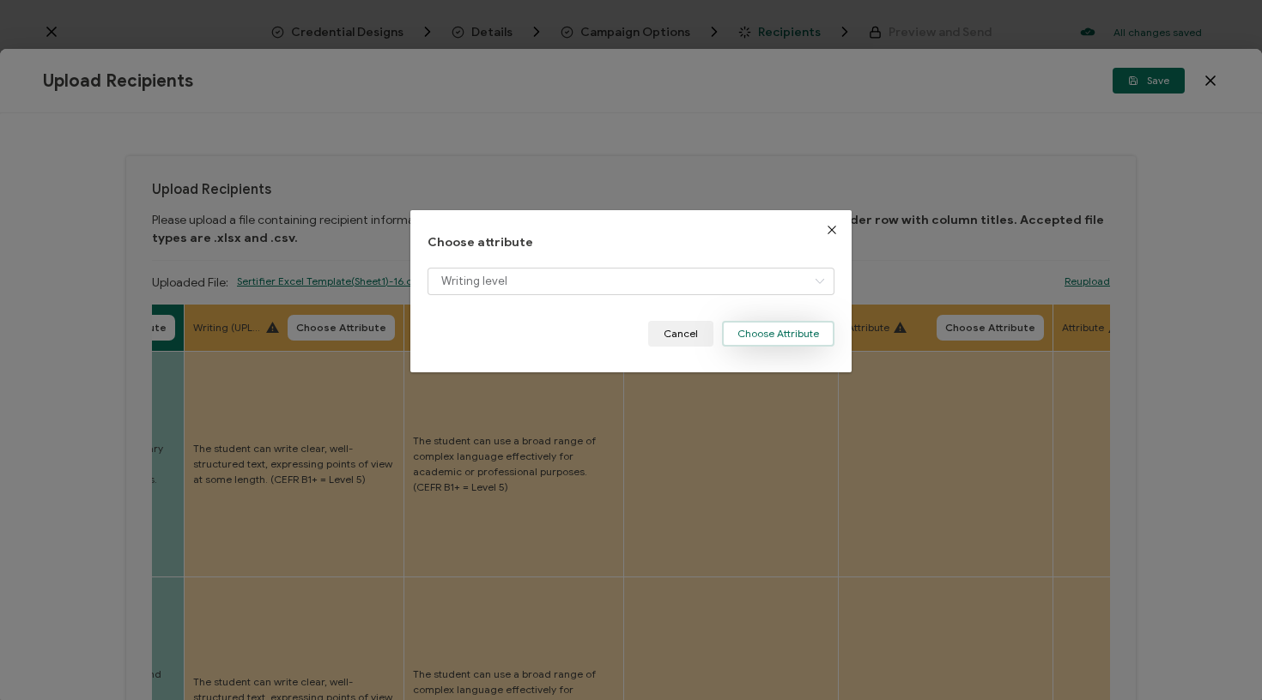
drag, startPoint x: 809, startPoint y: 327, endPoint x: 780, endPoint y: 327, distance: 29.2
click at [807, 327] on button "Choose Attribute" at bounding box center [778, 334] width 112 height 26
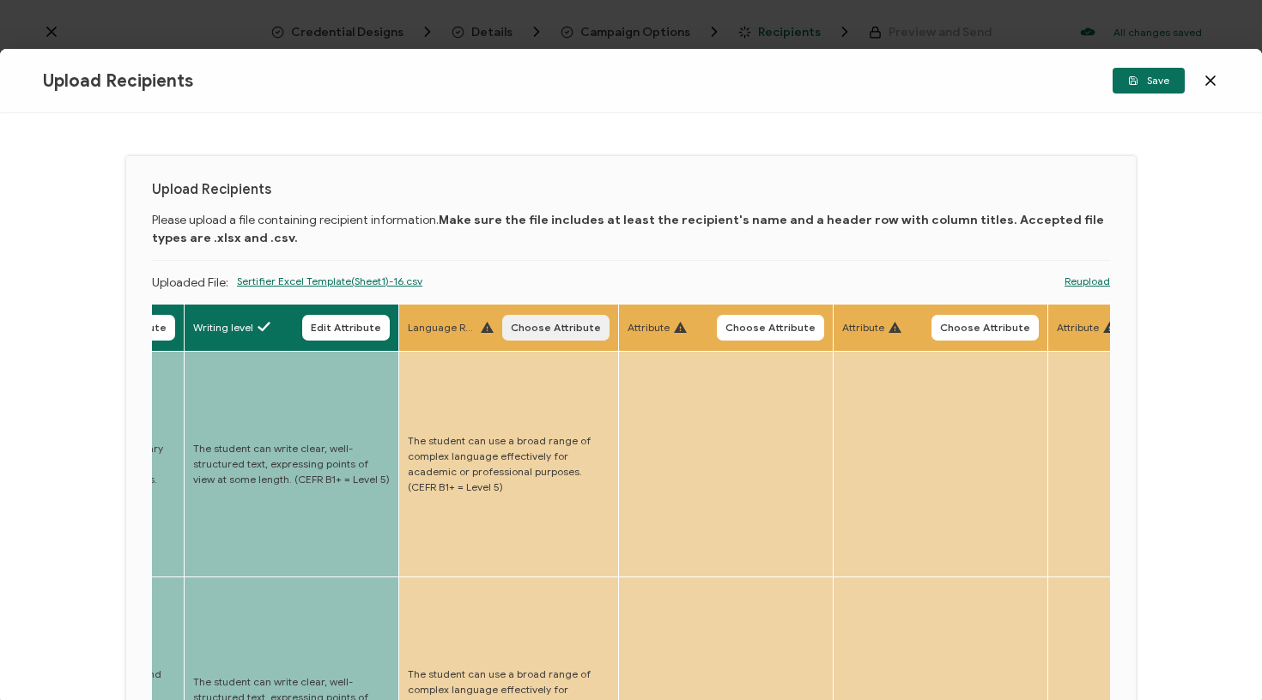
click at [555, 324] on button "Choose Attribute" at bounding box center [555, 328] width 107 height 26
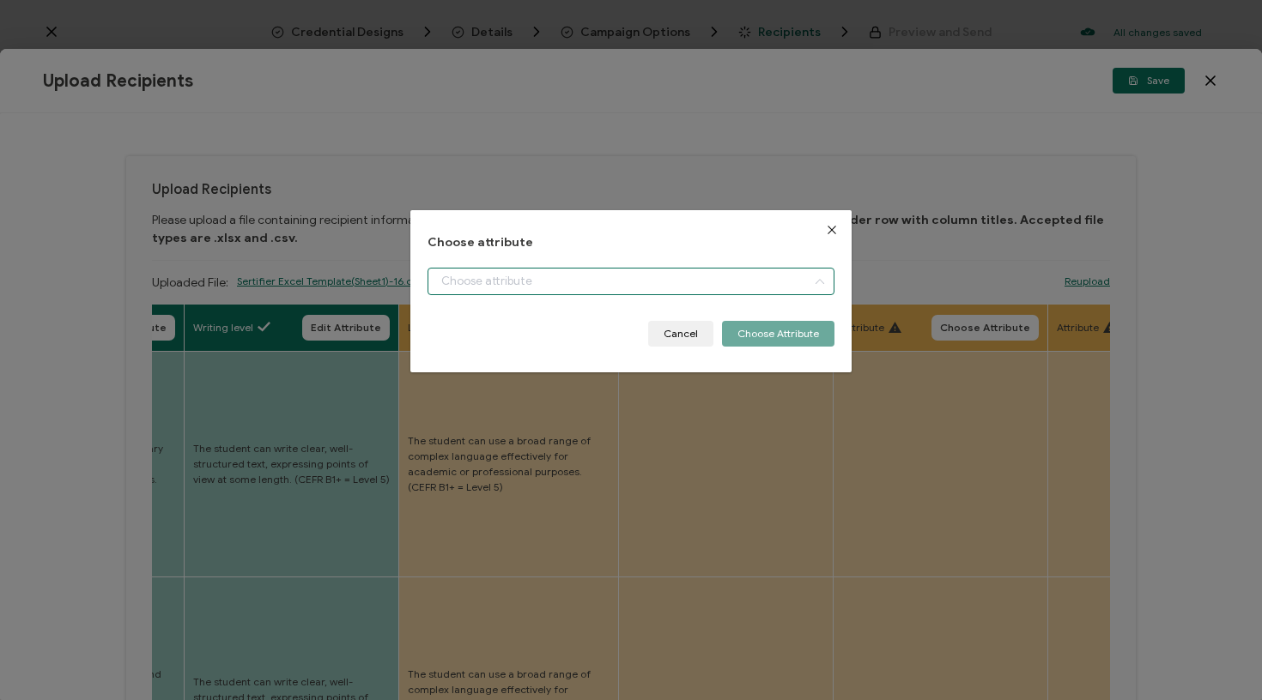
click at [557, 288] on input "dialog" at bounding box center [631, 281] width 408 height 27
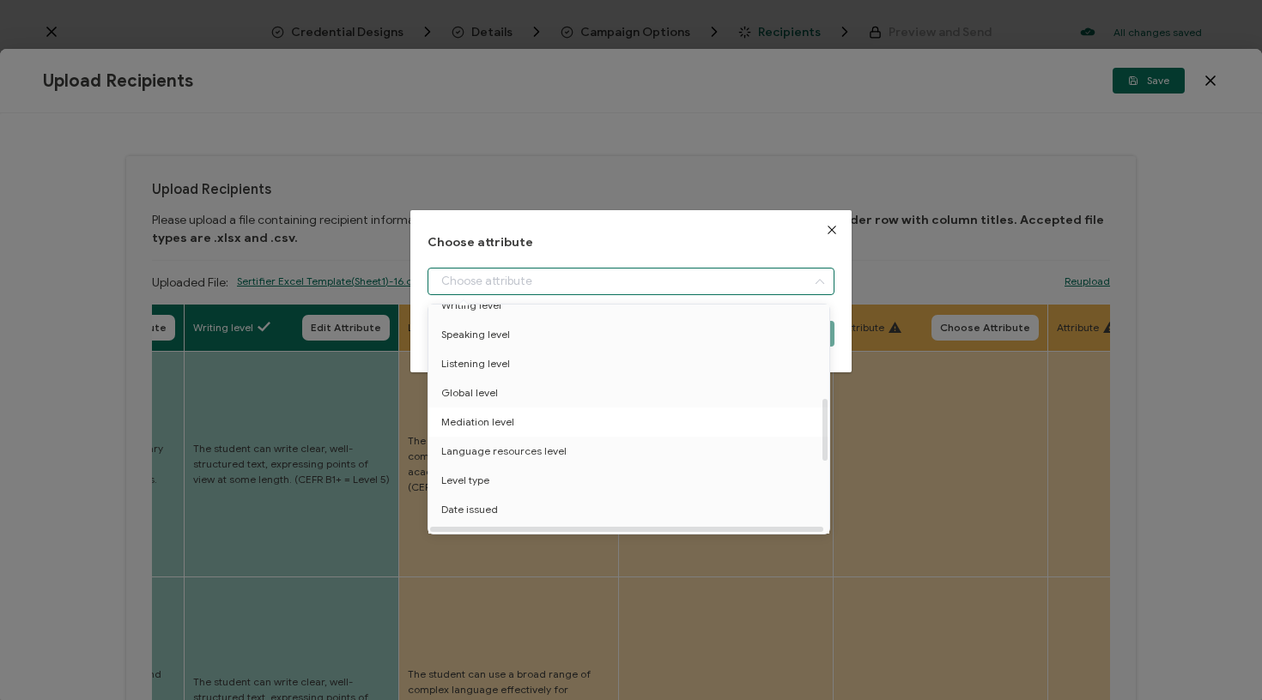
scroll to position [340, 1]
click at [549, 452] on span "Language resources level" at bounding box center [502, 451] width 125 height 29
type input "Language resources level"
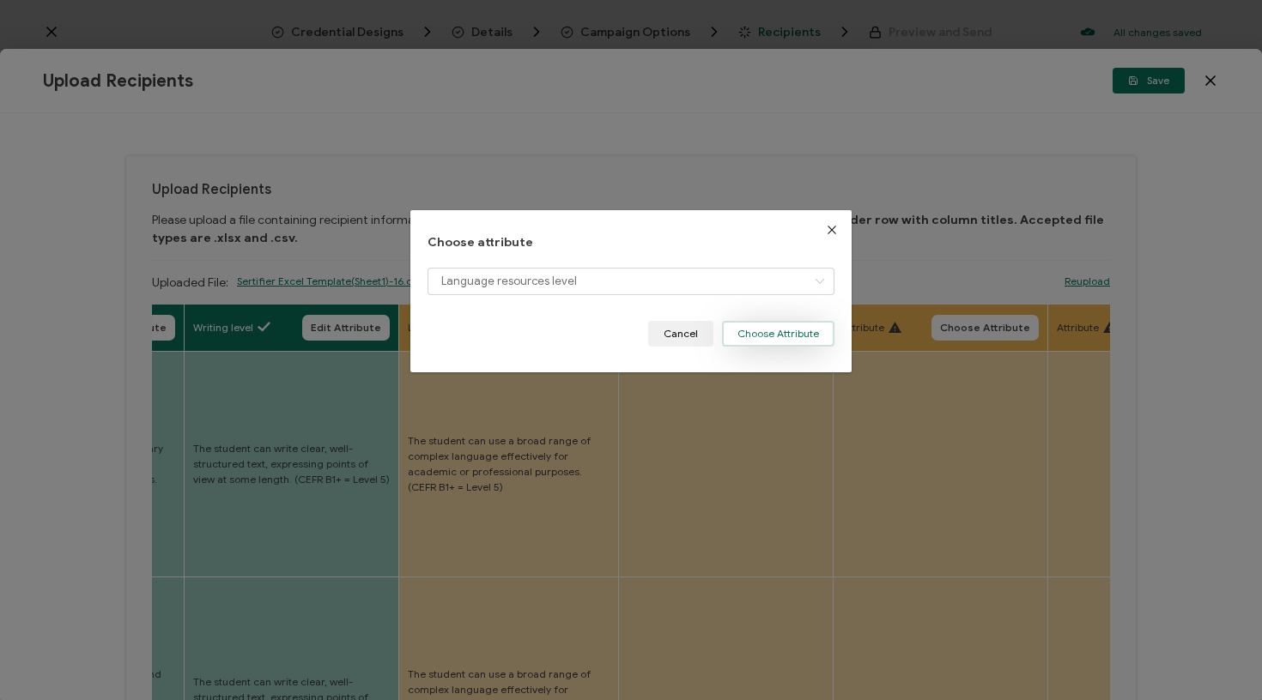
click at [804, 329] on button "Choose Attribute" at bounding box center [778, 334] width 112 height 26
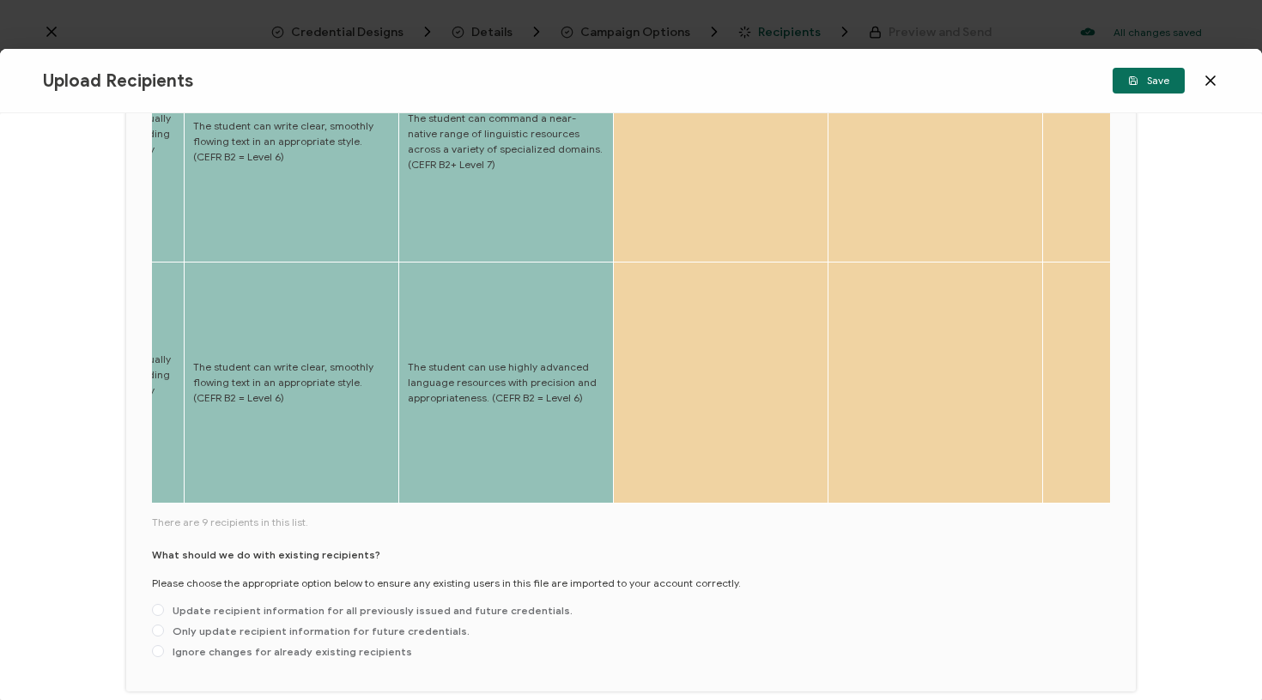
scroll to position [803, 0]
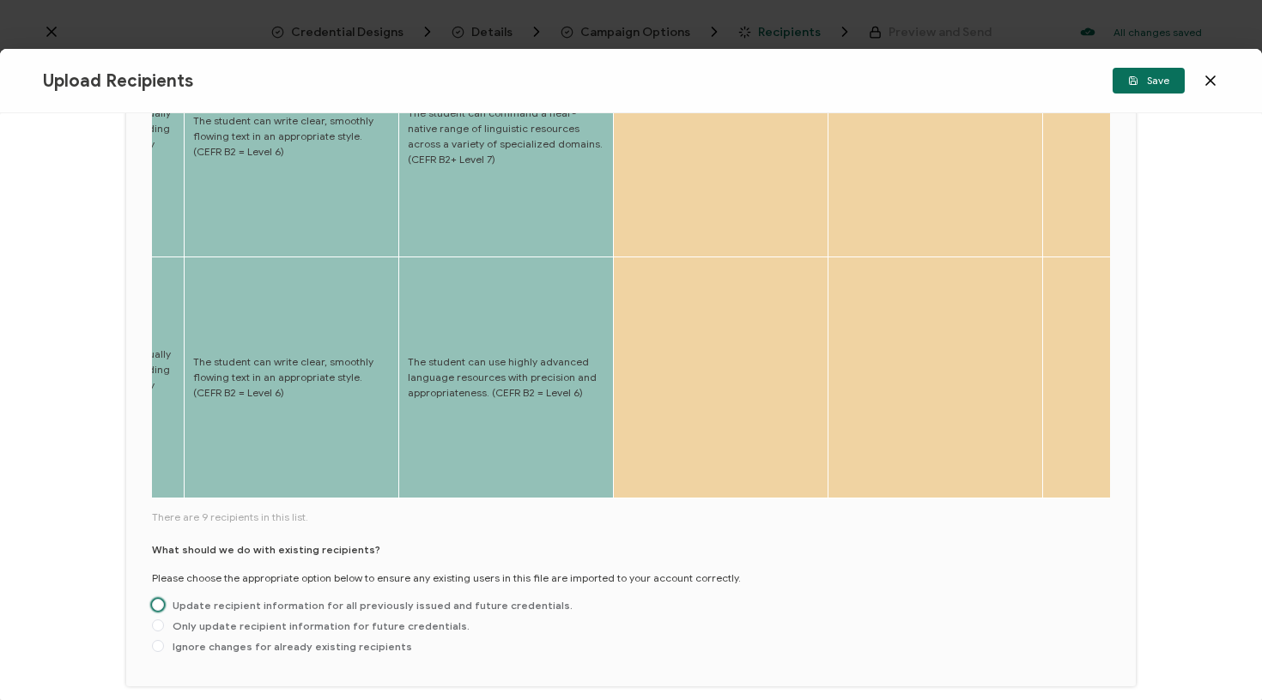
drag, startPoint x: 385, startPoint y: 533, endPoint x: 427, endPoint y: 532, distance: 42.9
click at [385, 599] on span "Update recipient information for all previously issued and future credentials." at bounding box center [368, 605] width 409 height 13
click at [164, 599] on input "Update recipient information for all previously issued and future credentials." at bounding box center [158, 606] width 12 height 14
radio input "true"
click at [1140, 79] on span "Save" at bounding box center [1148, 81] width 41 height 10
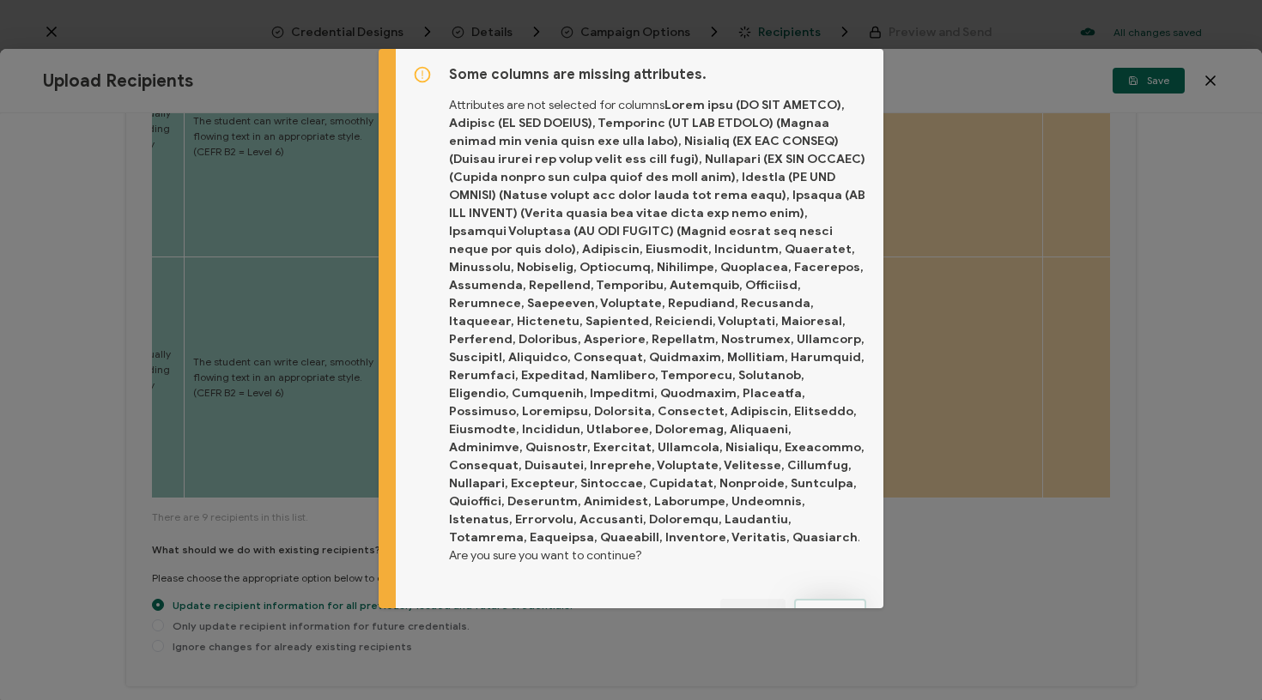
click at [818, 599] on button "Proceed" at bounding box center [830, 612] width 72 height 26
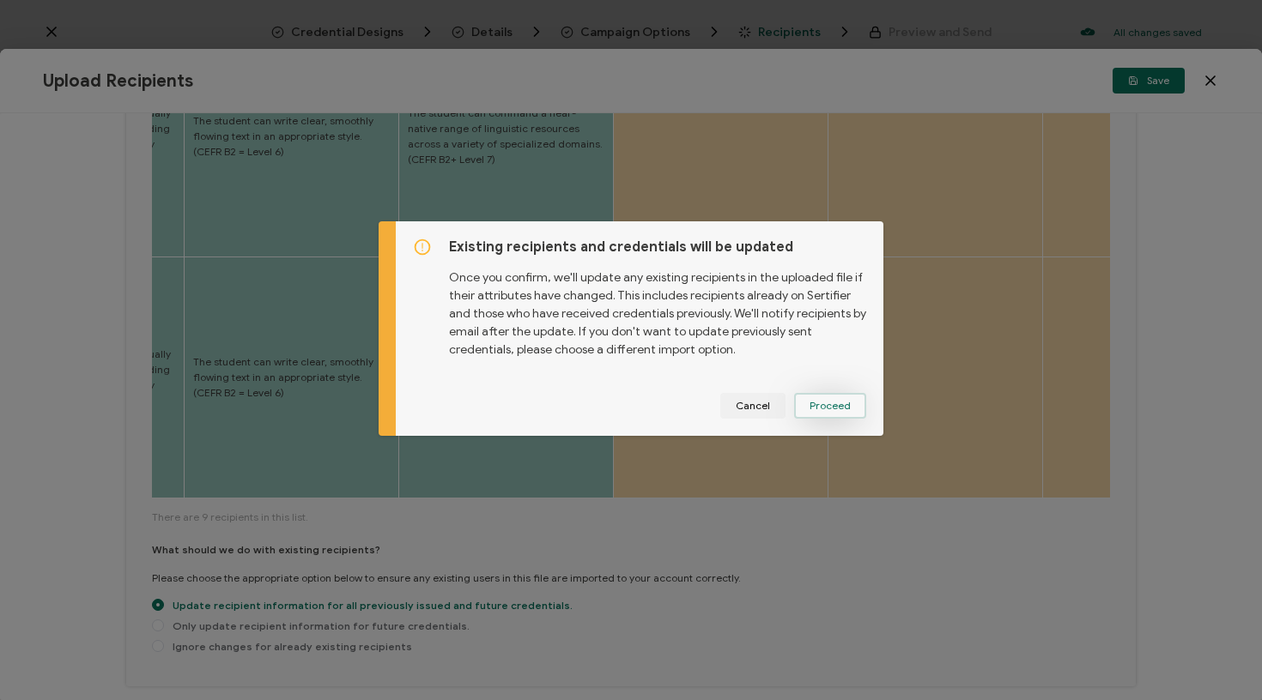
click at [836, 406] on span "Proceed" at bounding box center [829, 406] width 41 height 10
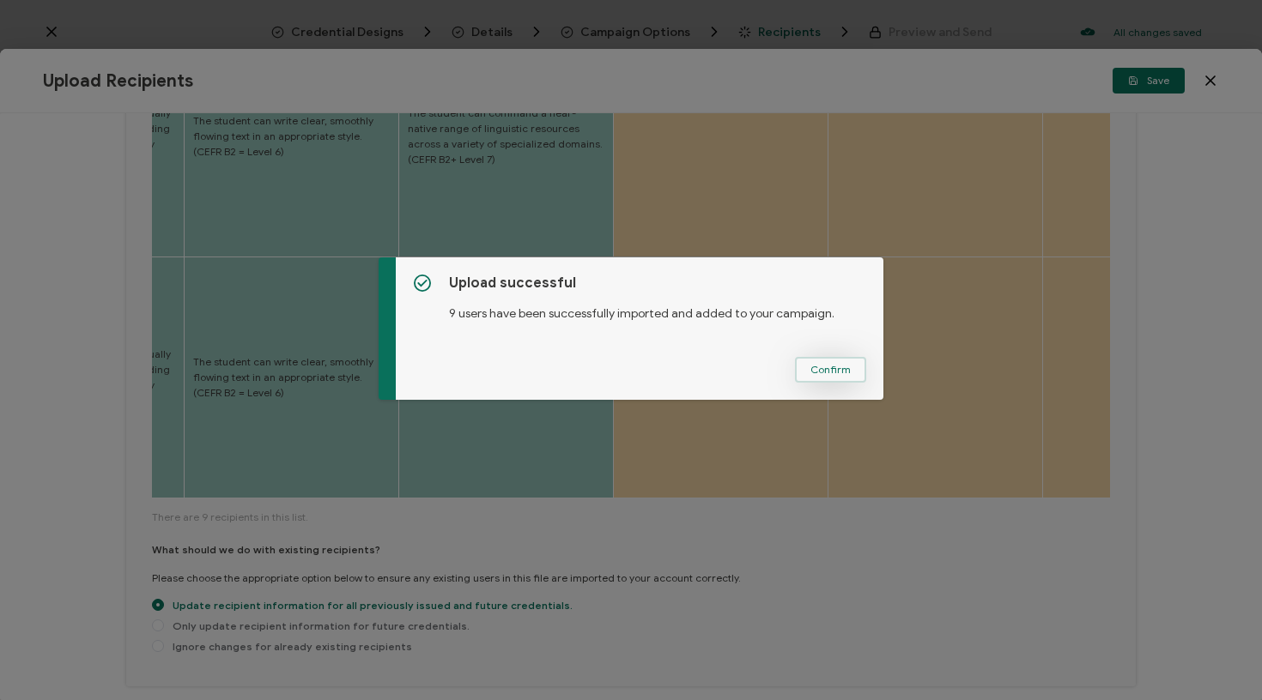
click at [831, 370] on span "Confirm" at bounding box center [830, 370] width 40 height 10
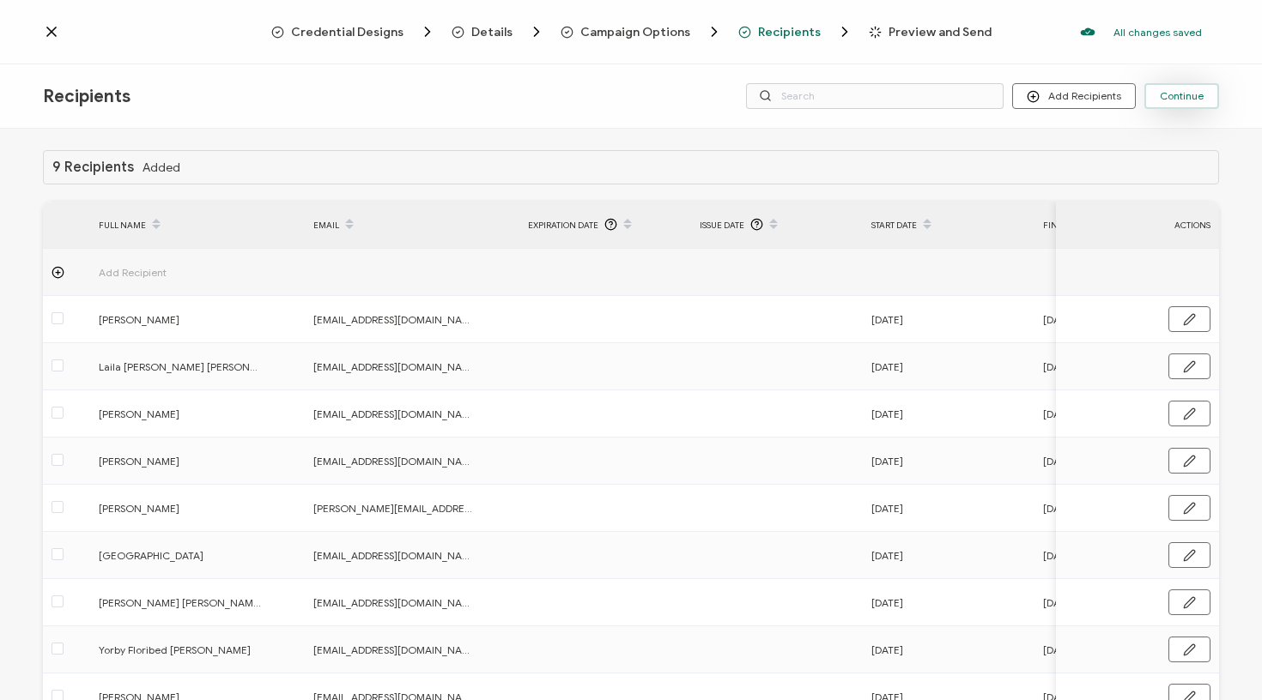
click at [1192, 94] on span "Continue" at bounding box center [1182, 96] width 44 height 10
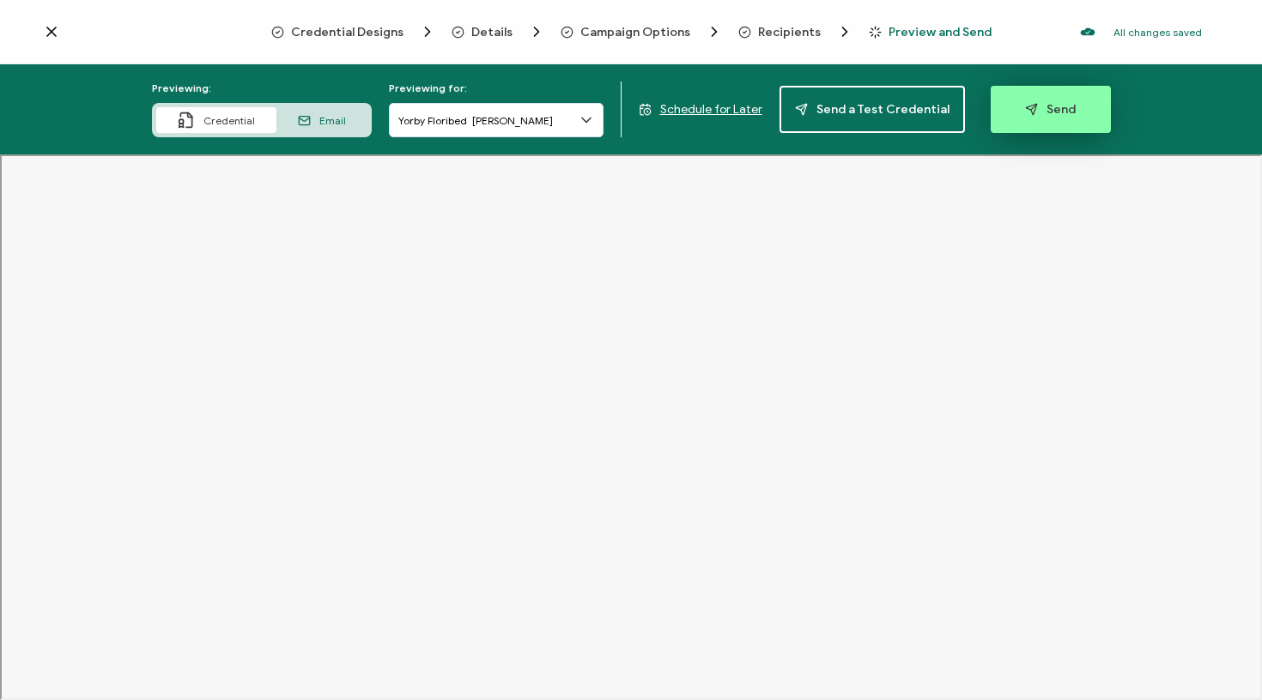
click at [1003, 106] on button "Send" at bounding box center [1051, 109] width 120 height 47
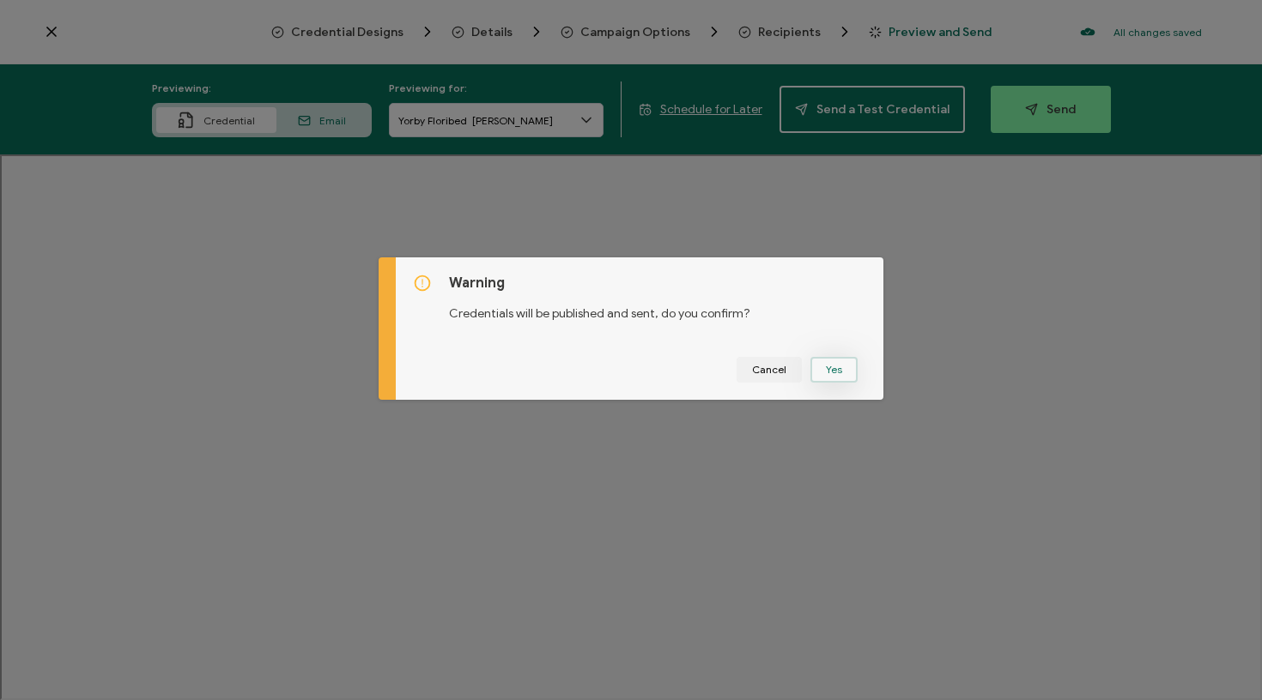
click at [821, 369] on button "Yes" at bounding box center [833, 370] width 47 height 26
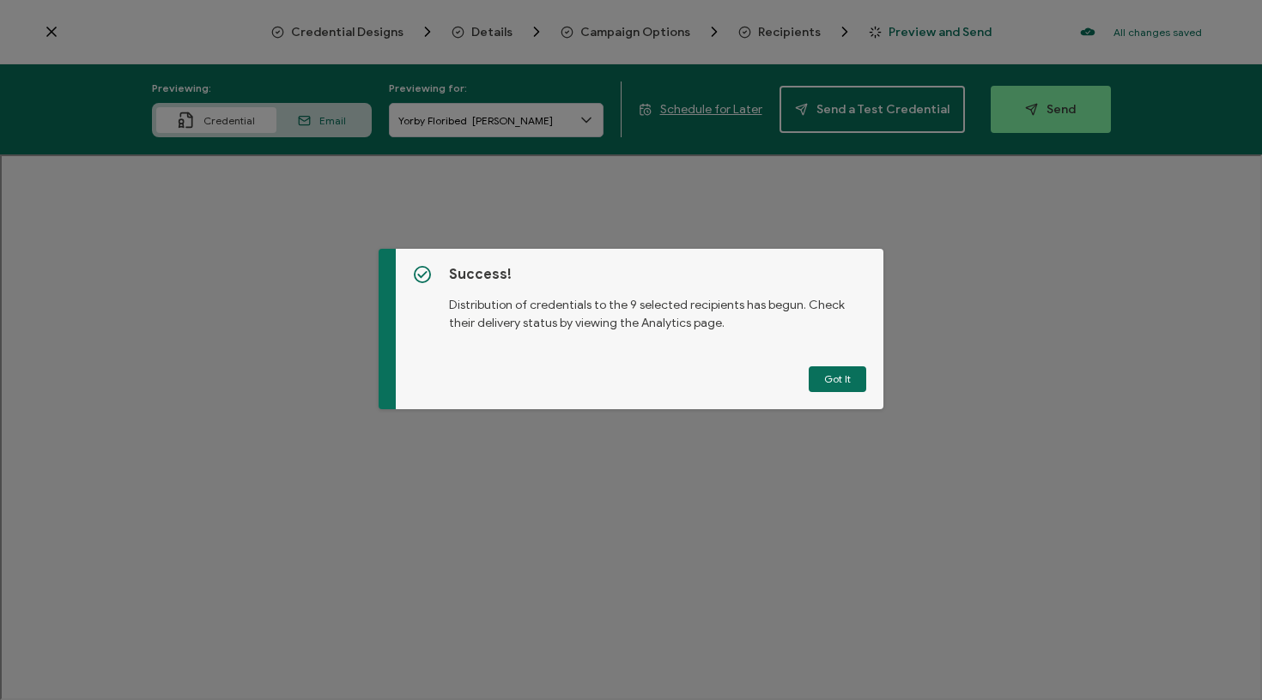
click at [834, 376] on button "Got It" at bounding box center [838, 380] width 58 height 26
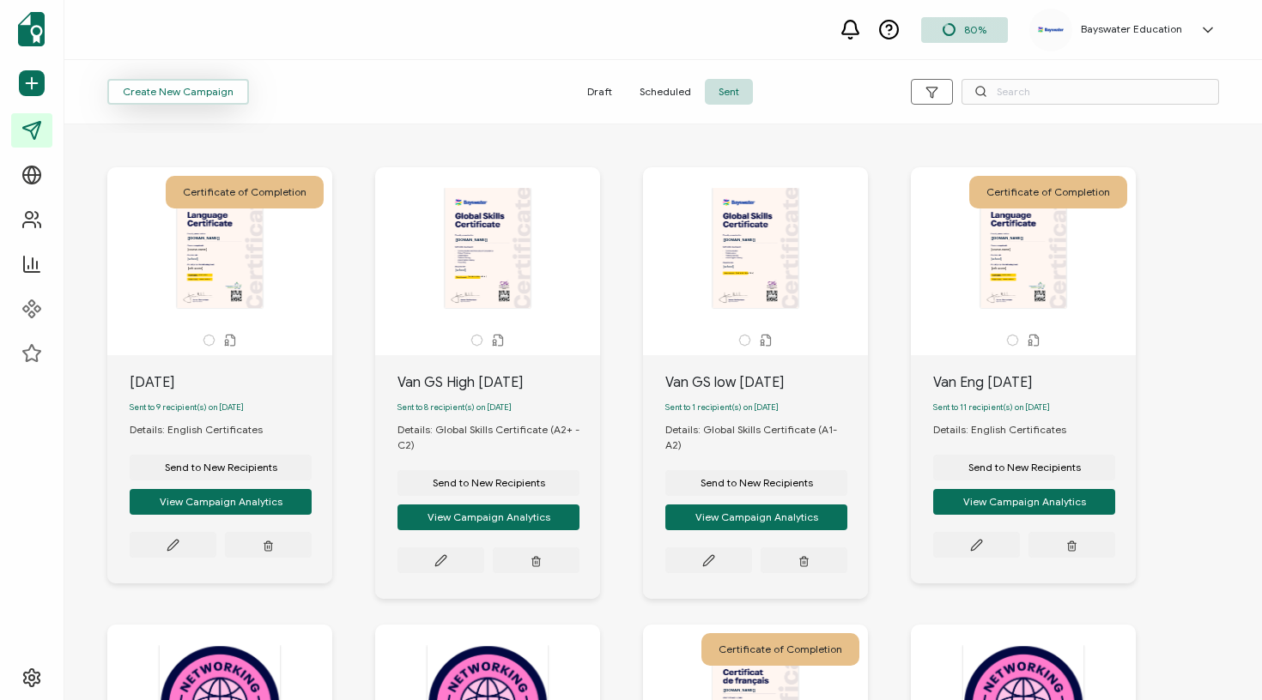
click at [181, 96] on span "Create New Campaign" at bounding box center [178, 92] width 111 height 10
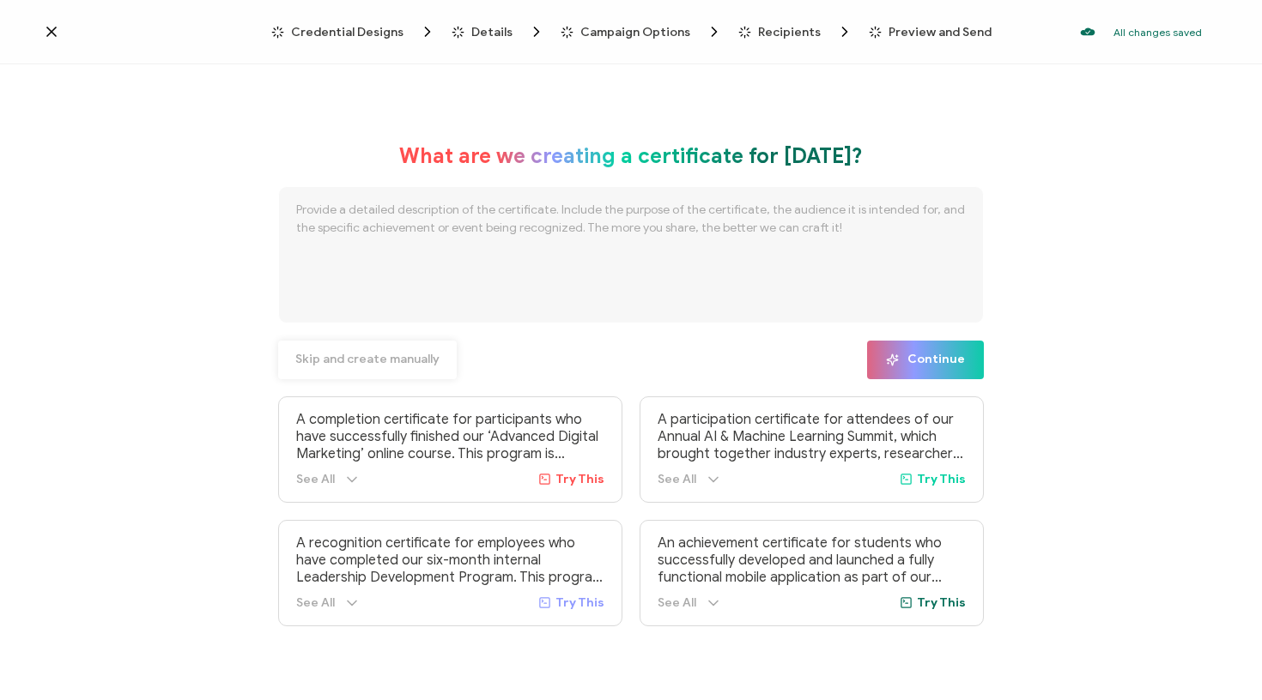
click at [359, 361] on span "Skip and create manually" at bounding box center [367, 360] width 144 height 12
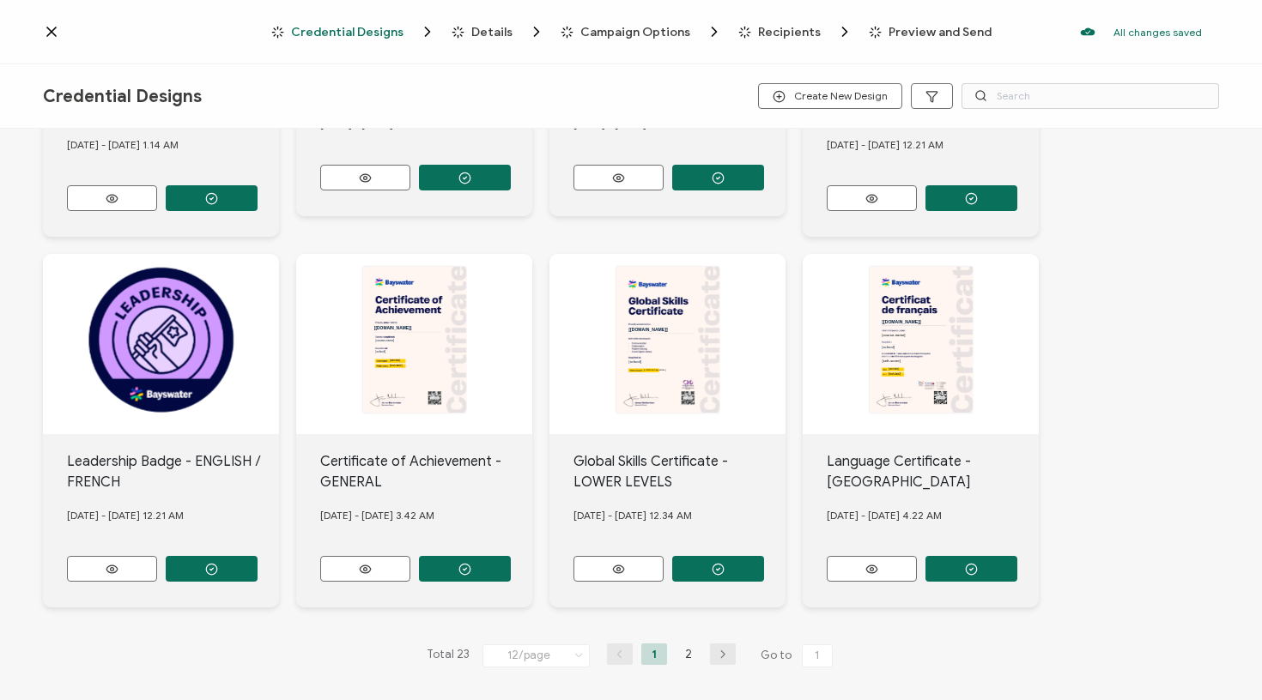
scroll to position [650, 0]
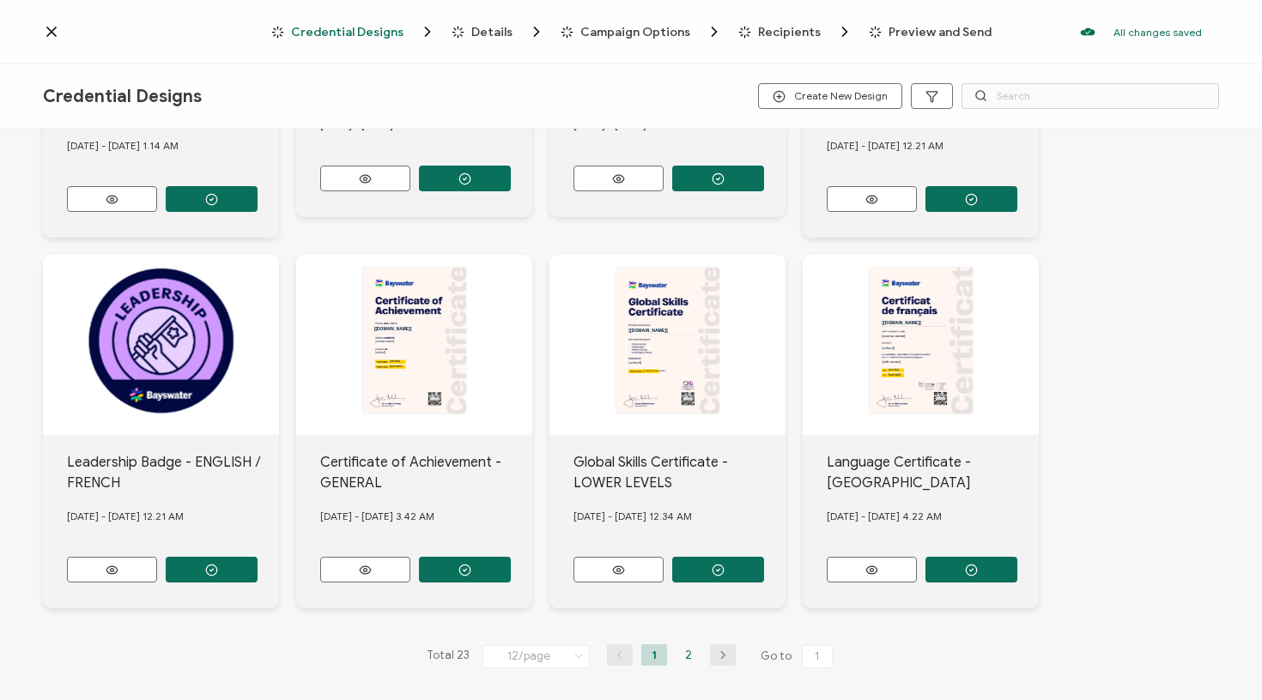
click at [690, 651] on li "2" at bounding box center [689, 655] width 26 height 21
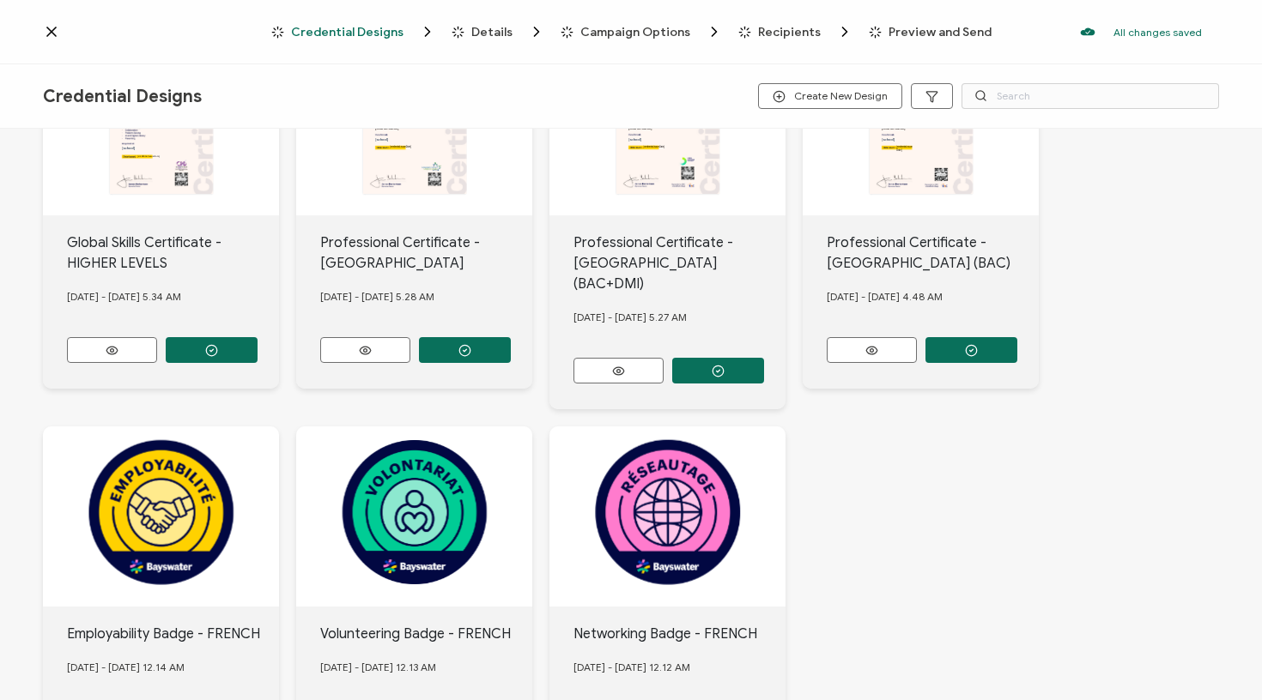
scroll to position [500, 0]
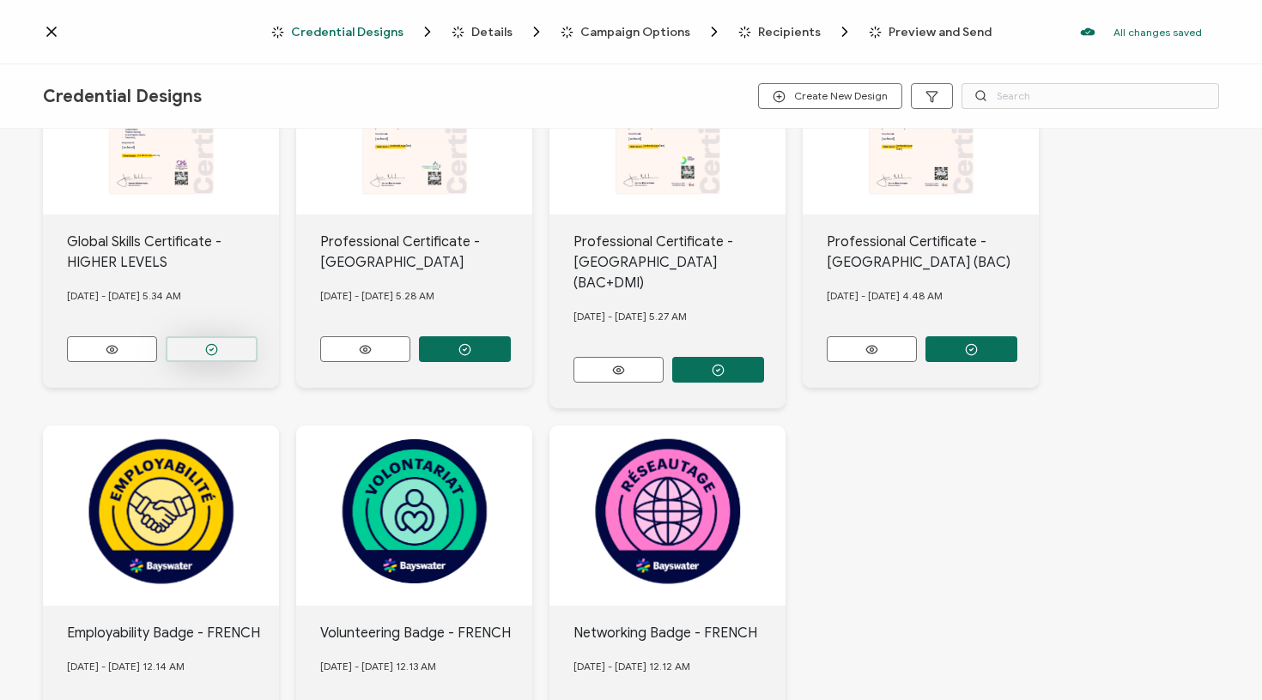
click at [214, 344] on circle "button" at bounding box center [211, 349] width 11 height 11
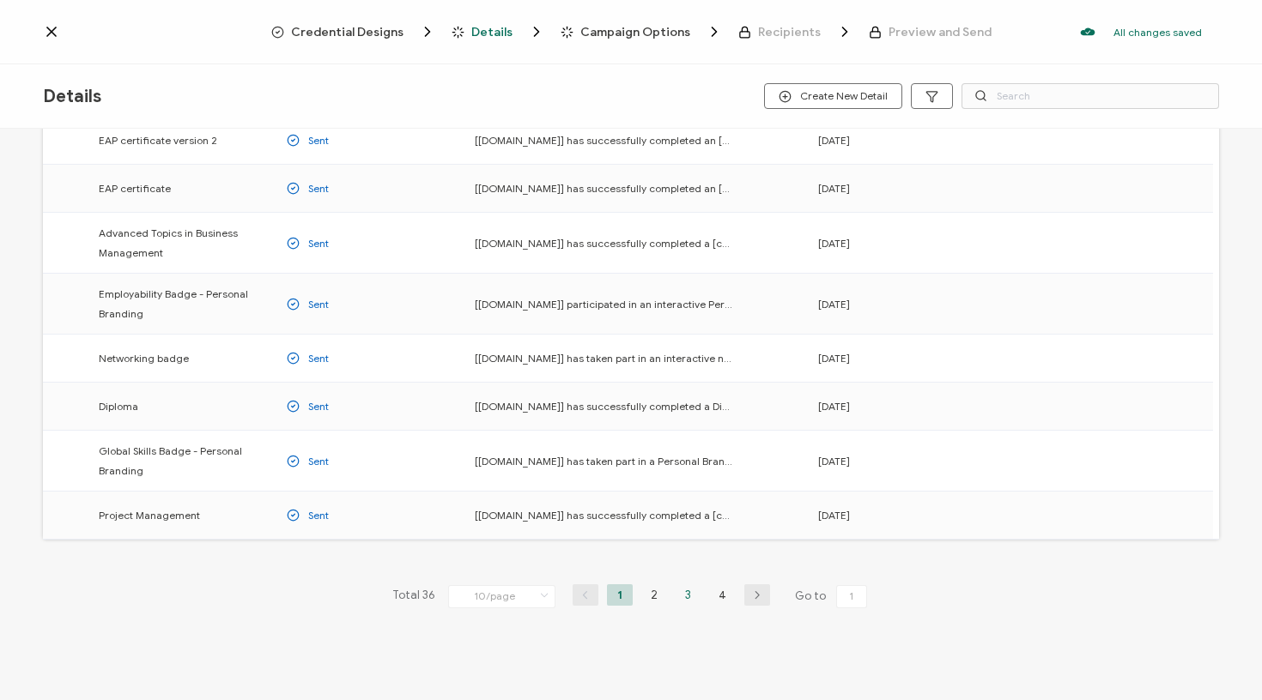
scroll to position [199, 0]
click at [688, 597] on li "3" at bounding box center [689, 595] width 26 height 21
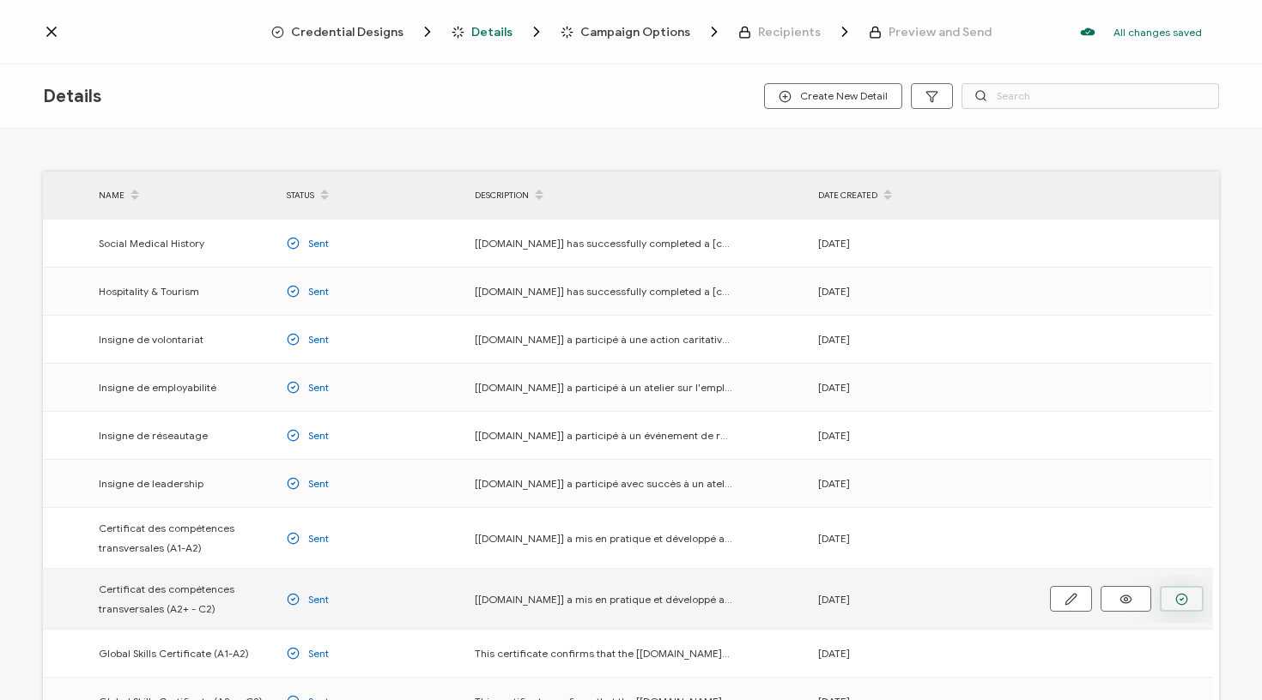
click at [1185, 602] on icon "button" at bounding box center [1181, 599] width 13 height 13
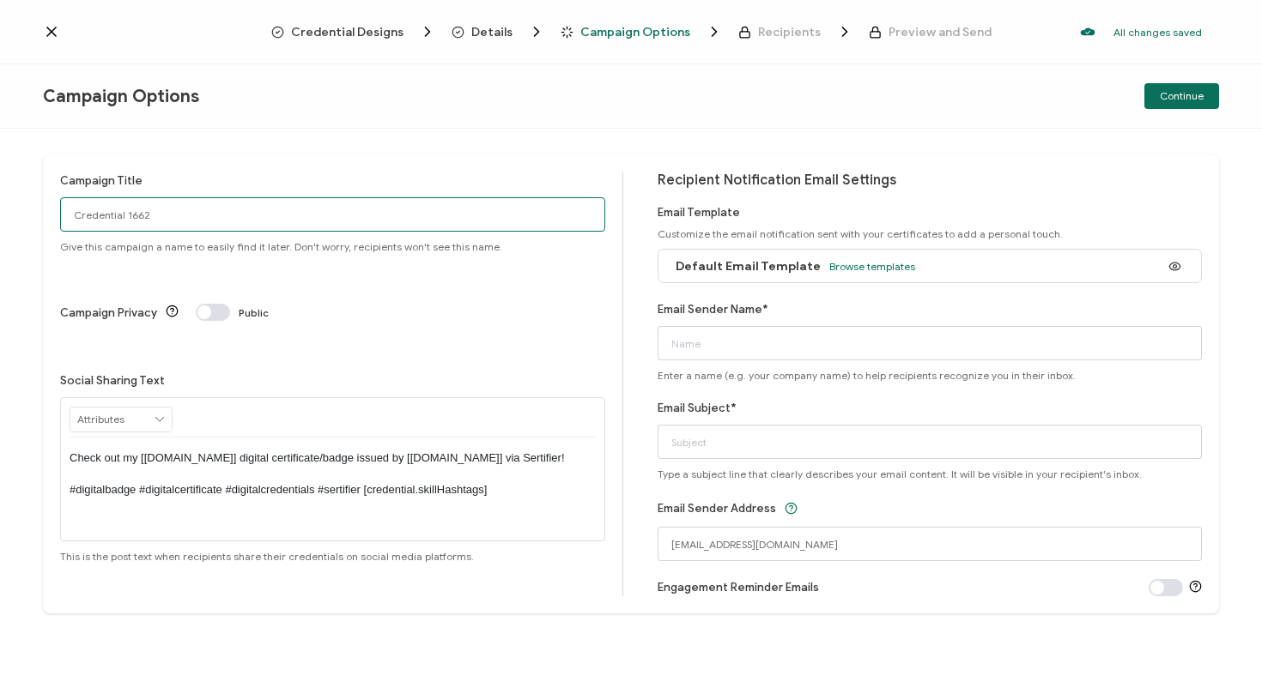
drag, startPoint x: 185, startPoint y: 208, endPoint x: 7, endPoint y: 203, distance: 177.8
type input "[DATE] Cal GS Higher"
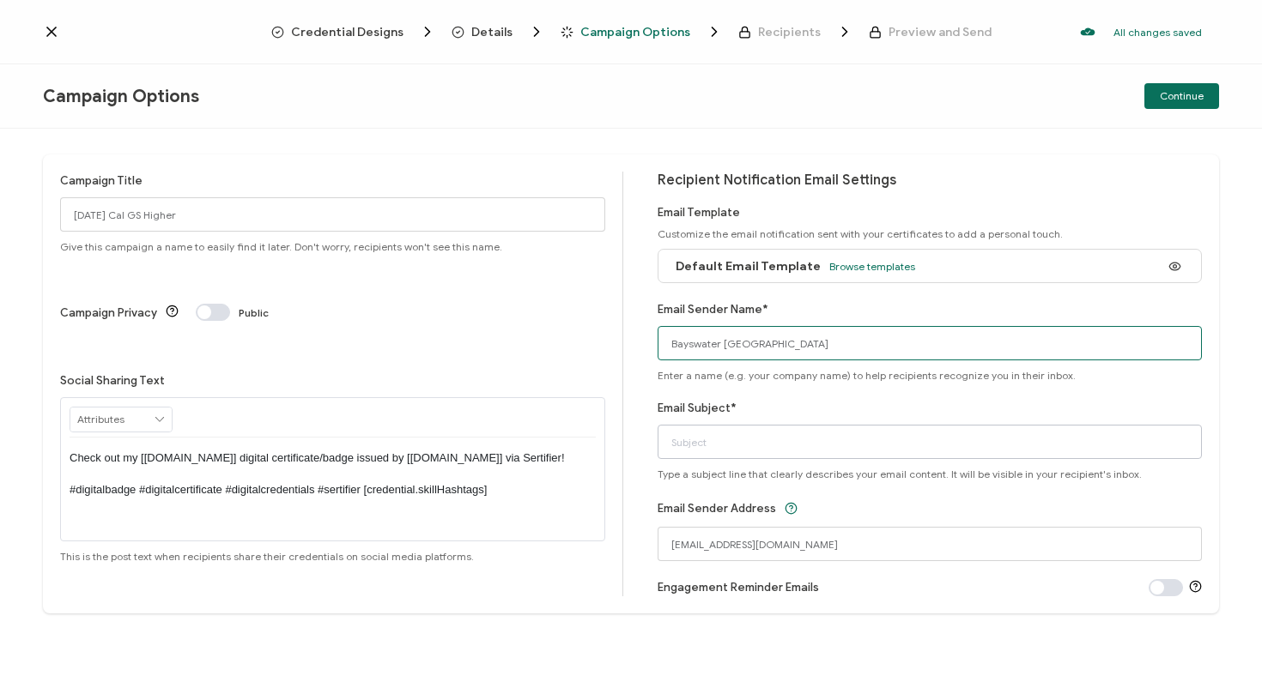
type input "Bayswater [GEOGRAPHIC_DATA]"
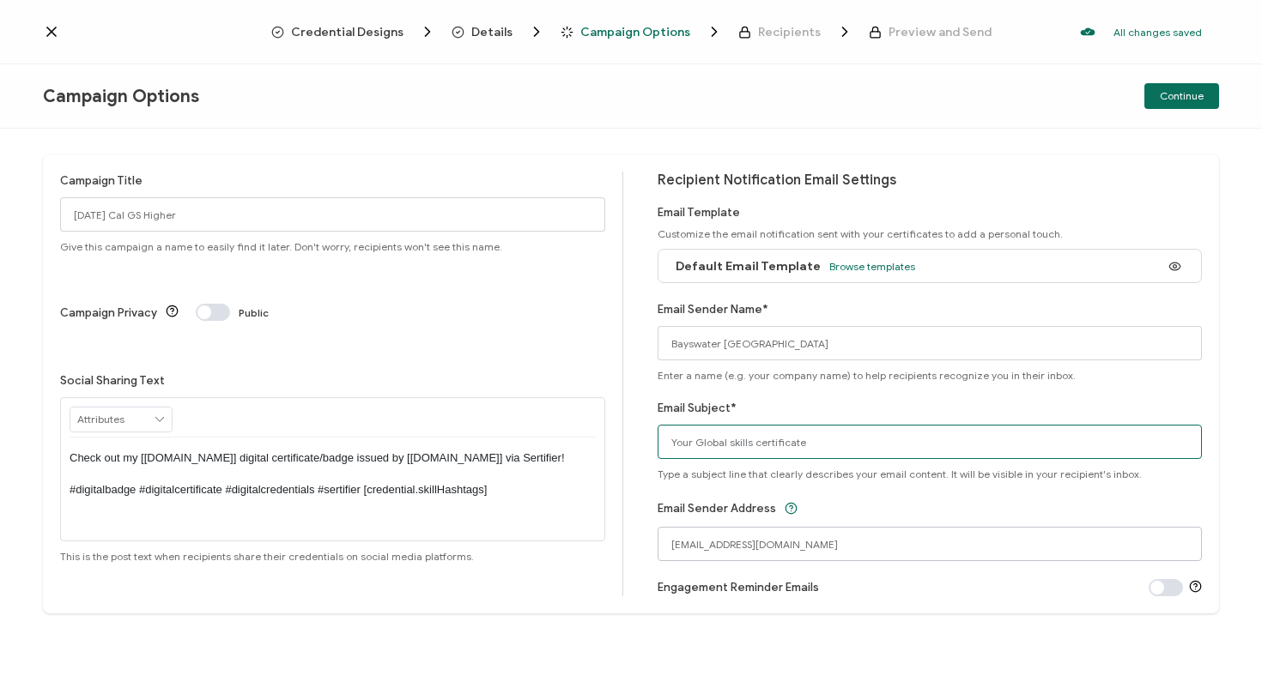
type input "Your Global skills certificate"
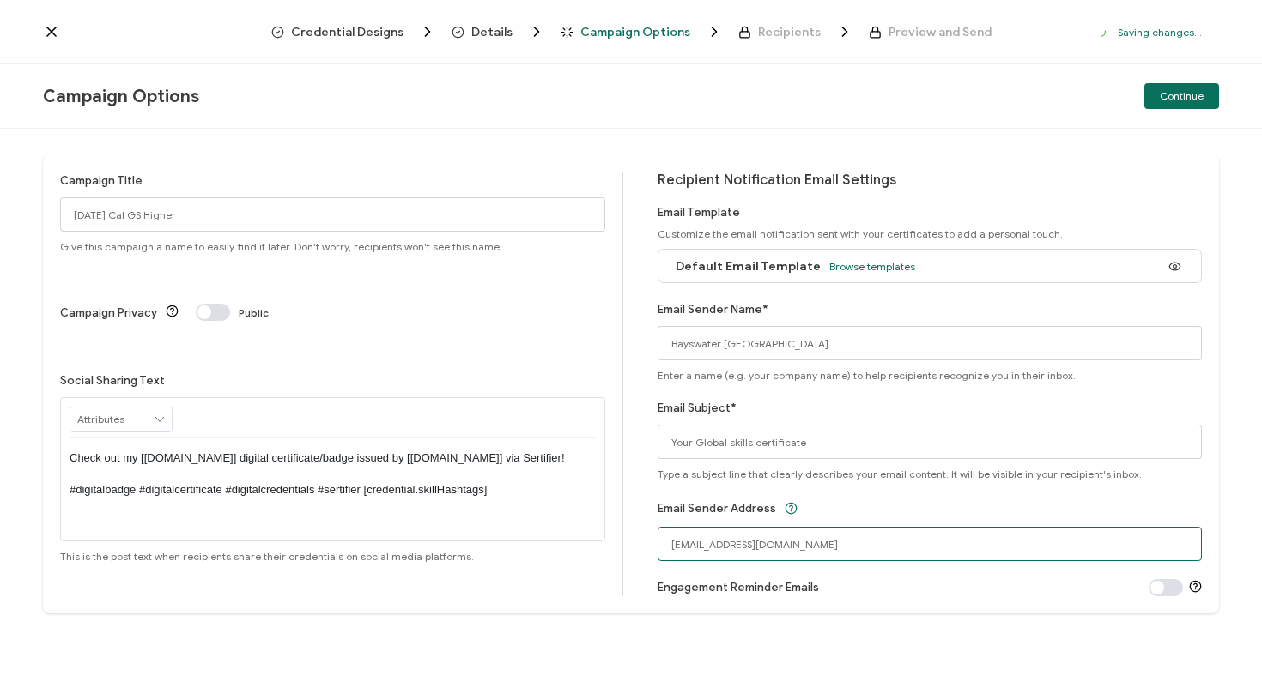
drag, startPoint x: 774, startPoint y: 544, endPoint x: 627, endPoint y: 544, distance: 146.8
type input "[EMAIL_ADDRESS][DOMAIN_NAME]"
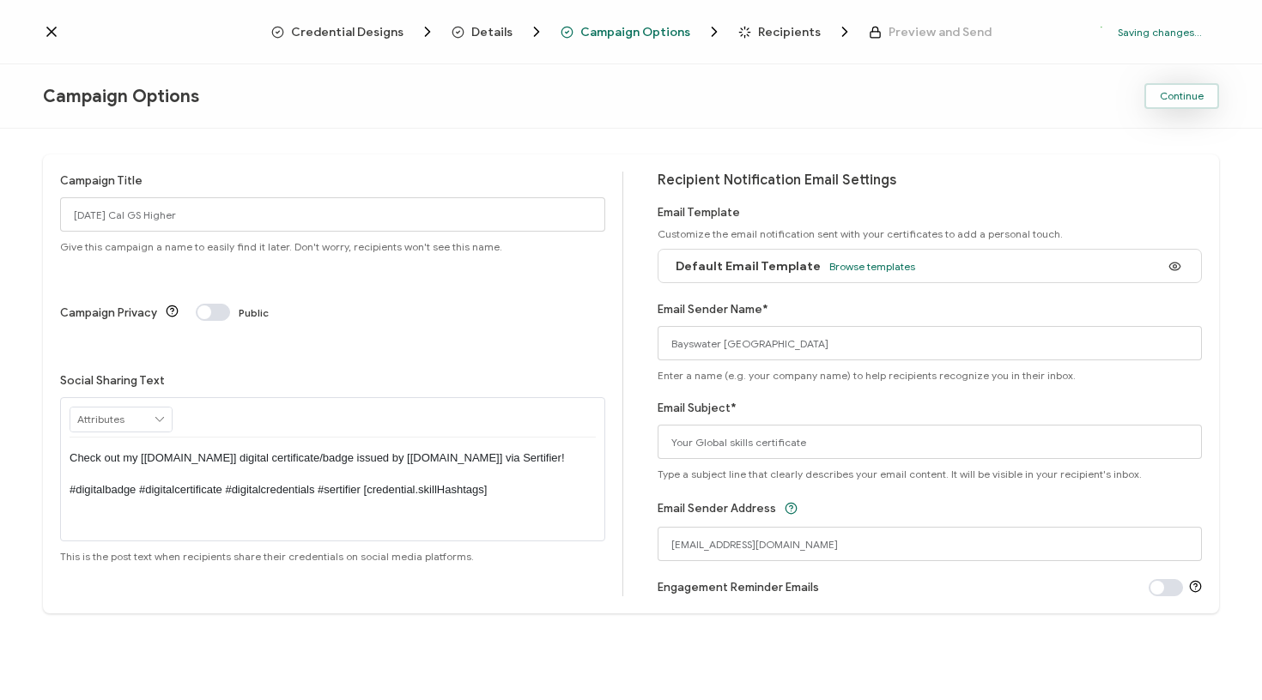
click at [1209, 100] on button "Continue" at bounding box center [1181, 96] width 75 height 26
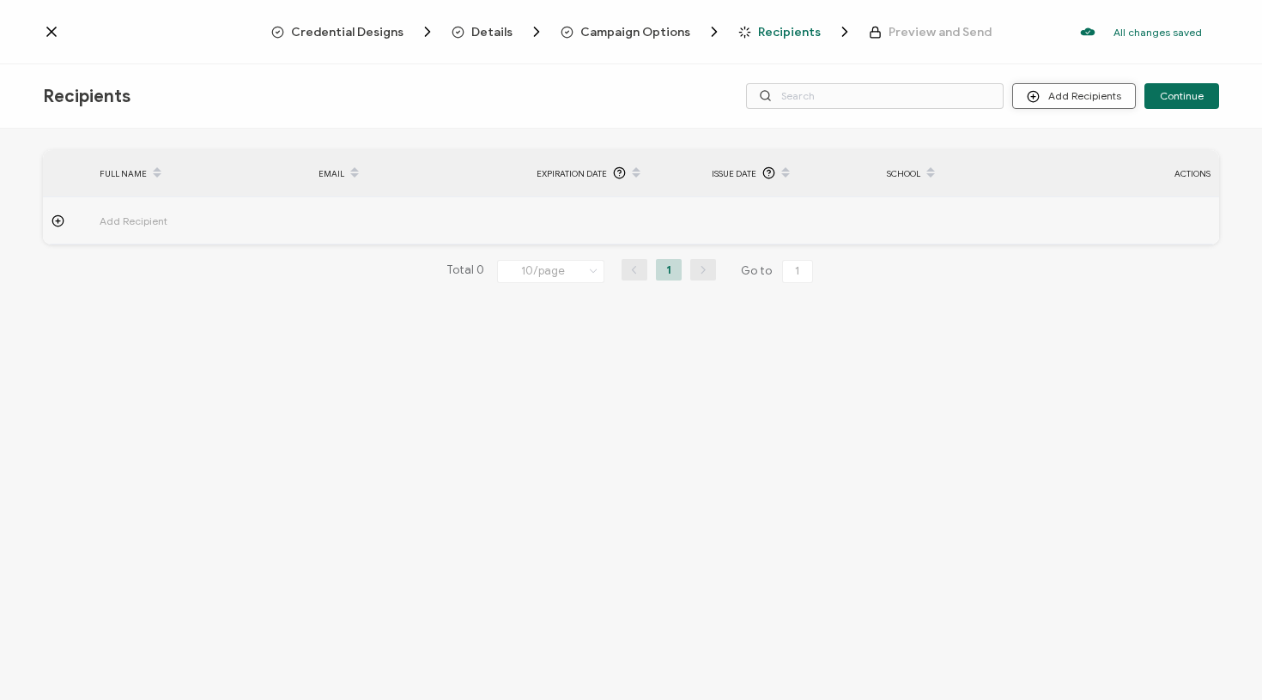
click at [1044, 105] on button "Add Recipients" at bounding box center [1074, 96] width 124 height 26
click at [1041, 142] on icon at bounding box center [1037, 142] width 13 height 13
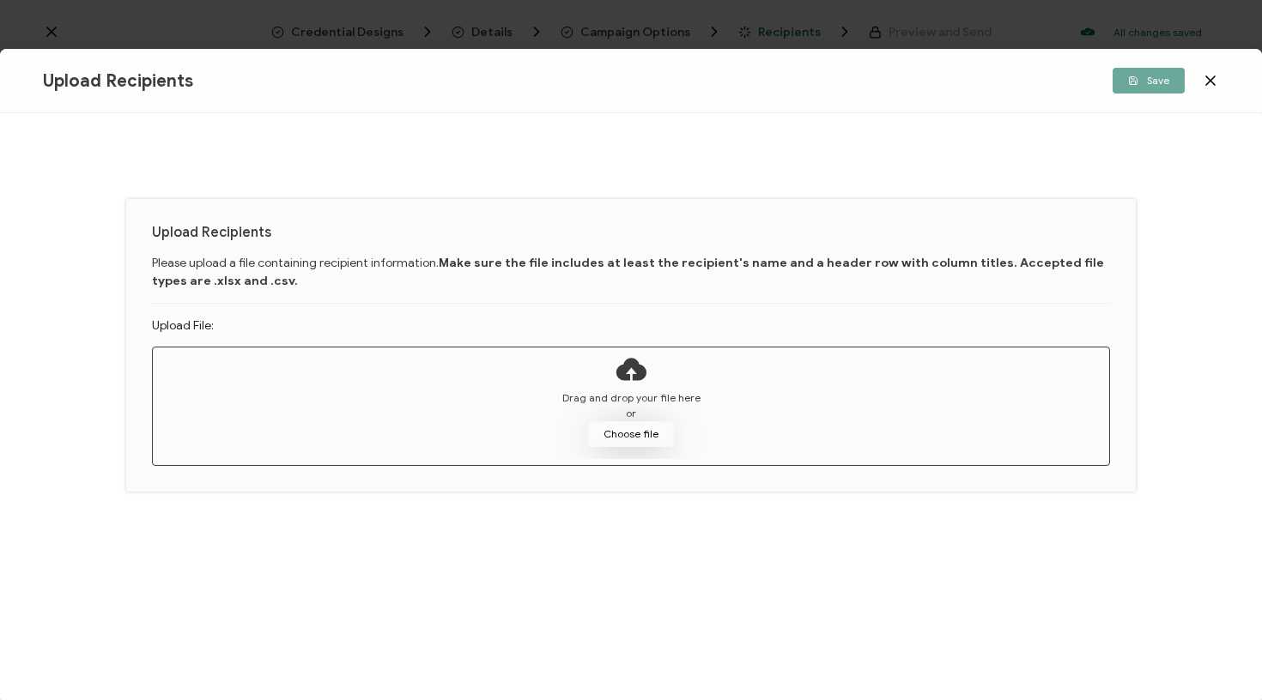
click at [627, 427] on button "Choose file" at bounding box center [631, 434] width 86 height 26
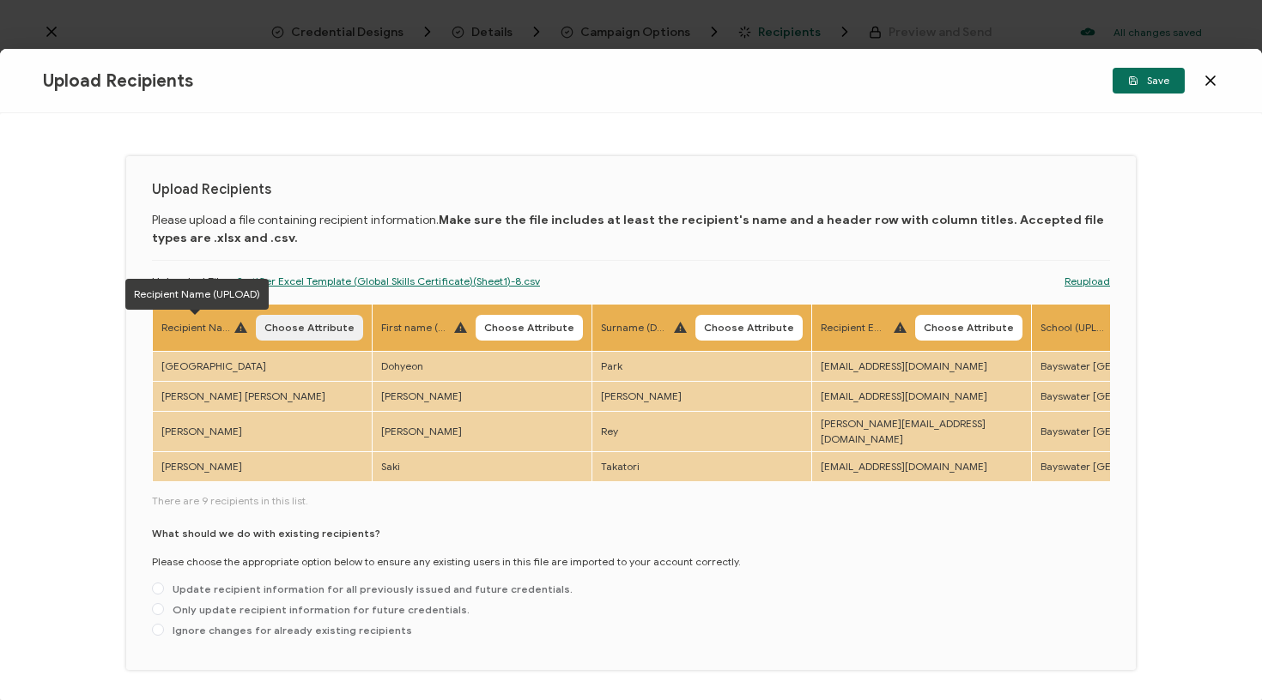
click at [286, 329] on span "Choose Attribute" at bounding box center [309, 328] width 90 height 10
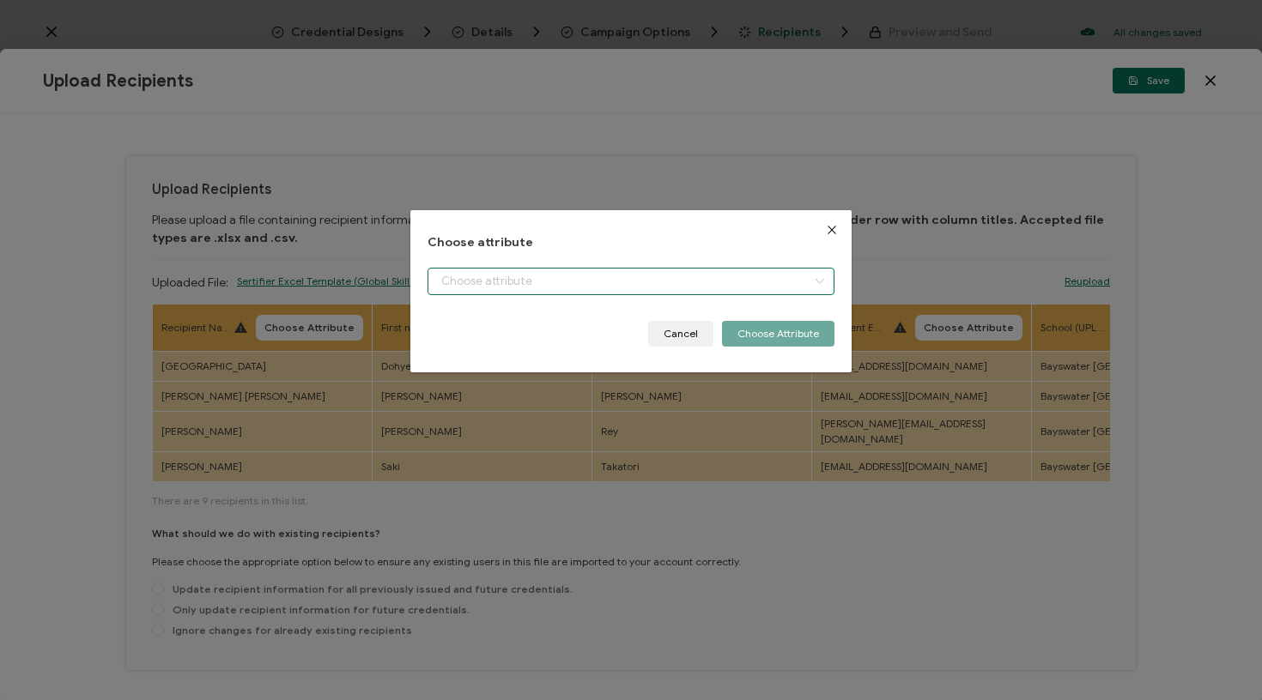
click at [544, 287] on input "dialog" at bounding box center [631, 281] width 408 height 27
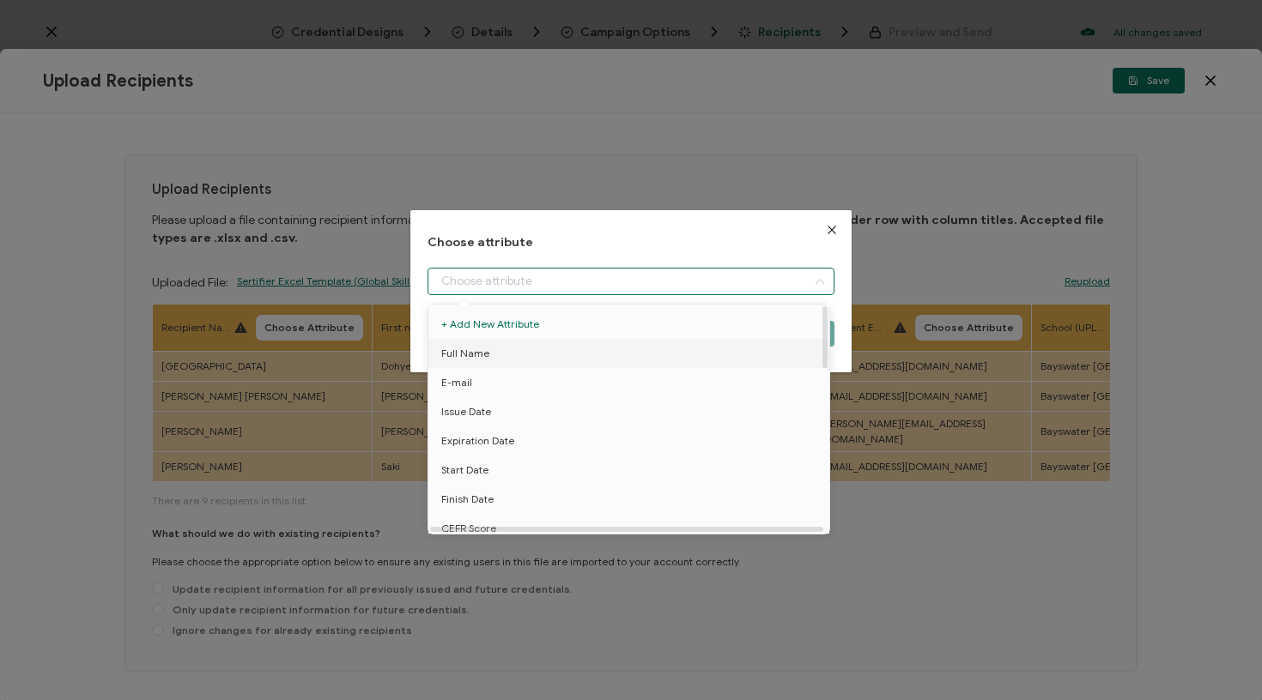
click at [505, 358] on li "Full Name" at bounding box center [631, 353] width 415 height 29
type input "Full Name"
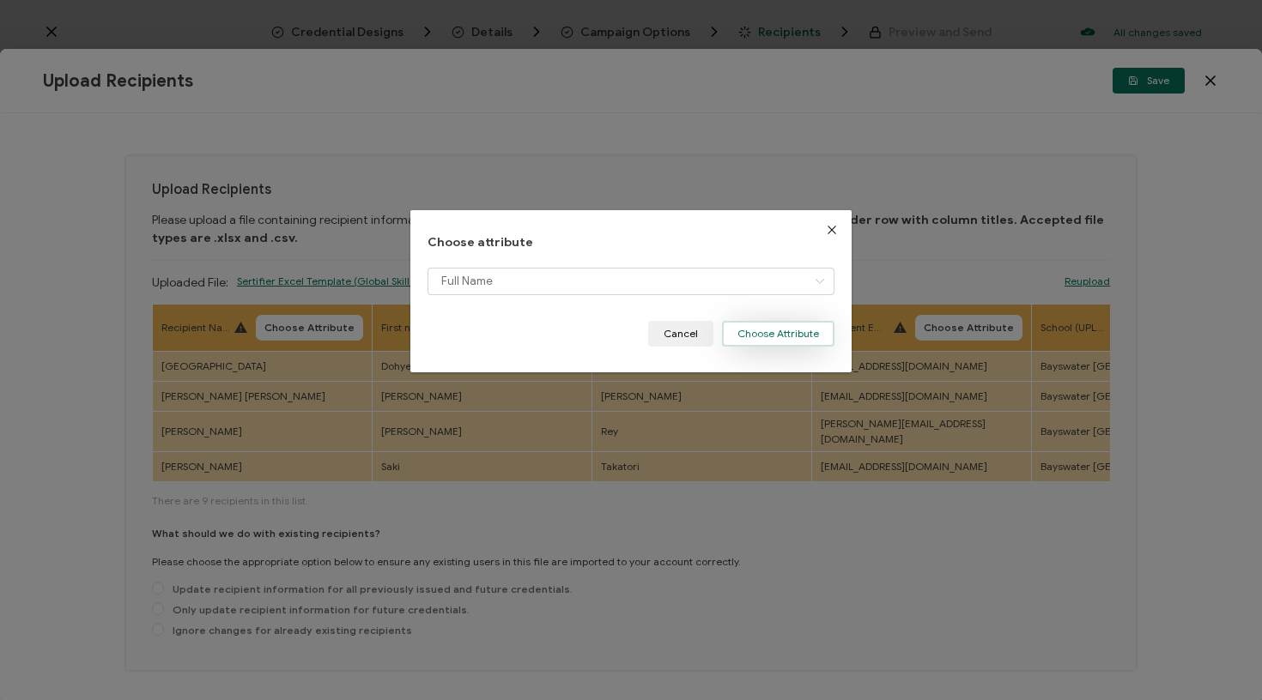
click at [773, 329] on button "Choose Attribute" at bounding box center [778, 334] width 112 height 26
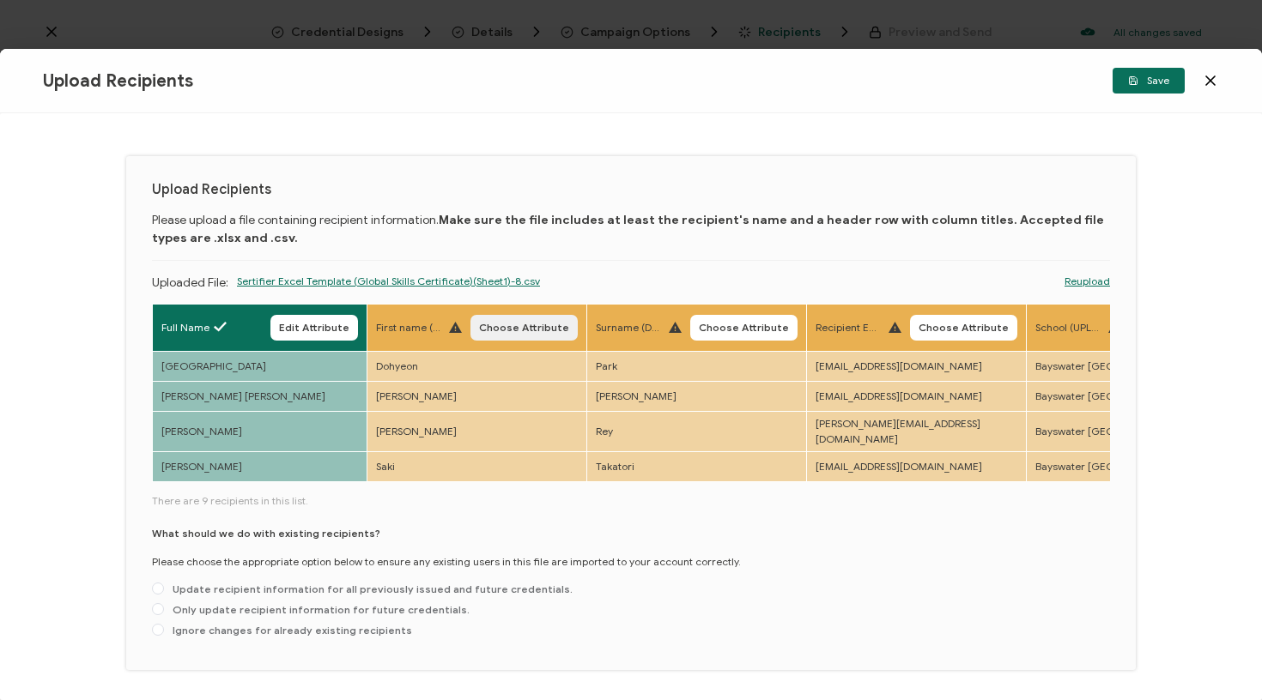
click at [548, 320] on button "Choose Attribute" at bounding box center [523, 328] width 107 height 26
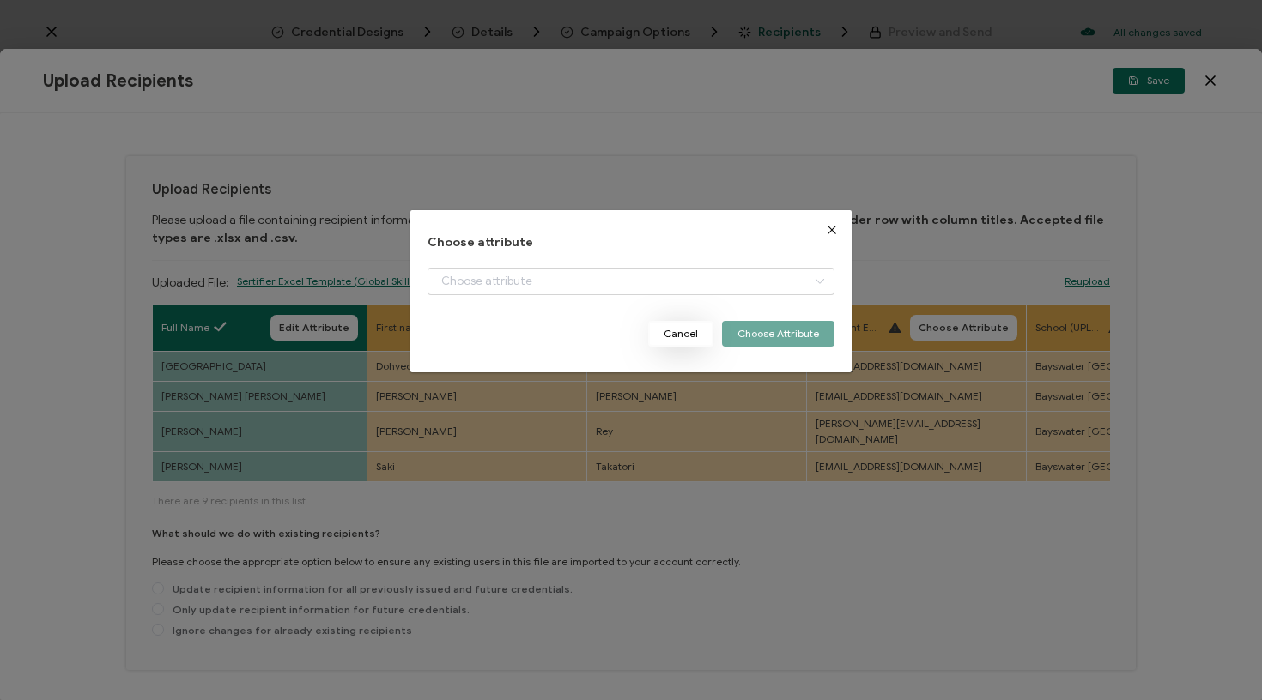
click at [682, 332] on button "Cancel" at bounding box center [680, 334] width 65 height 26
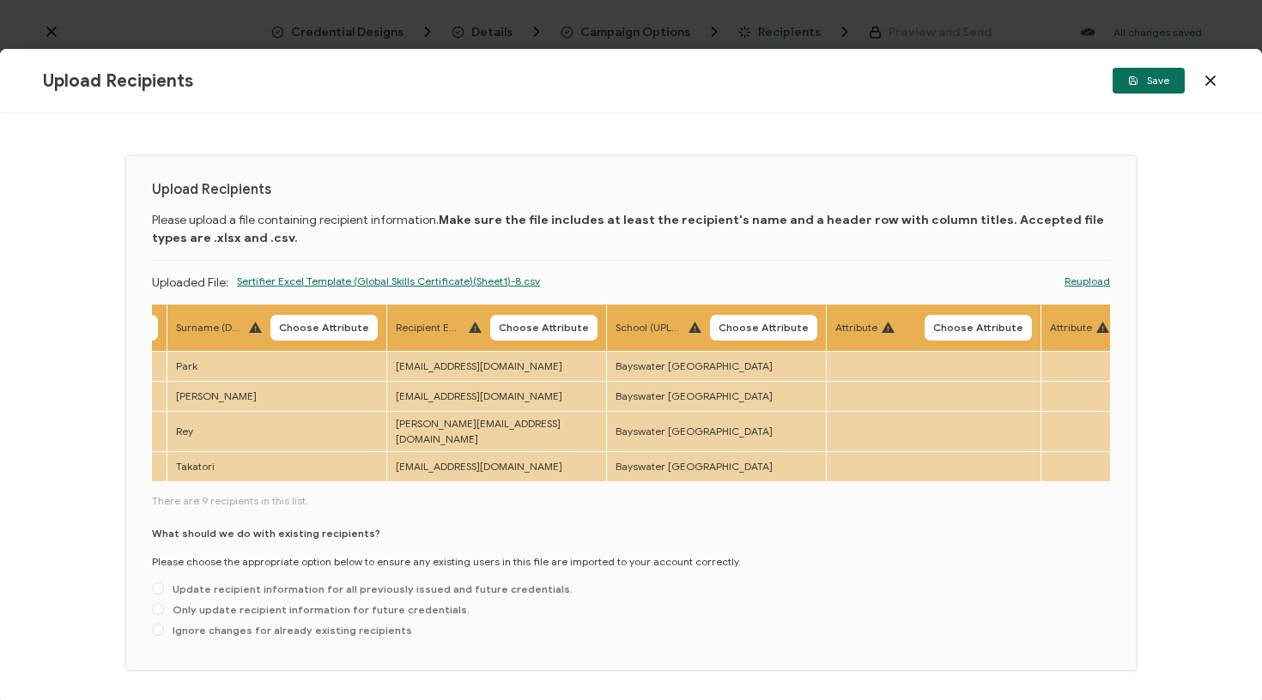
scroll to position [0, 459]
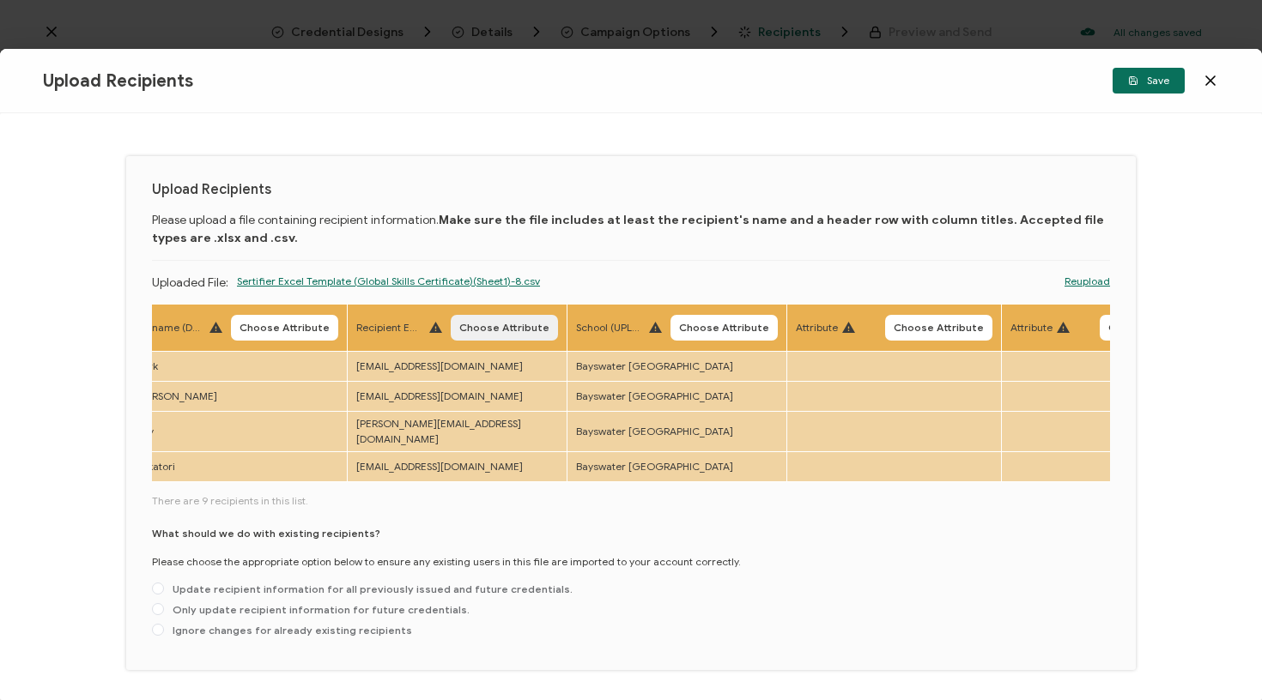
click at [521, 324] on span "Choose Attribute" at bounding box center [504, 328] width 90 height 10
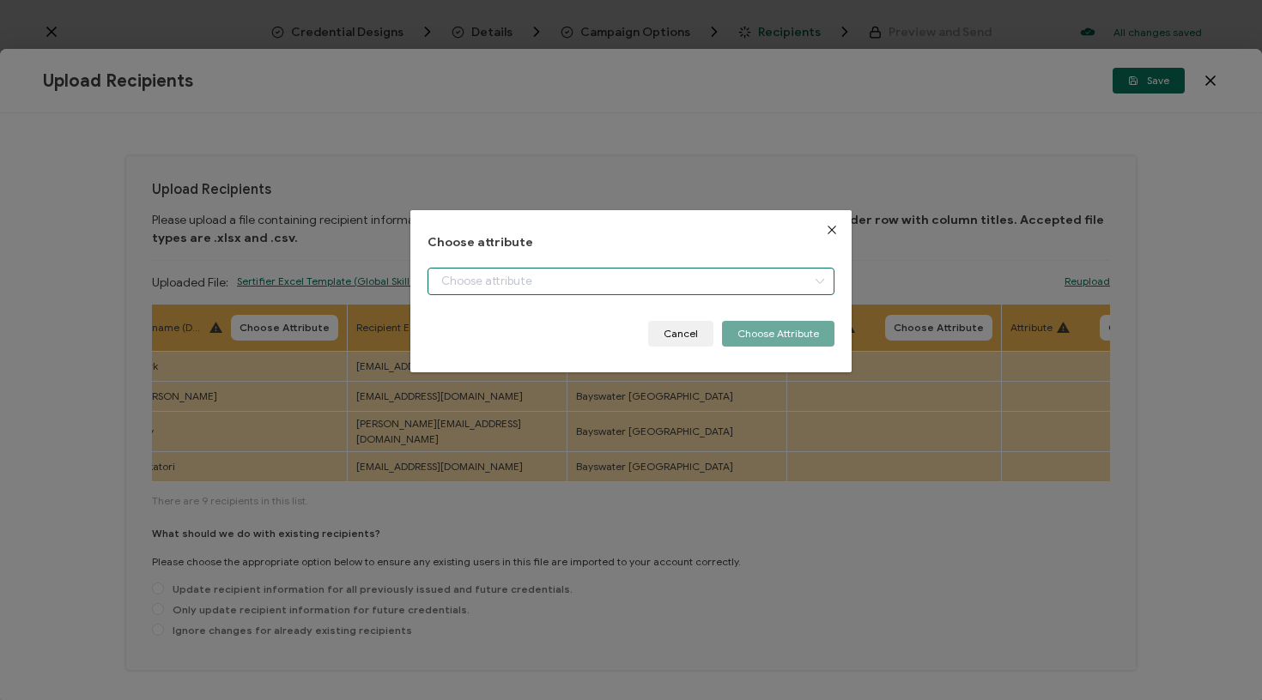
click at [580, 294] on input "dialog" at bounding box center [631, 281] width 408 height 27
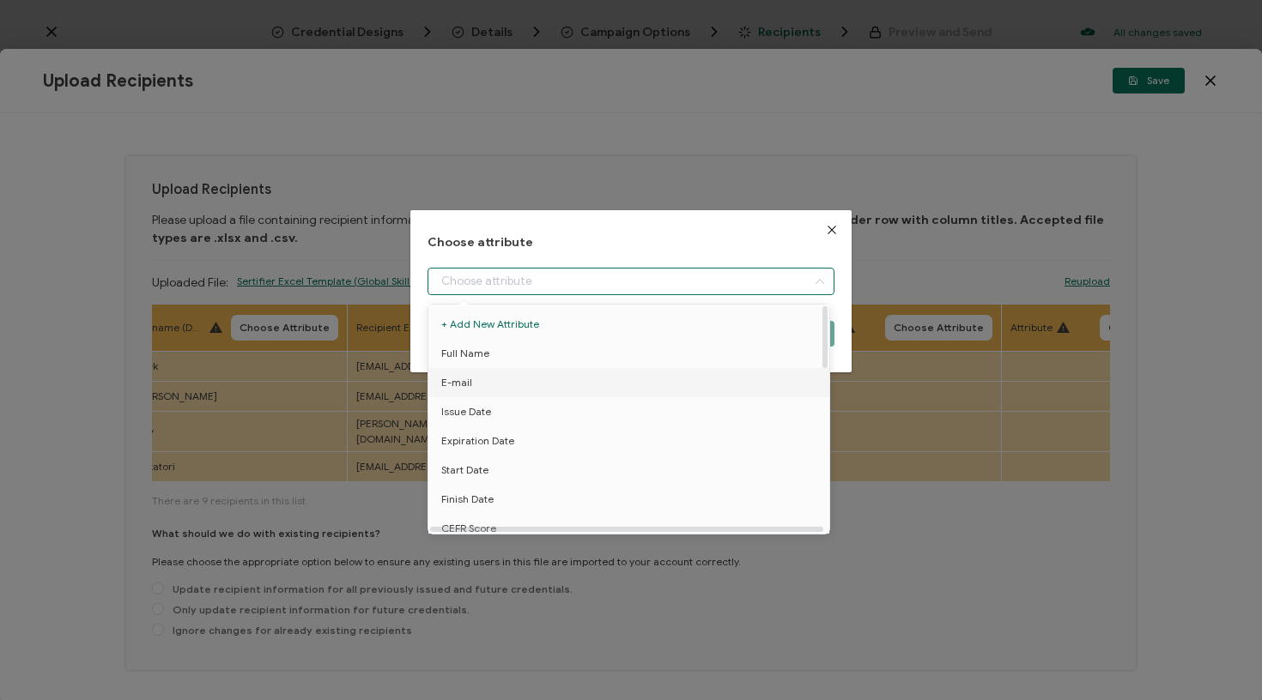
click at [502, 381] on li "E-mail" at bounding box center [631, 382] width 415 height 29
type input "E-mail"
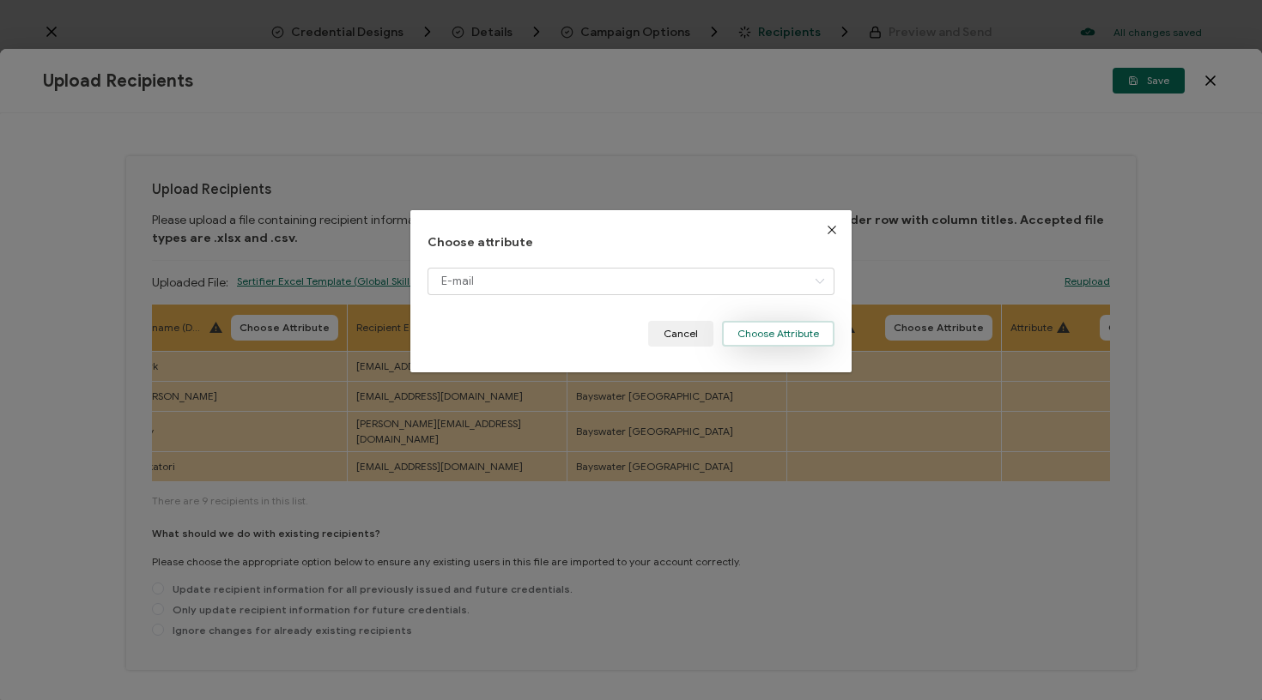
click at [774, 327] on button "Choose Attribute" at bounding box center [778, 334] width 112 height 26
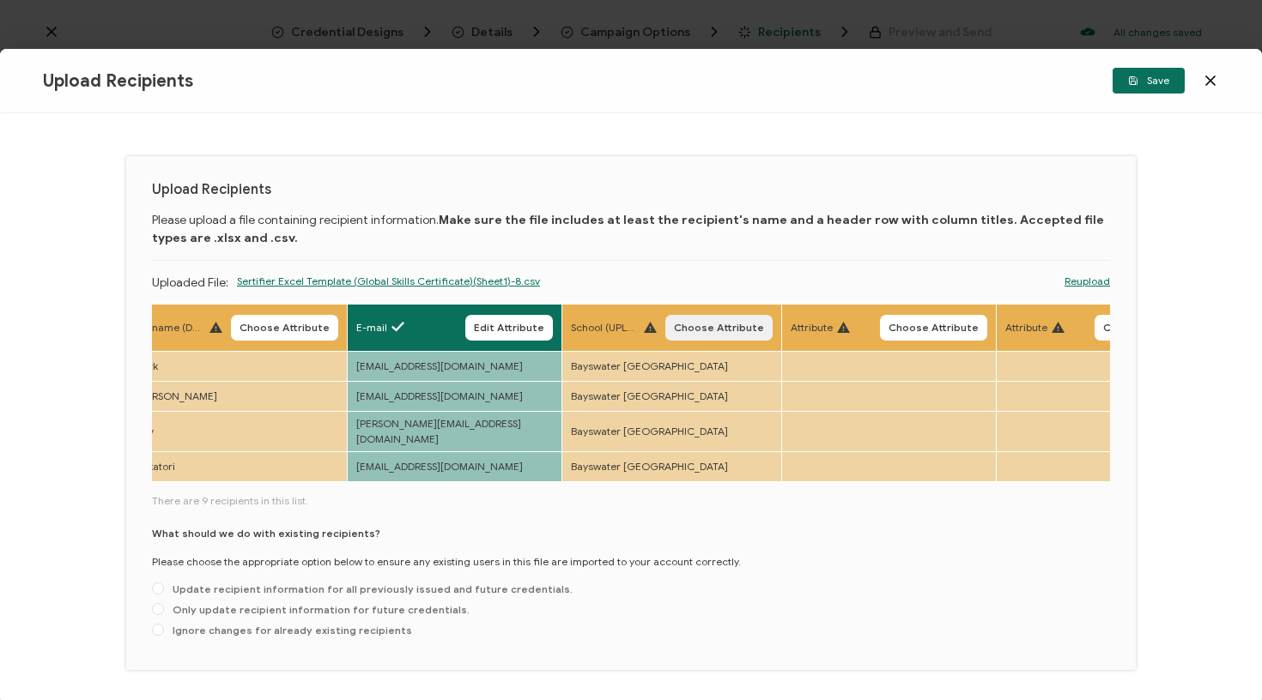
click at [709, 327] on span "Choose Attribute" at bounding box center [719, 328] width 90 height 10
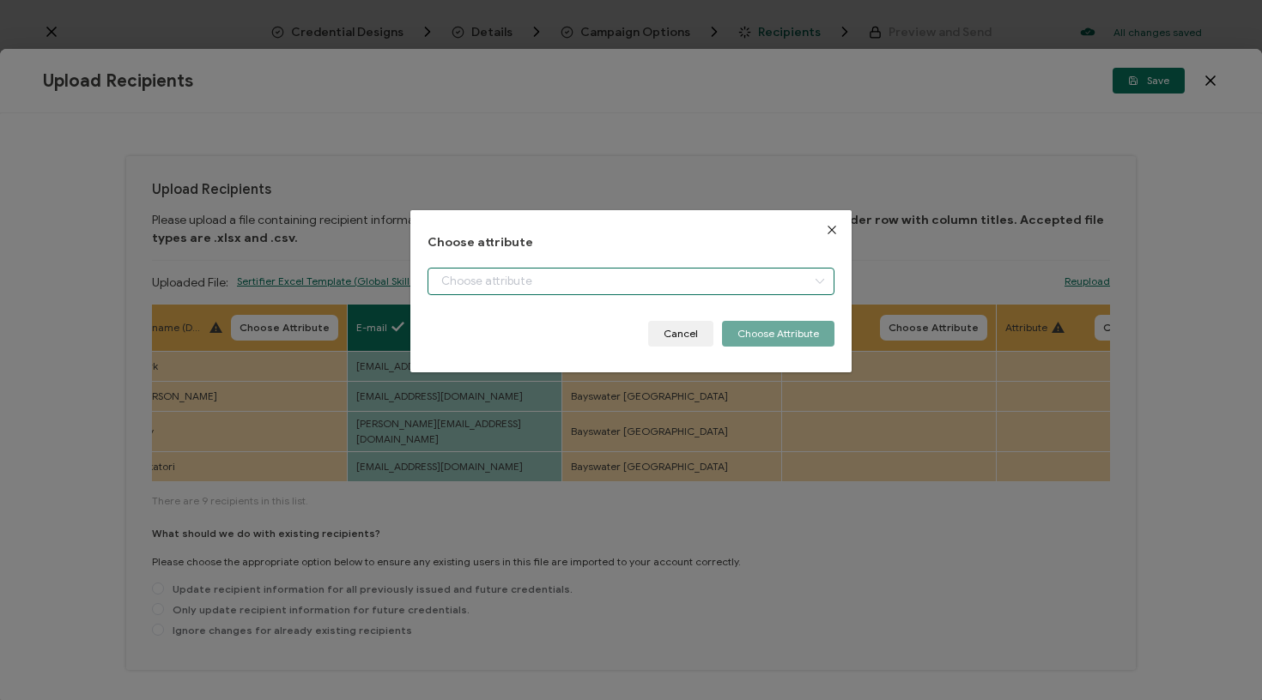
click at [666, 291] on input "dialog" at bounding box center [631, 281] width 408 height 27
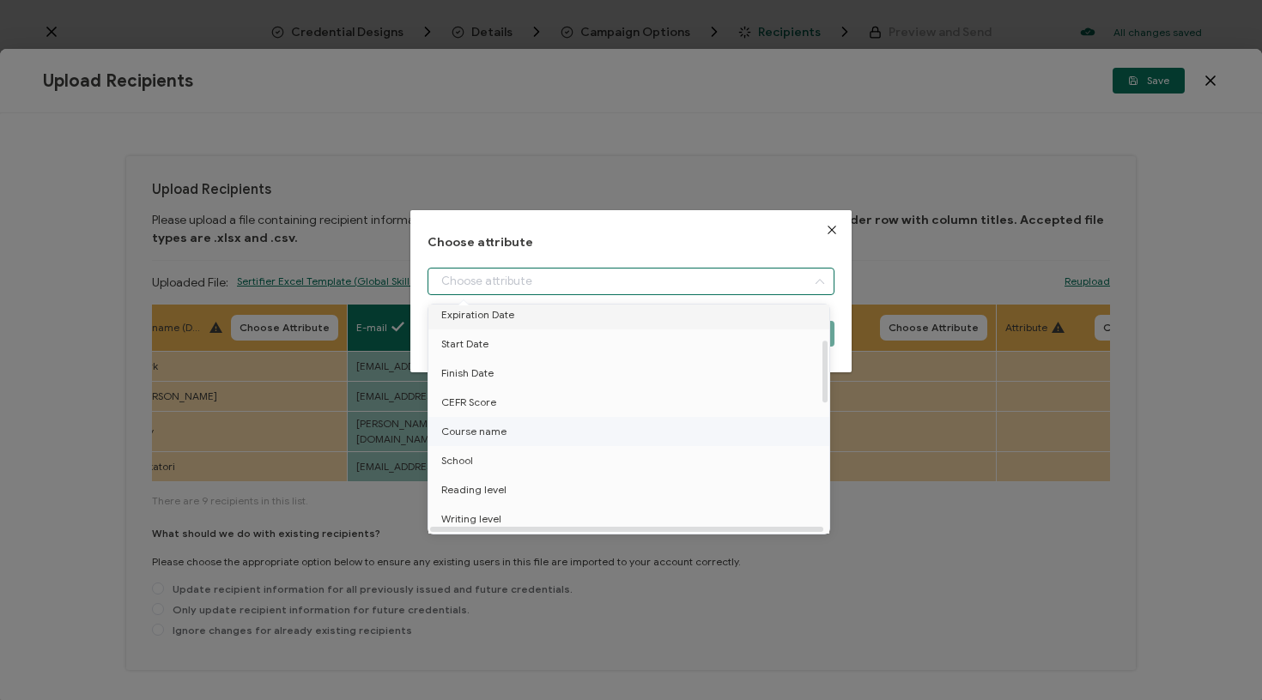
scroll to position [127, 0]
click at [494, 457] on li "School" at bounding box center [631, 459] width 415 height 29
type input "School"
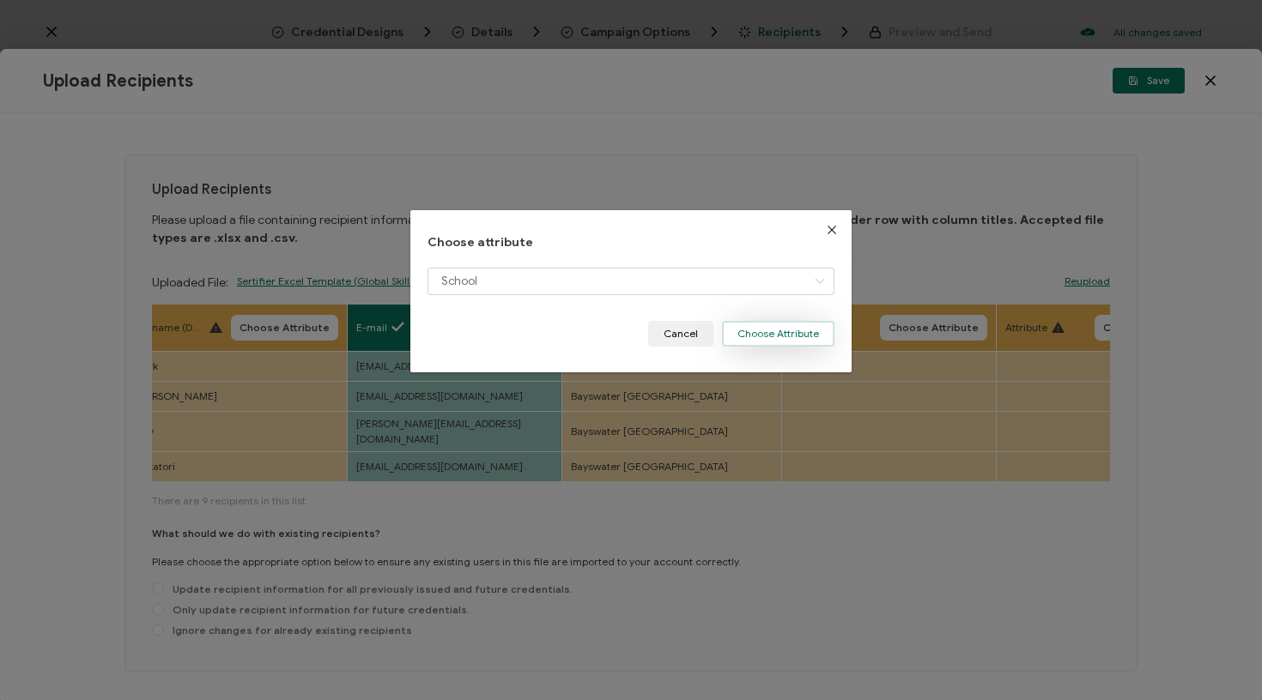
click at [772, 335] on button "Choose Attribute" at bounding box center [778, 334] width 112 height 26
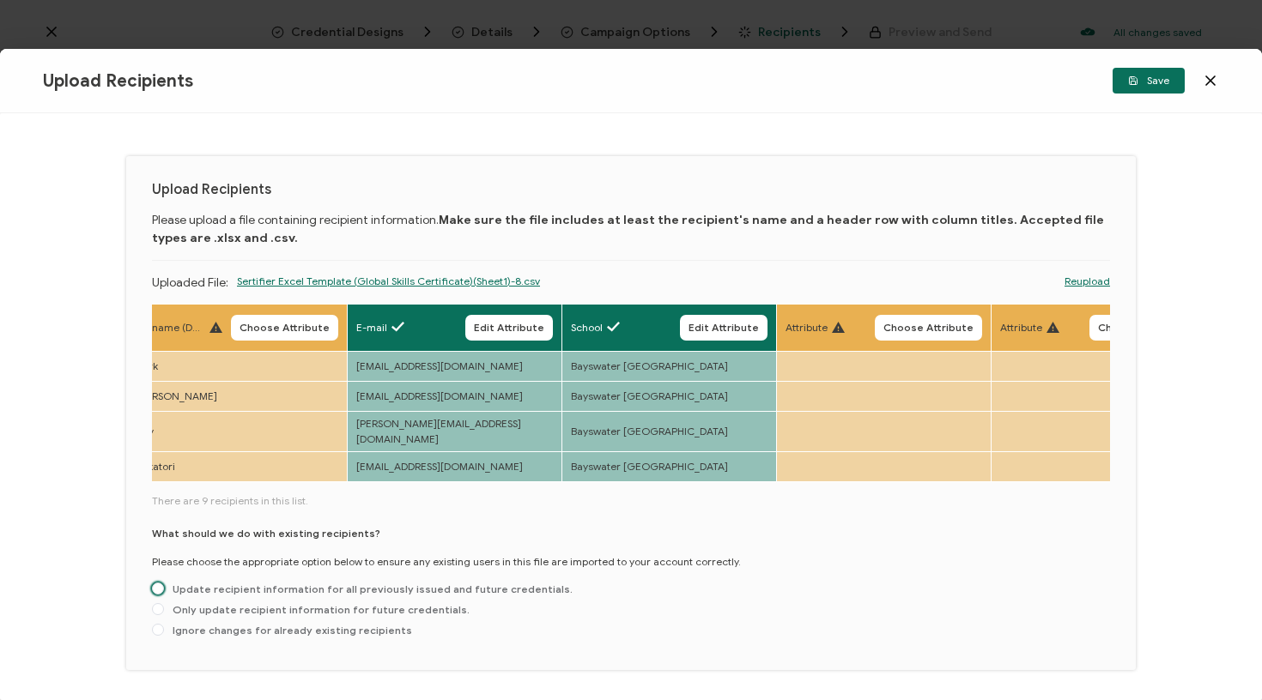
click at [270, 587] on span "Update recipient information for all previously issued and future credentials." at bounding box center [368, 589] width 409 height 13
click at [164, 587] on input "Update recipient information for all previously issued and future credentials." at bounding box center [158, 590] width 12 height 14
radio input "true"
click at [1136, 82] on icon "button" at bounding box center [1133, 81] width 10 height 10
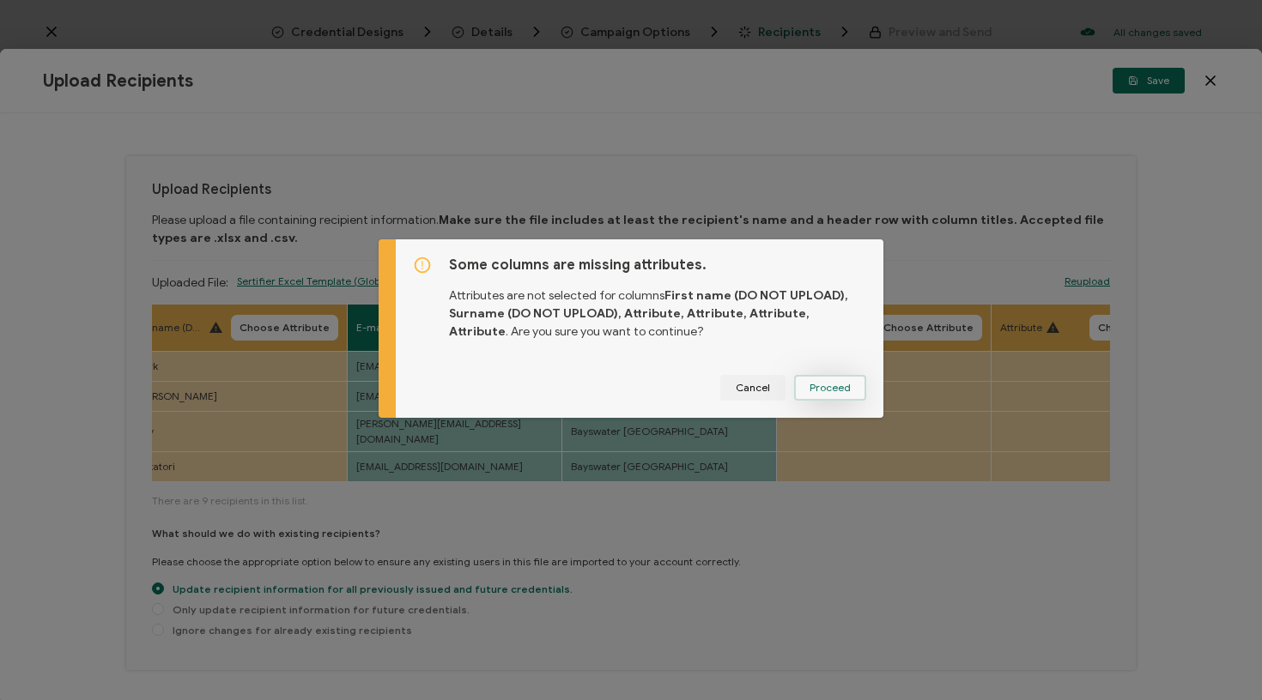
click at [828, 398] on button "Proceed" at bounding box center [830, 388] width 72 height 26
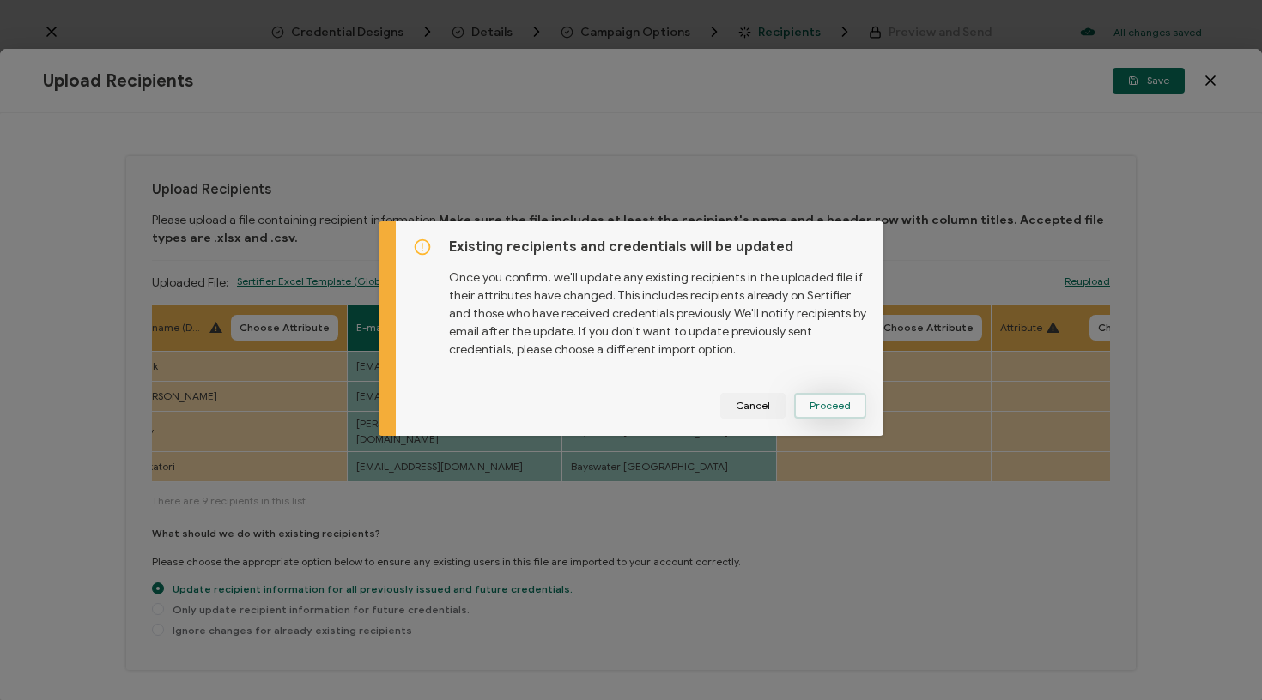
click at [828, 396] on button "Proceed" at bounding box center [830, 406] width 72 height 26
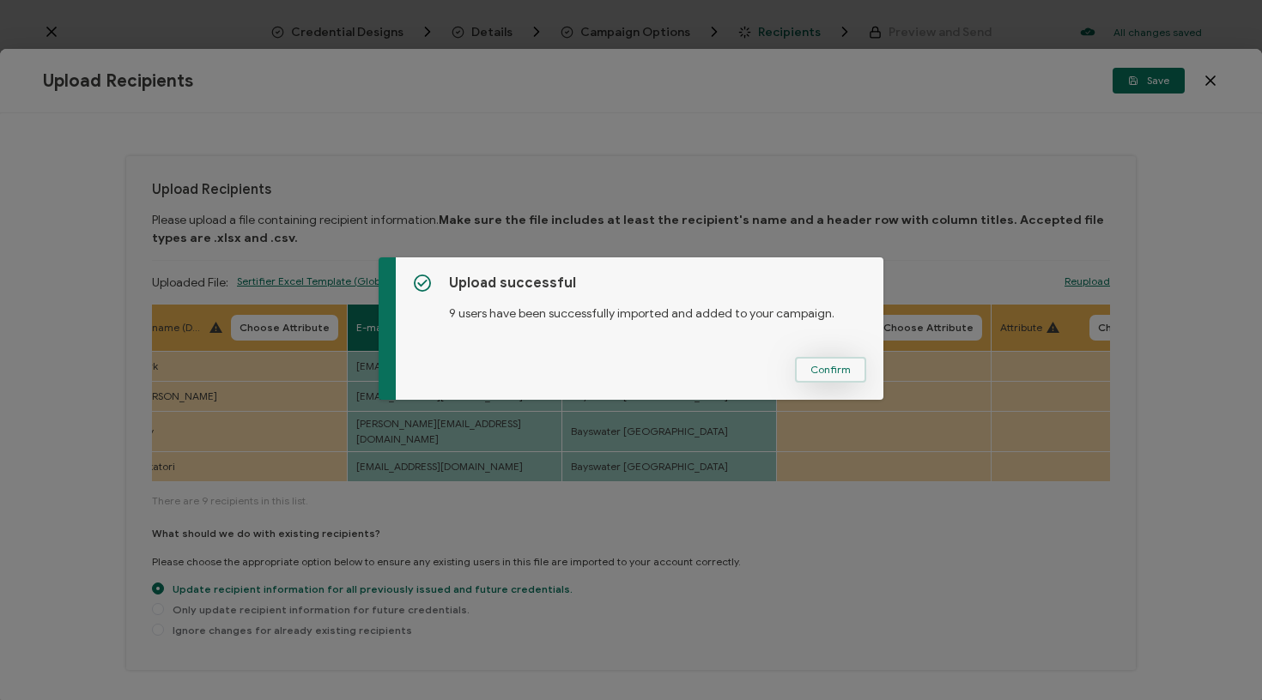
click at [821, 366] on span "Confirm" at bounding box center [830, 370] width 40 height 10
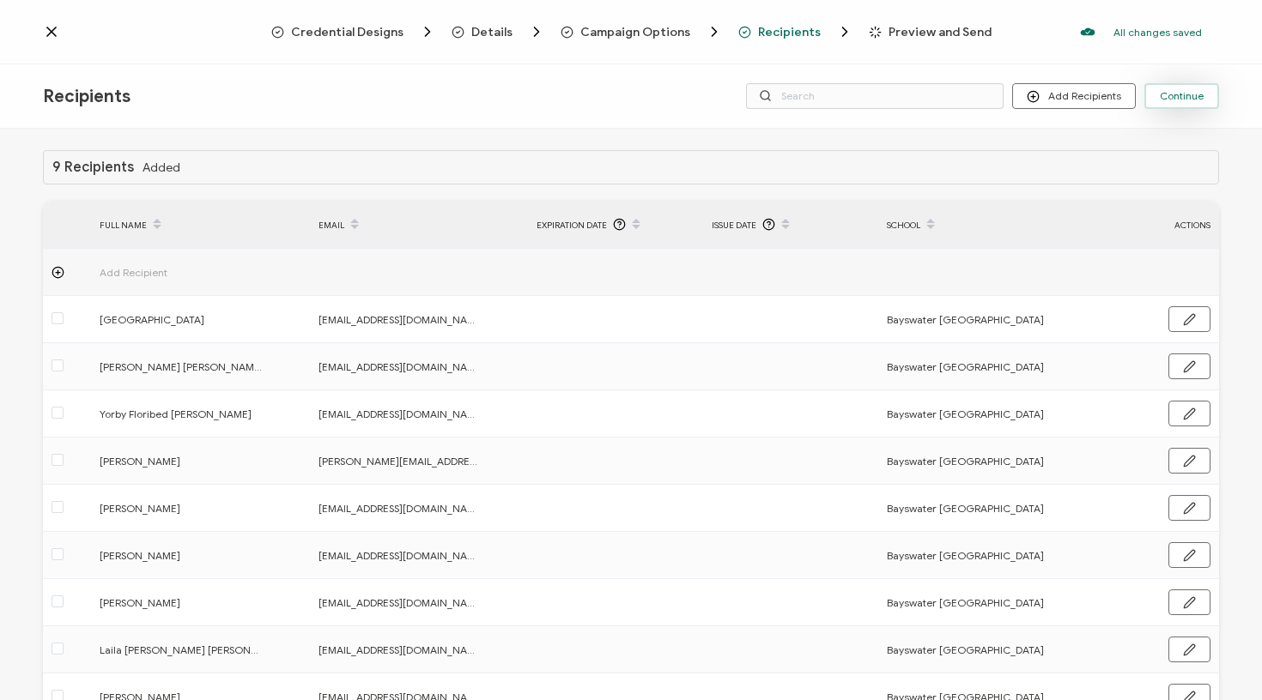
click at [1172, 94] on span "Continue" at bounding box center [1182, 96] width 44 height 10
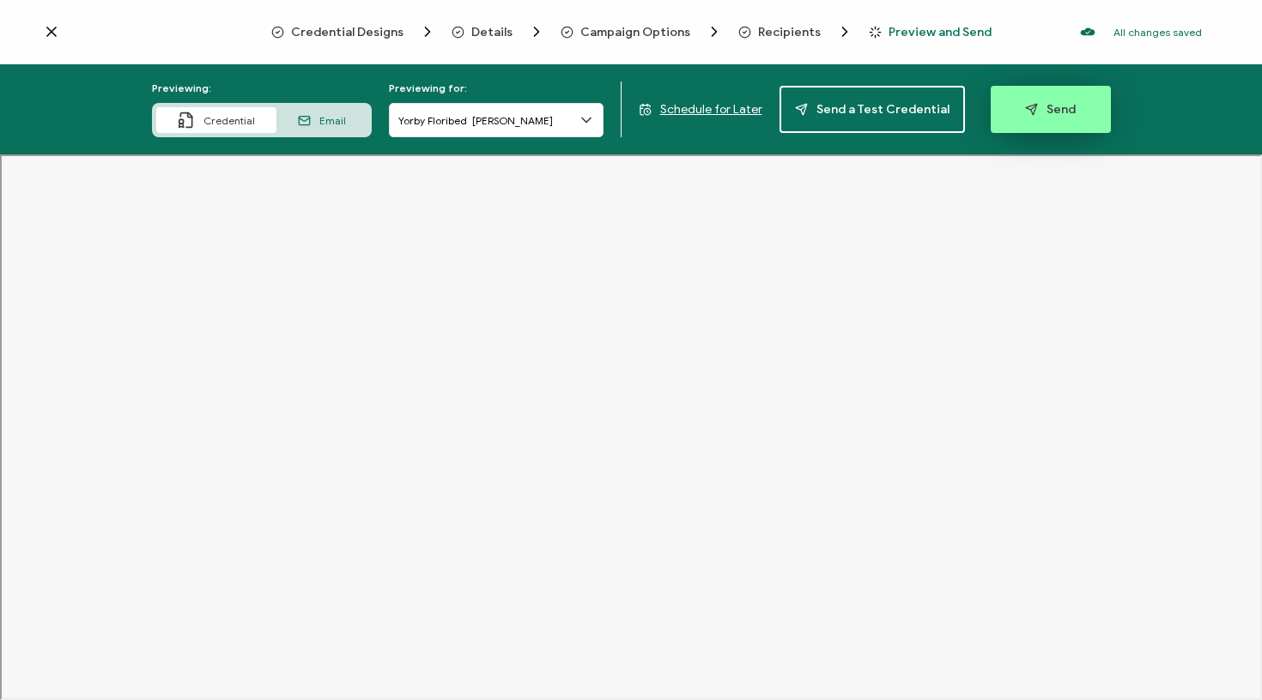
click at [1046, 115] on span "Send" at bounding box center [1050, 109] width 51 height 13
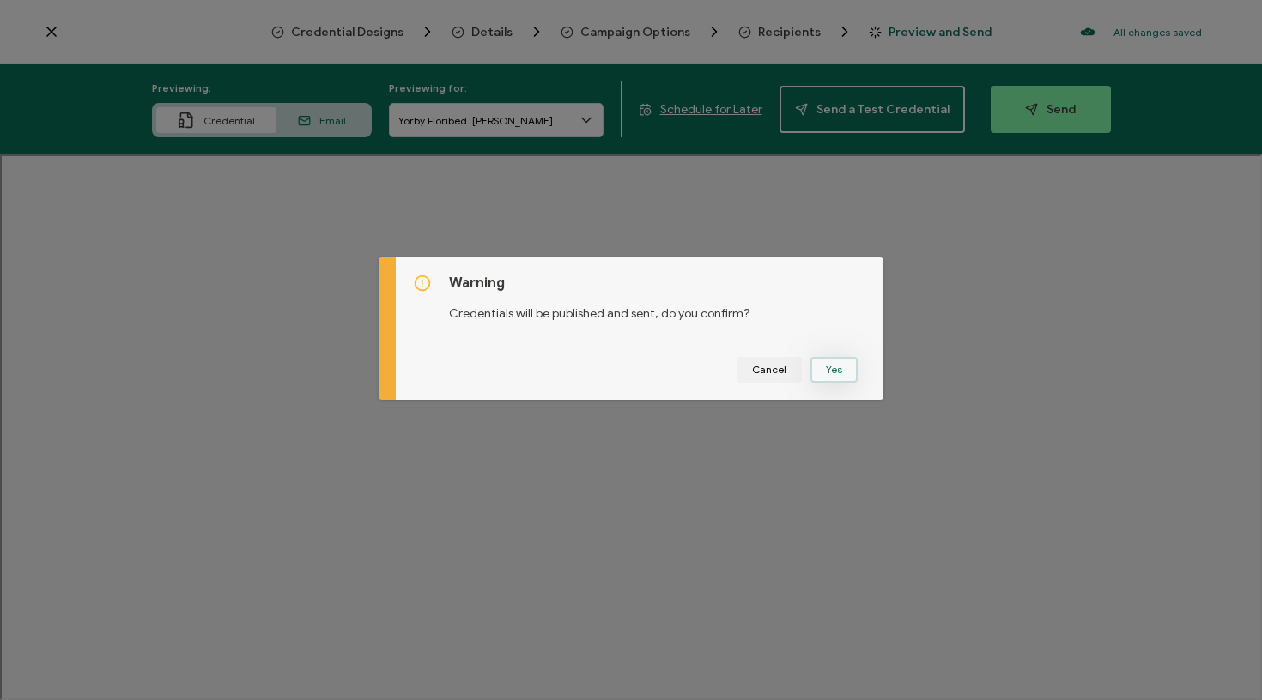
click at [810, 371] on button "Yes" at bounding box center [833, 370] width 47 height 26
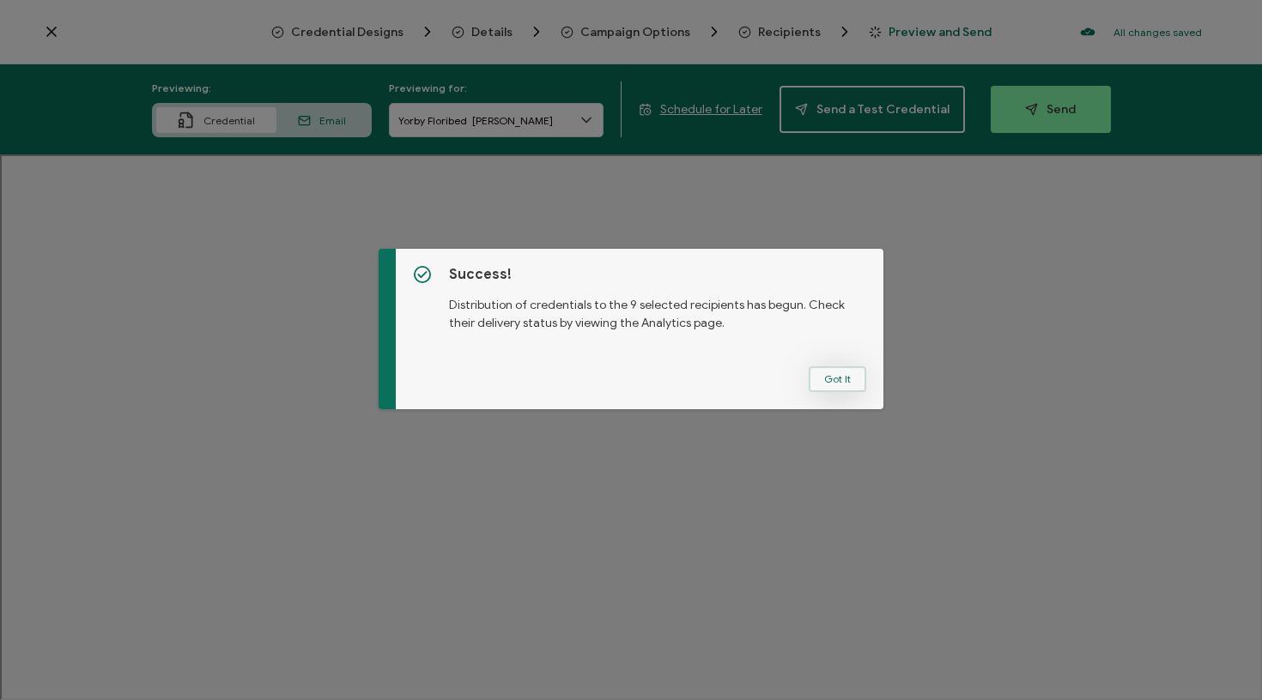
click at [820, 374] on button "Got It" at bounding box center [838, 380] width 58 height 26
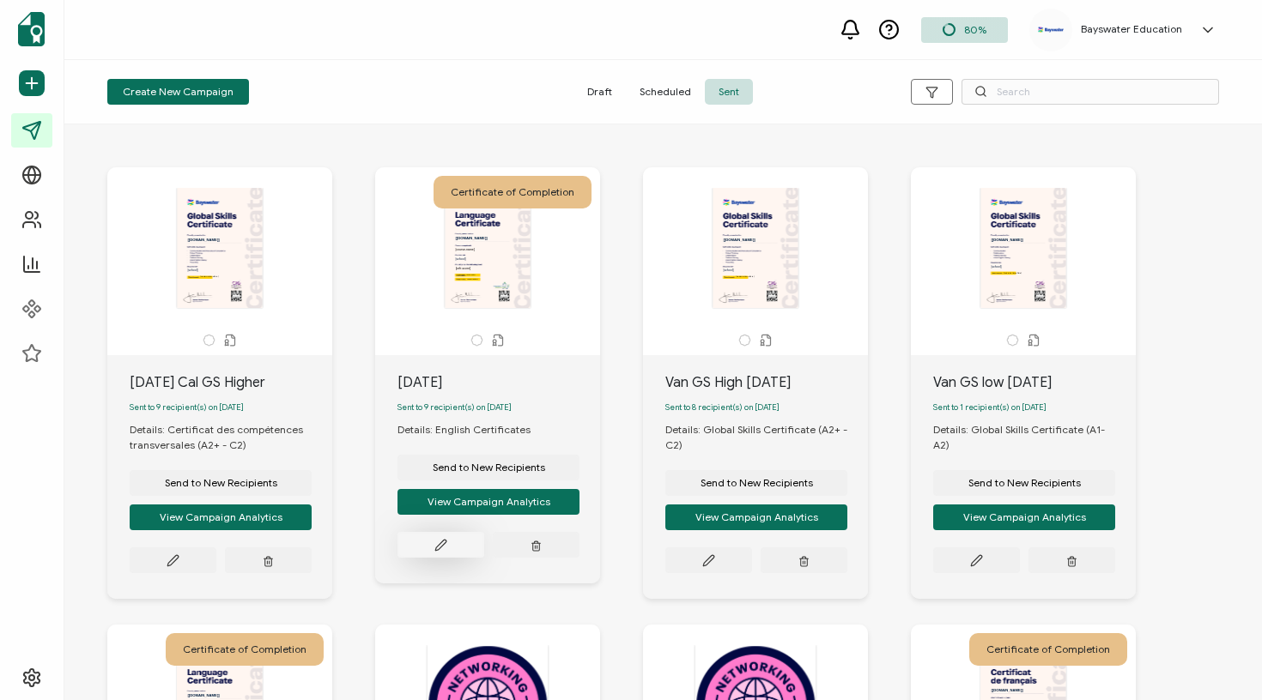
click at [437, 548] on icon at bounding box center [440, 545] width 13 height 13
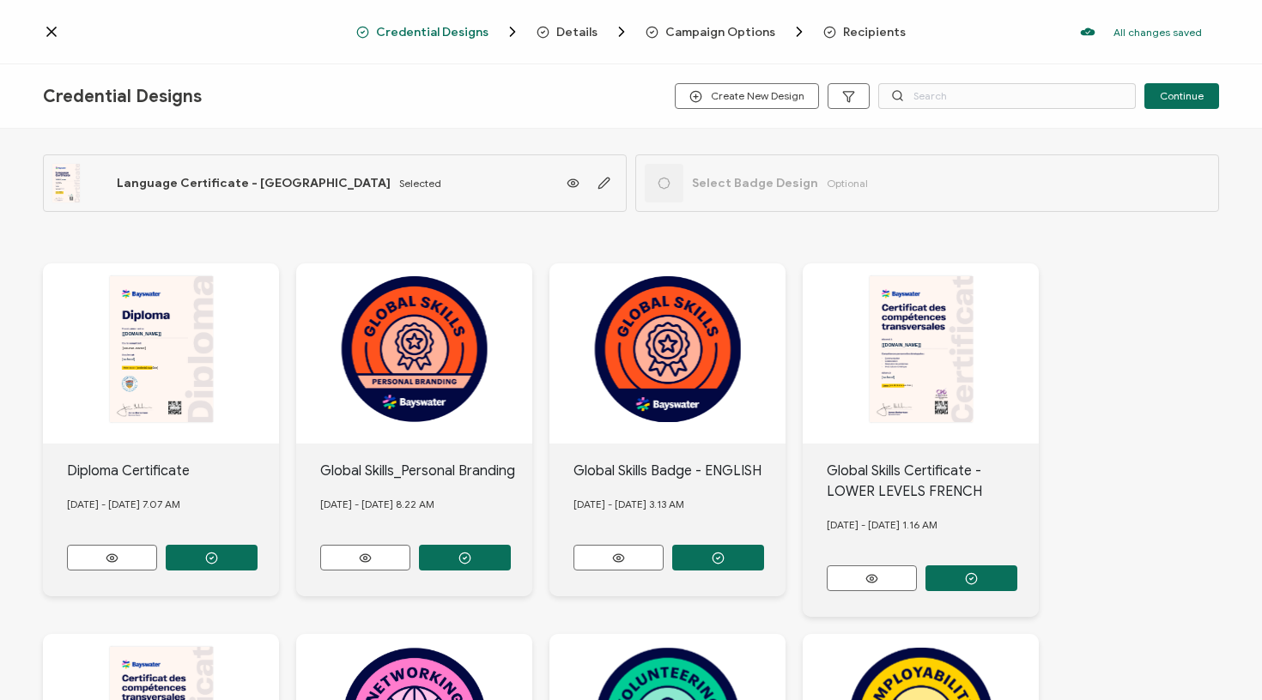
click at [45, 30] on icon at bounding box center [51, 31] width 17 height 17
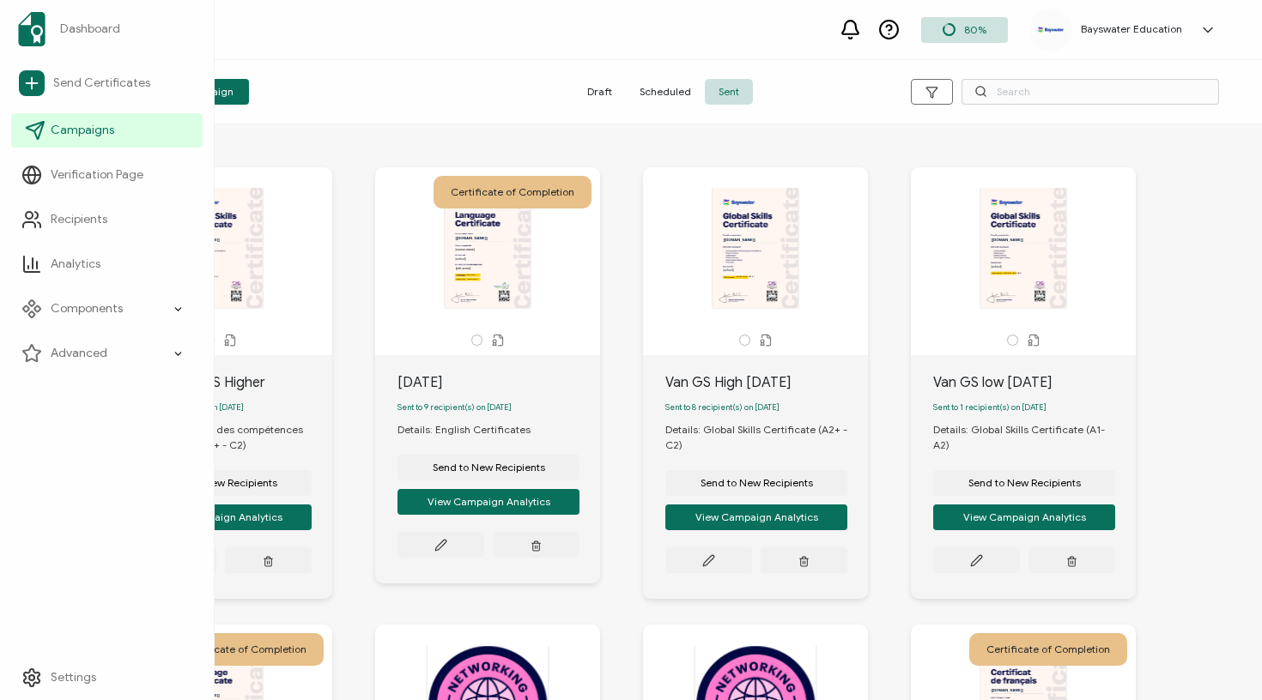
click at [113, 130] on link "Campaigns" at bounding box center [106, 130] width 191 height 34
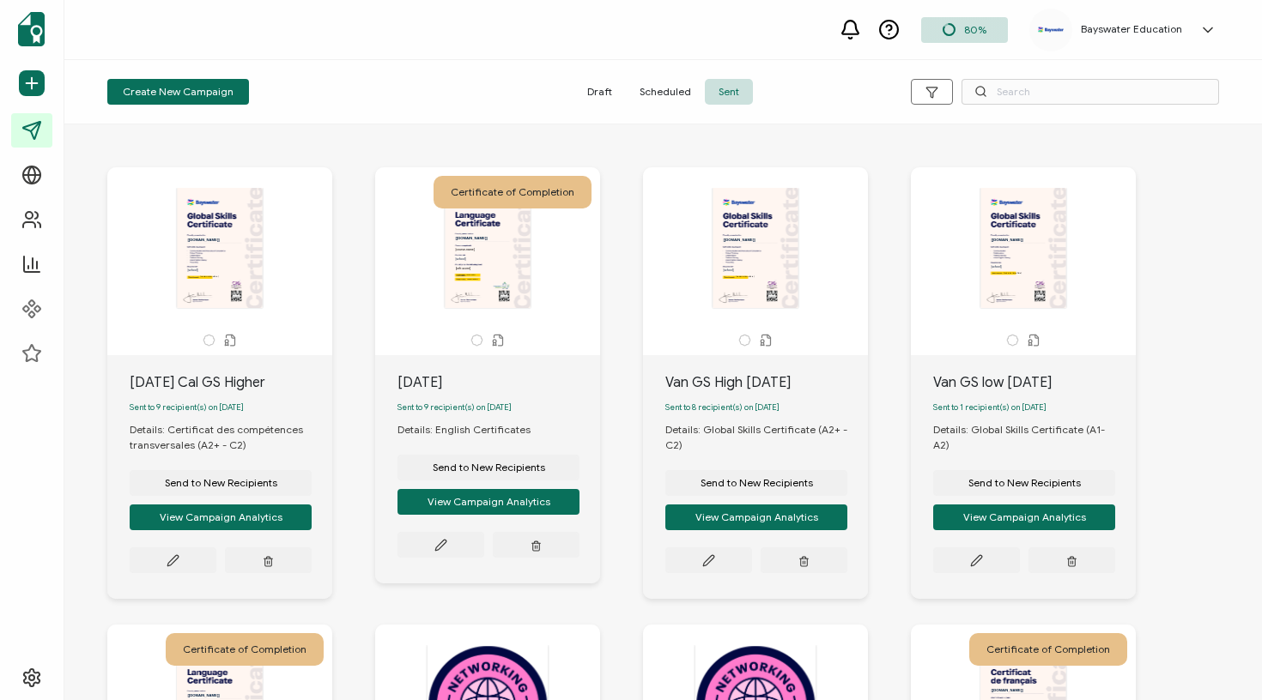
click at [439, 75] on div "Create New Campaign Draft Scheduled Sent" at bounding box center [662, 92] width 1197 height 64
